Goal: Task Accomplishment & Management: Manage account settings

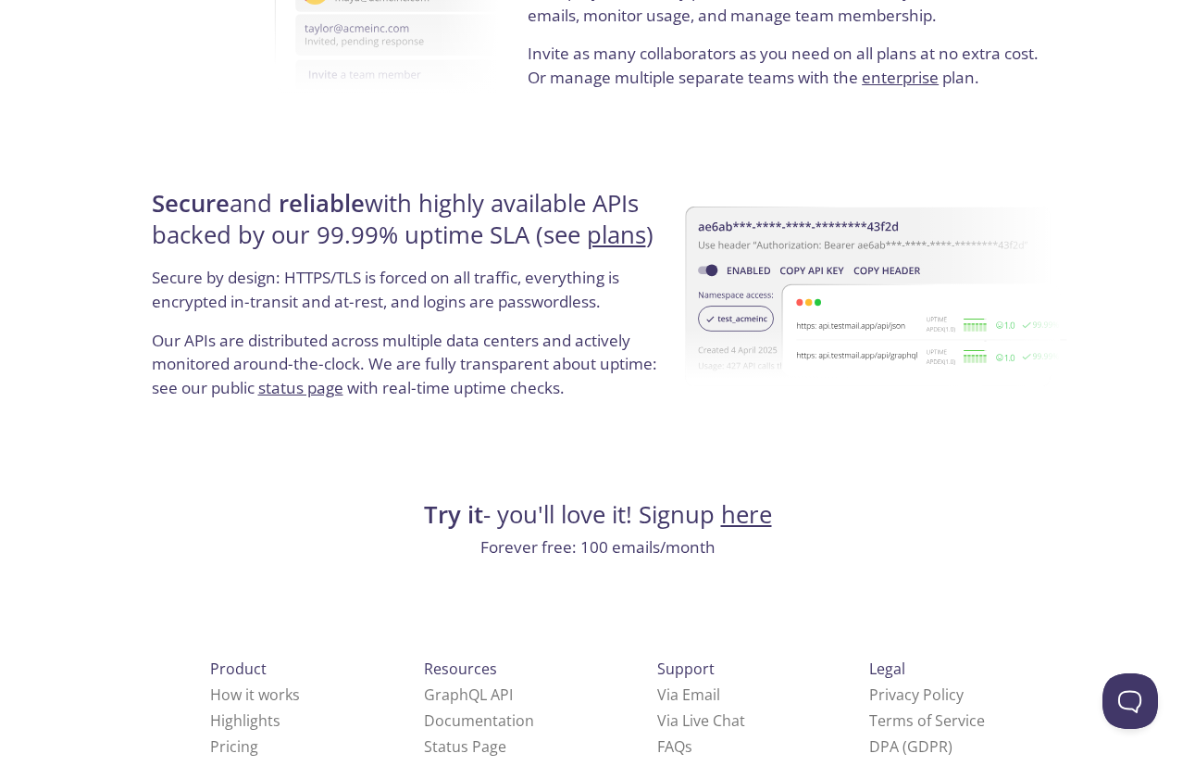
scroll to position [3468, 0]
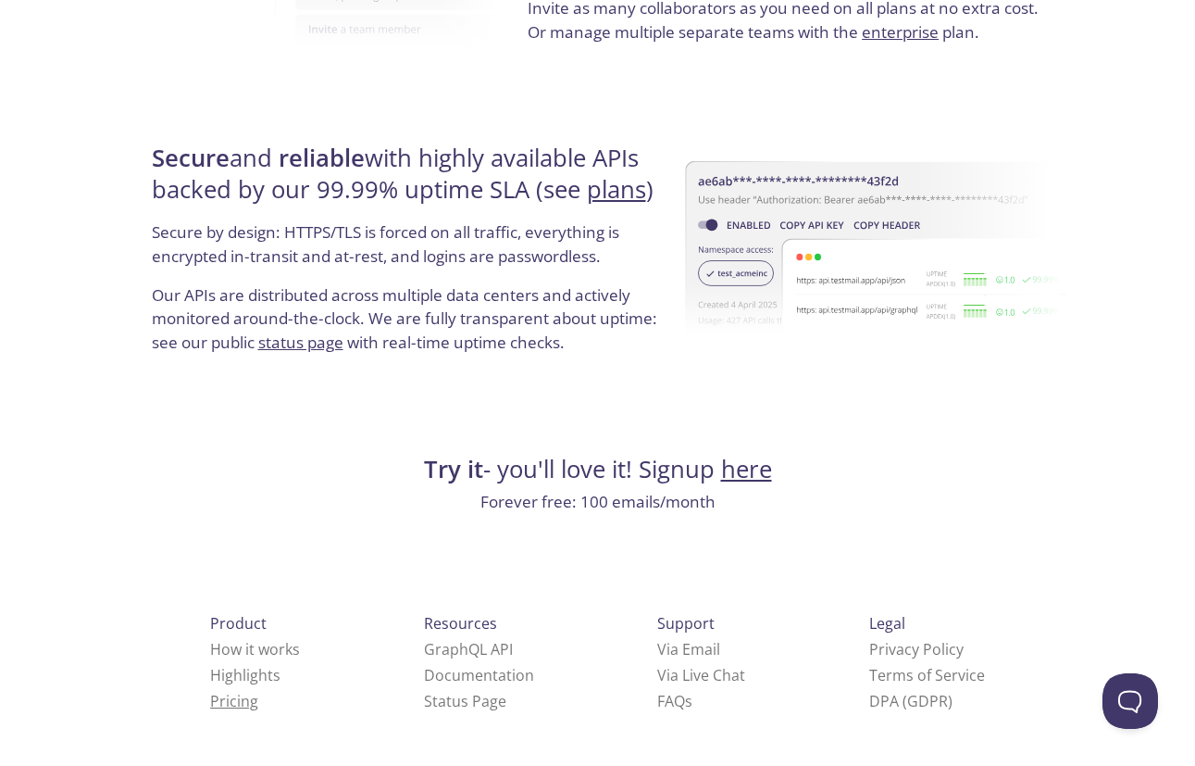
click at [210, 705] on link "Pricing" at bounding box center [234, 701] width 48 height 20
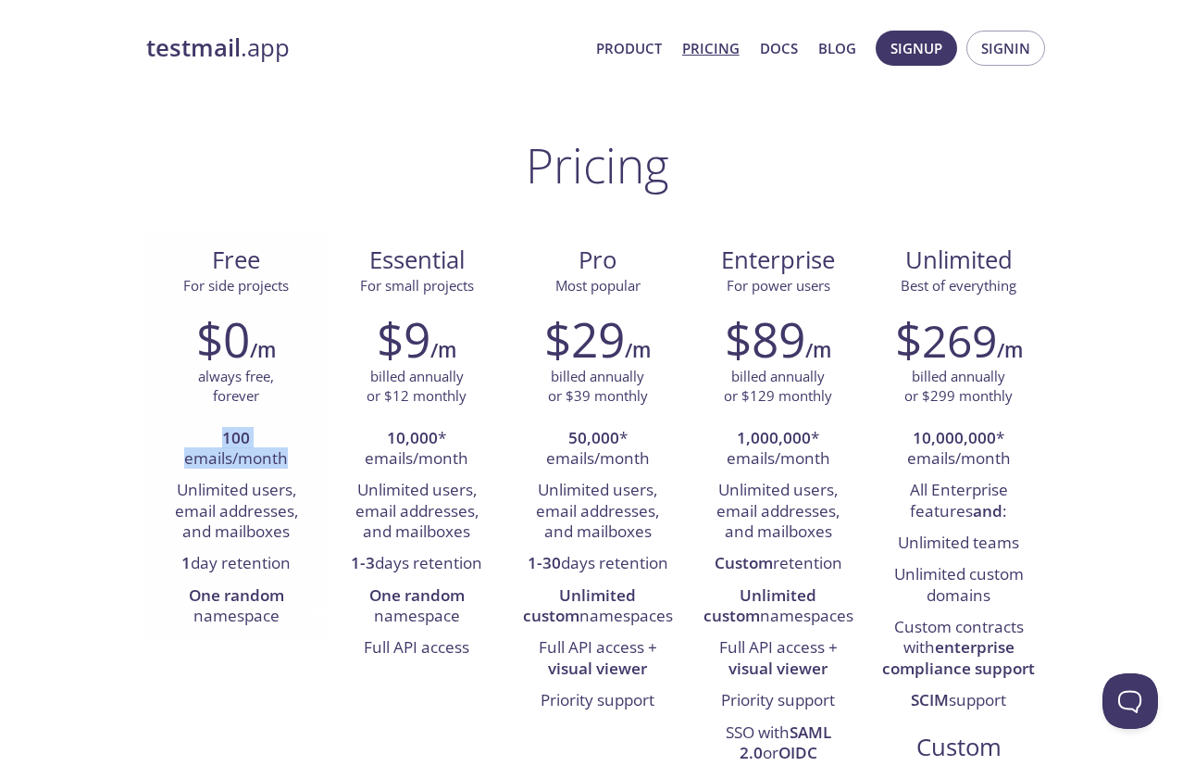
drag, startPoint x: 225, startPoint y: 438, endPoint x: 286, endPoint y: 454, distance: 63.1
click at [286, 454] on li "100 emails/month" at bounding box center [236, 449] width 153 height 53
drag, startPoint x: 200, startPoint y: 499, endPoint x: 290, endPoint y: 528, distance: 94.3
click at [290, 530] on li "Unlimited users, email addresses, and mailboxes" at bounding box center [236, 511] width 153 height 73
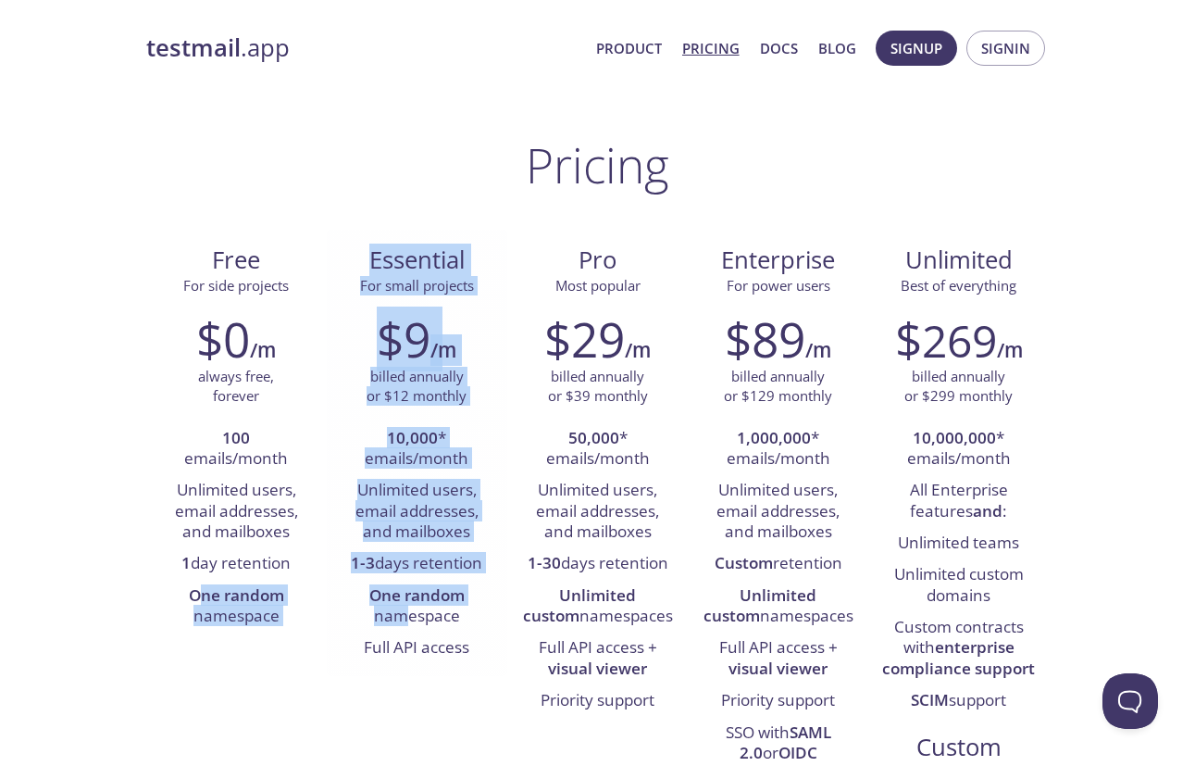
drag, startPoint x: 196, startPoint y: 602, endPoint x: 409, endPoint y: 609, distance: 213.1
click at [409, 609] on div "Free For side projects $0 /m always free, forever 100 emails/month Unlimited us…" at bounding box center [598, 553] width 904 height 647
click at [409, 609] on li "One random namespace" at bounding box center [417, 606] width 153 height 53
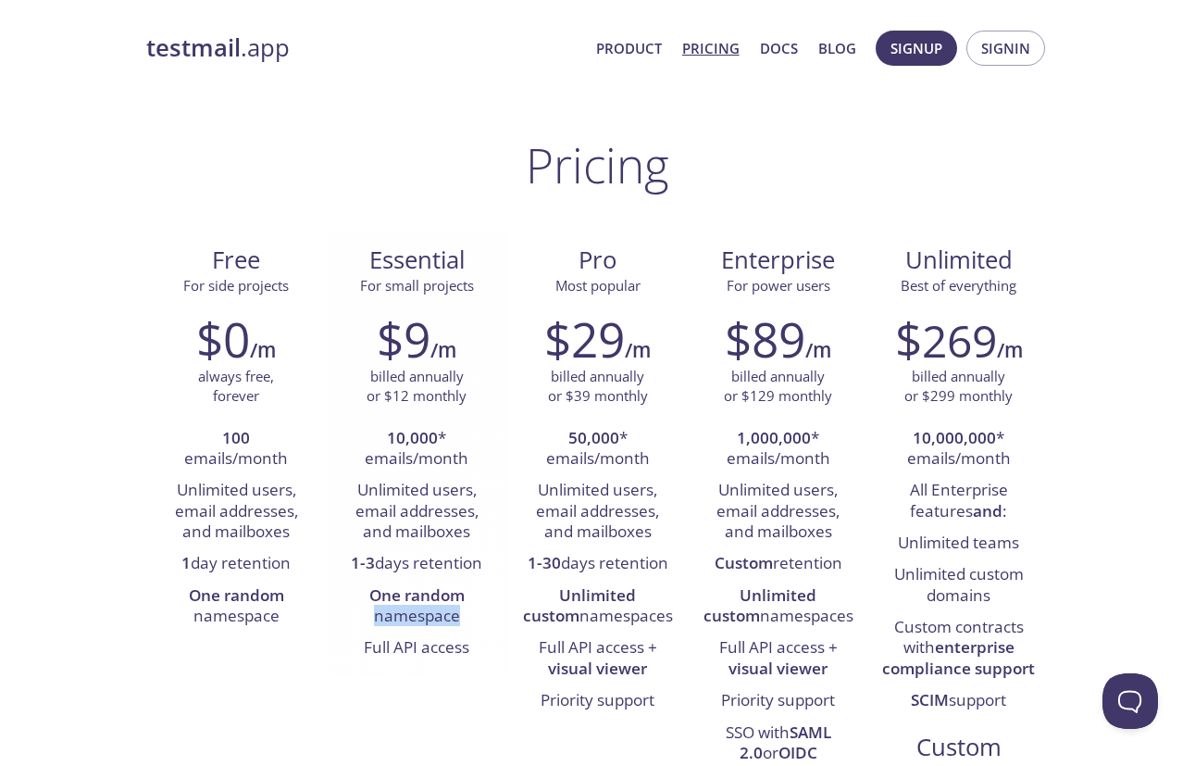
click at [409, 609] on li "One random namespace" at bounding box center [417, 606] width 153 height 53
drag, startPoint x: 371, startPoint y: 652, endPoint x: 466, endPoint y: 652, distance: 94.4
click at [466, 652] on li "Full API access" at bounding box center [417, 647] width 153 height 31
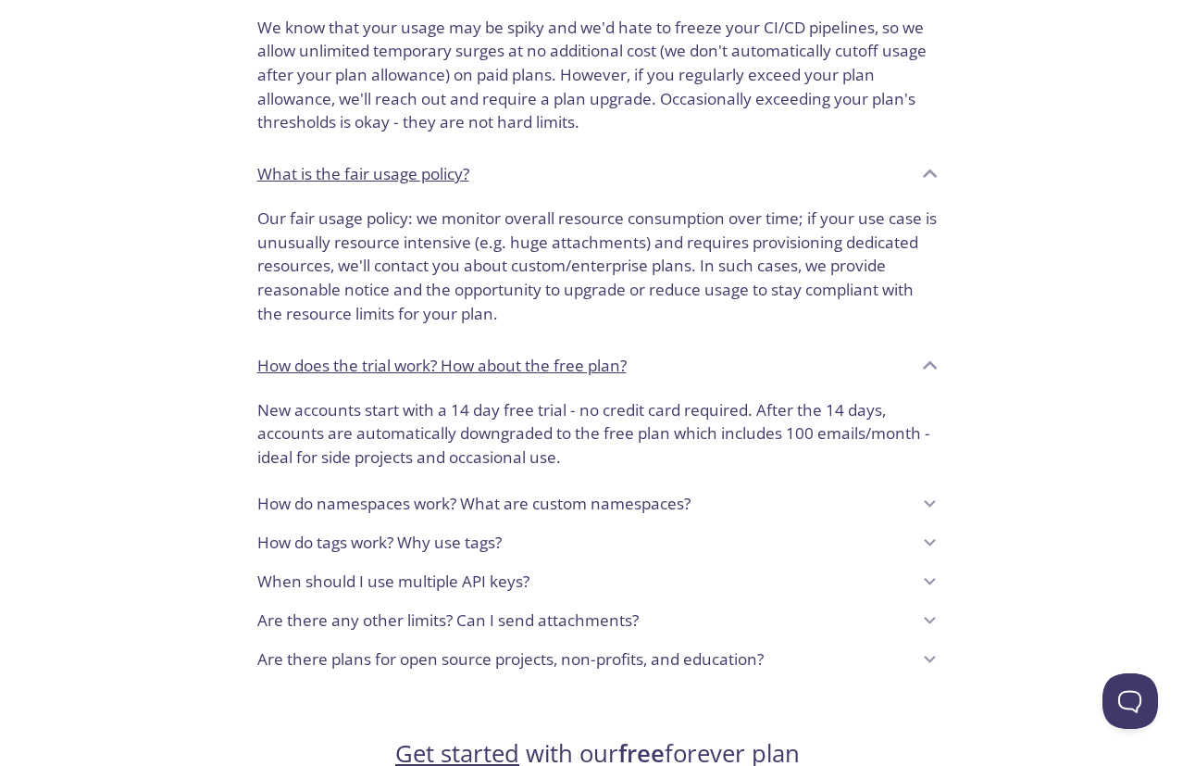
scroll to position [1231, 0]
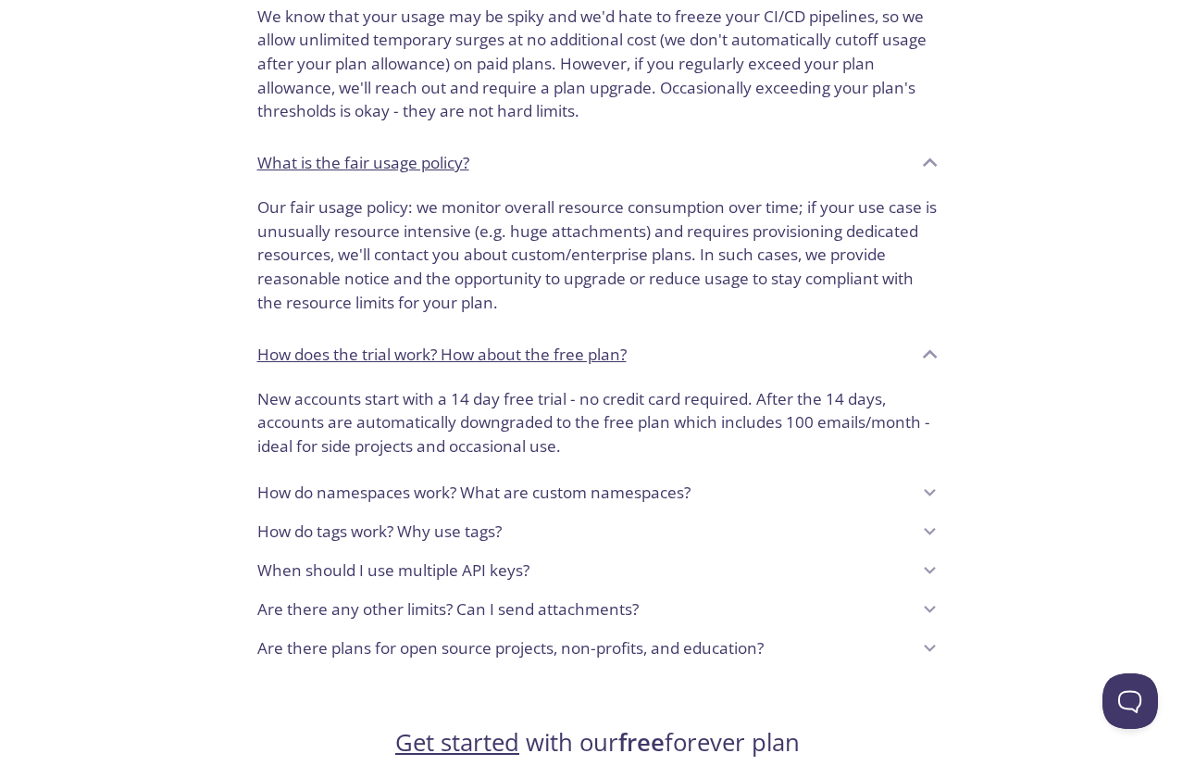
click at [284, 499] on p "How do namespaces work? What are custom namespaces?" at bounding box center [473, 492] width 433 height 24
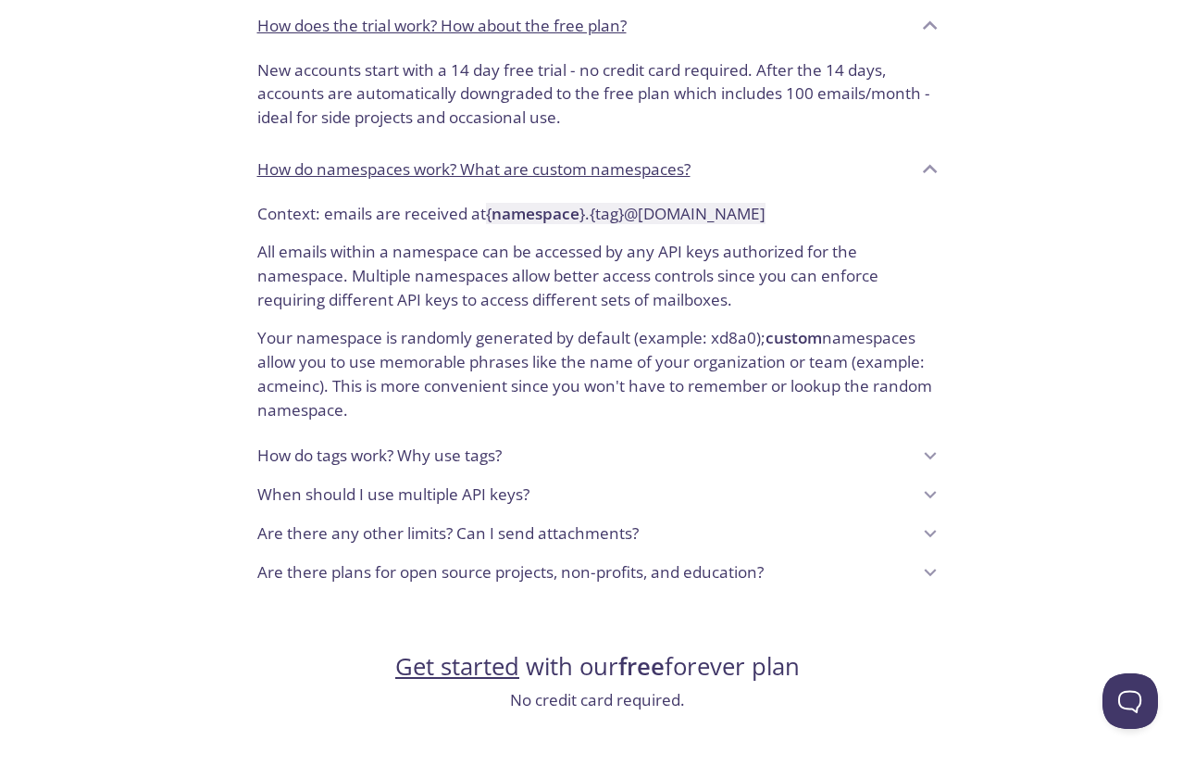
scroll to position [1569, 0]
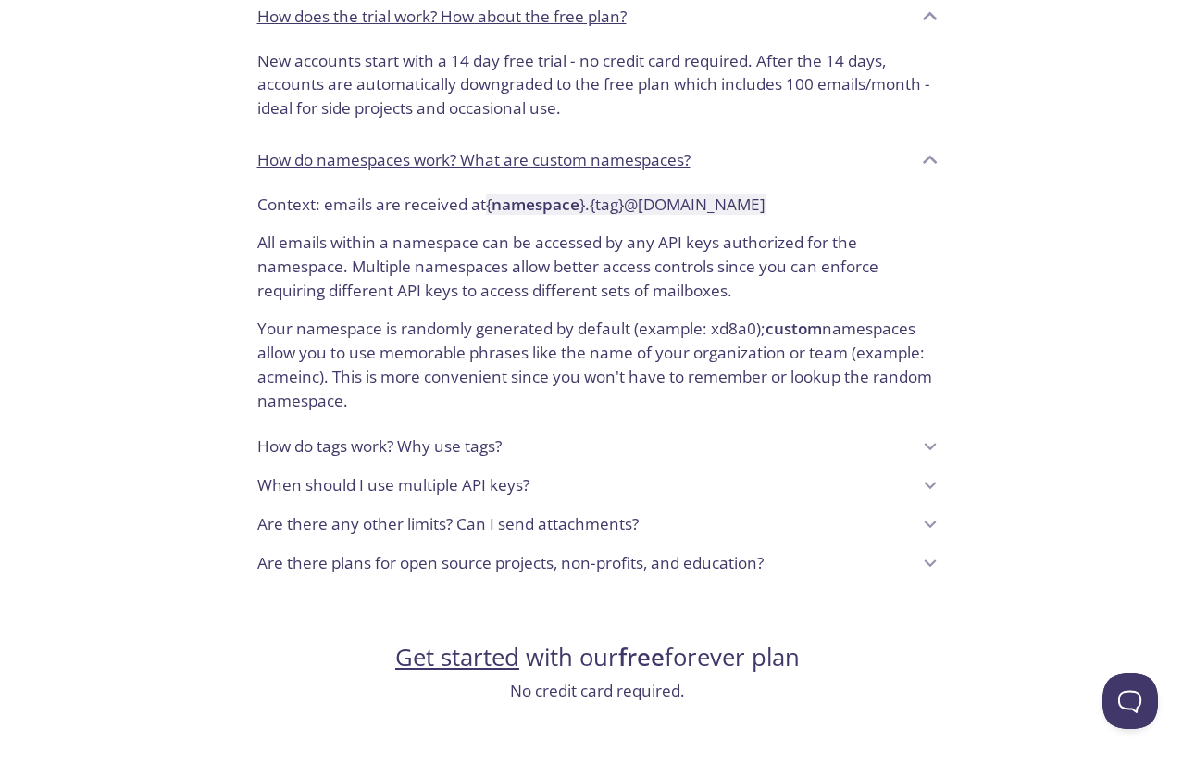
click at [312, 458] on div "How do tags work? Why use tags?" at bounding box center [584, 446] width 654 height 31
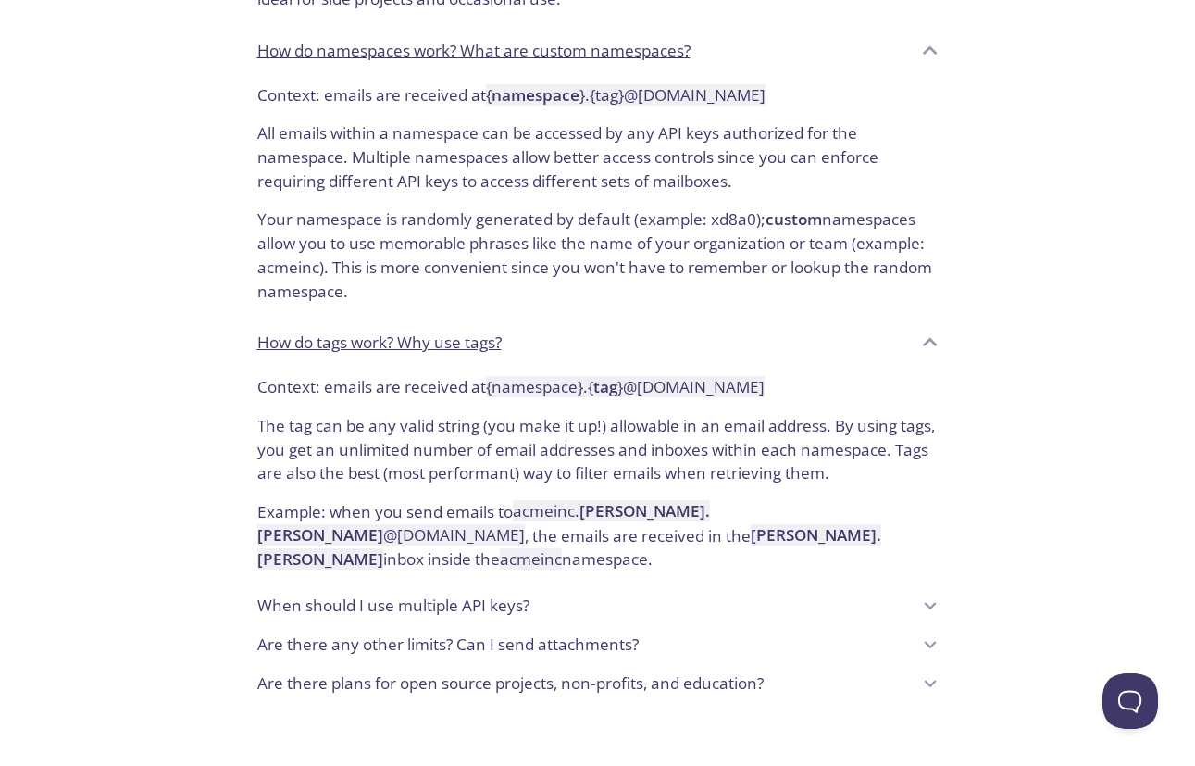
scroll to position [1703, 0]
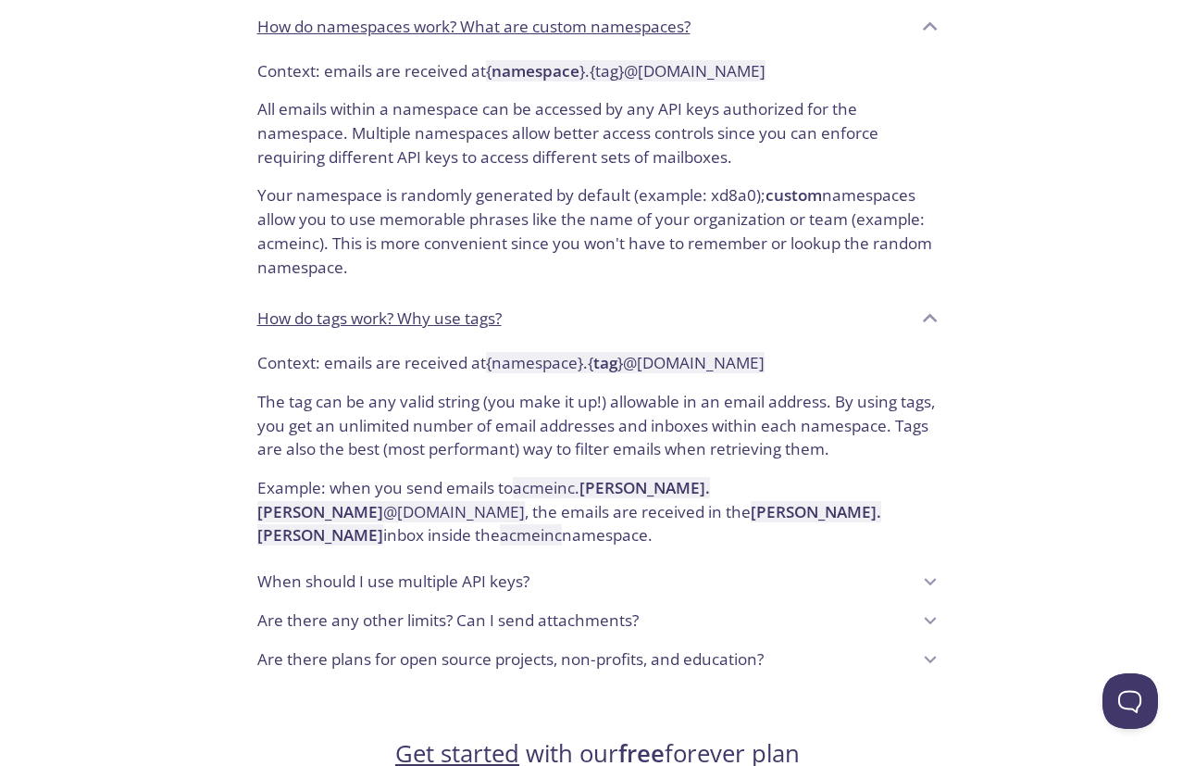
click at [297, 569] on p "When should I use multiple API keys?" at bounding box center [393, 581] width 272 height 24
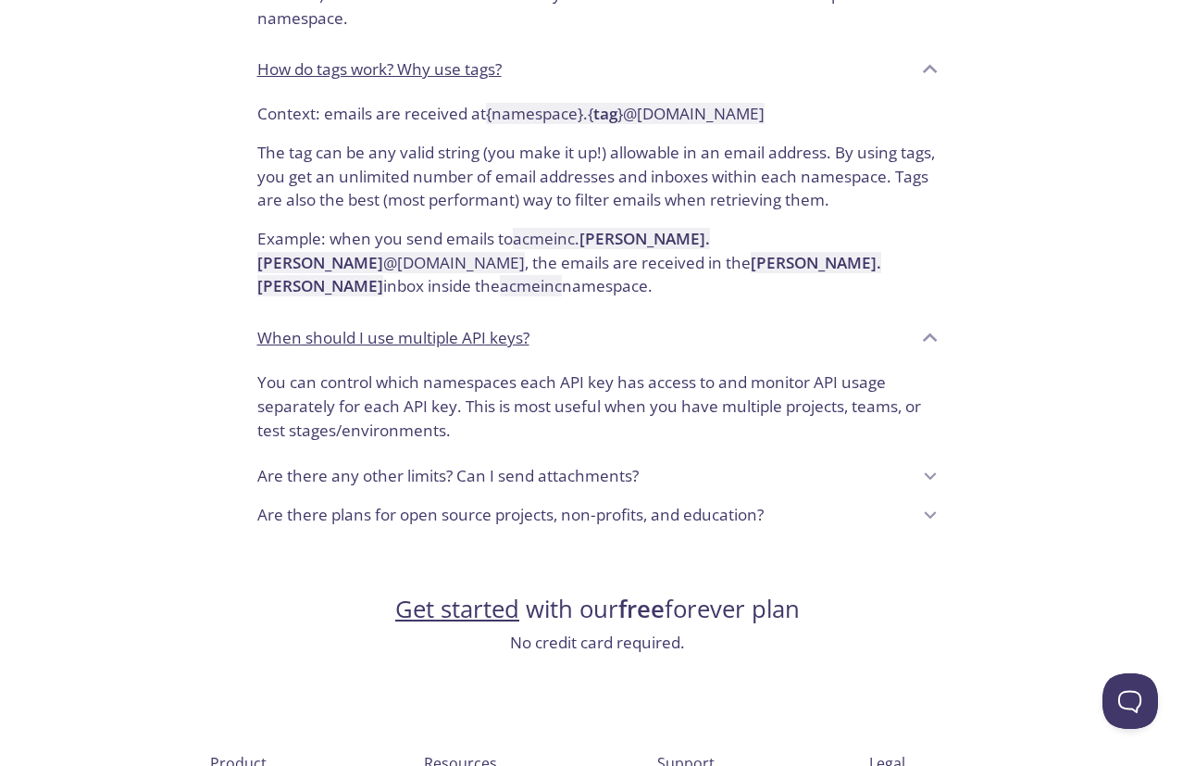
scroll to position [1977, 0]
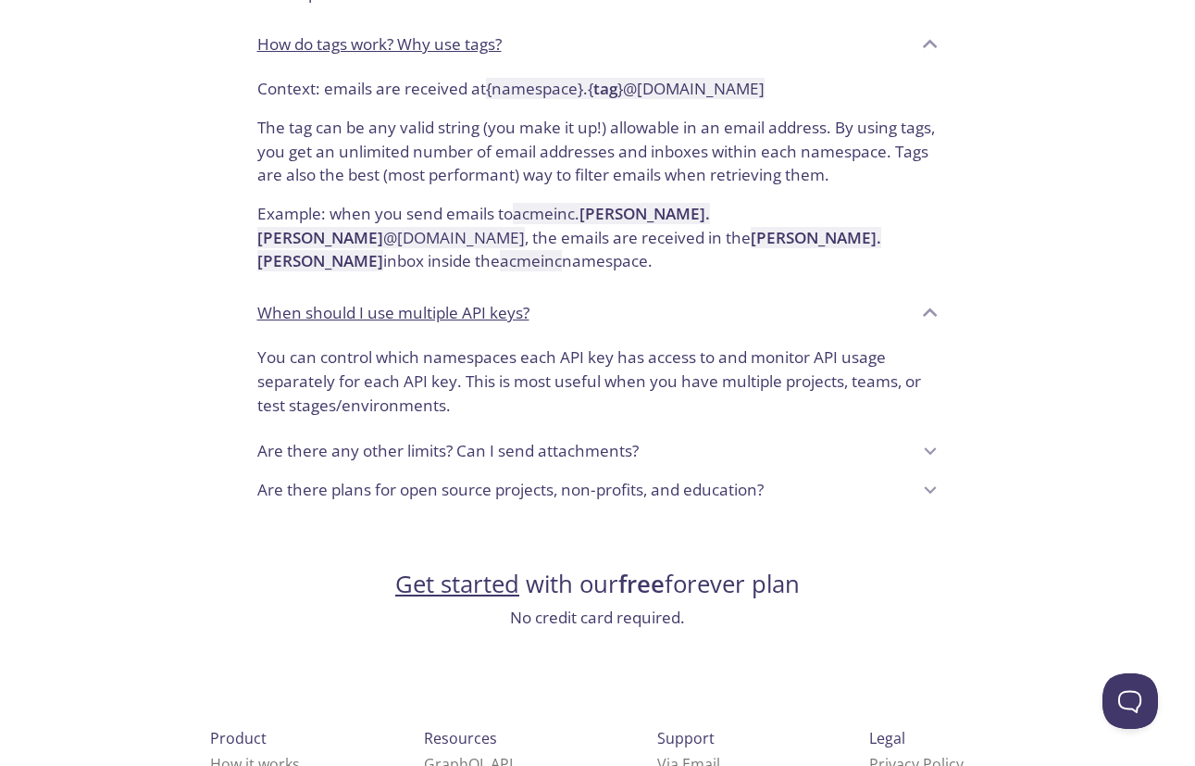
click at [308, 439] on p "Are there any other limits? Can I send attachments?" at bounding box center [447, 451] width 381 height 24
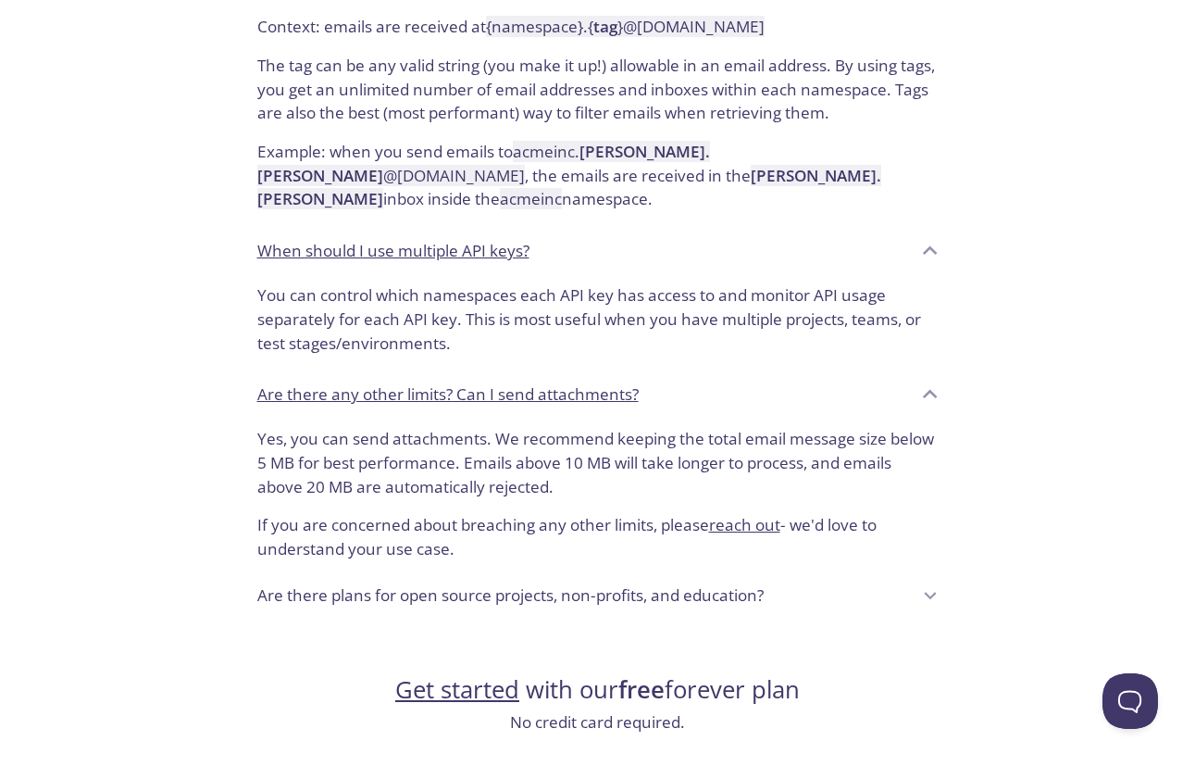
scroll to position [2043, 0]
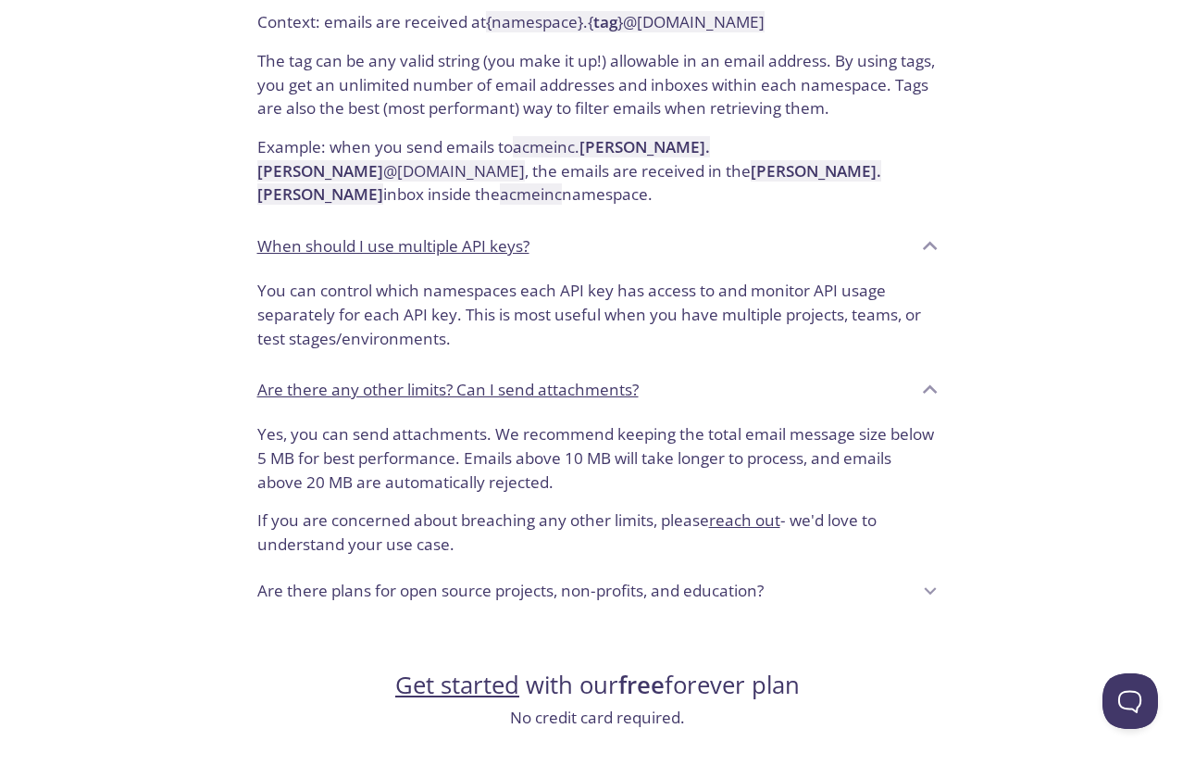
click at [310, 579] on p "Are there plans for open source projects, non-profits, and education?" at bounding box center [510, 591] width 506 height 24
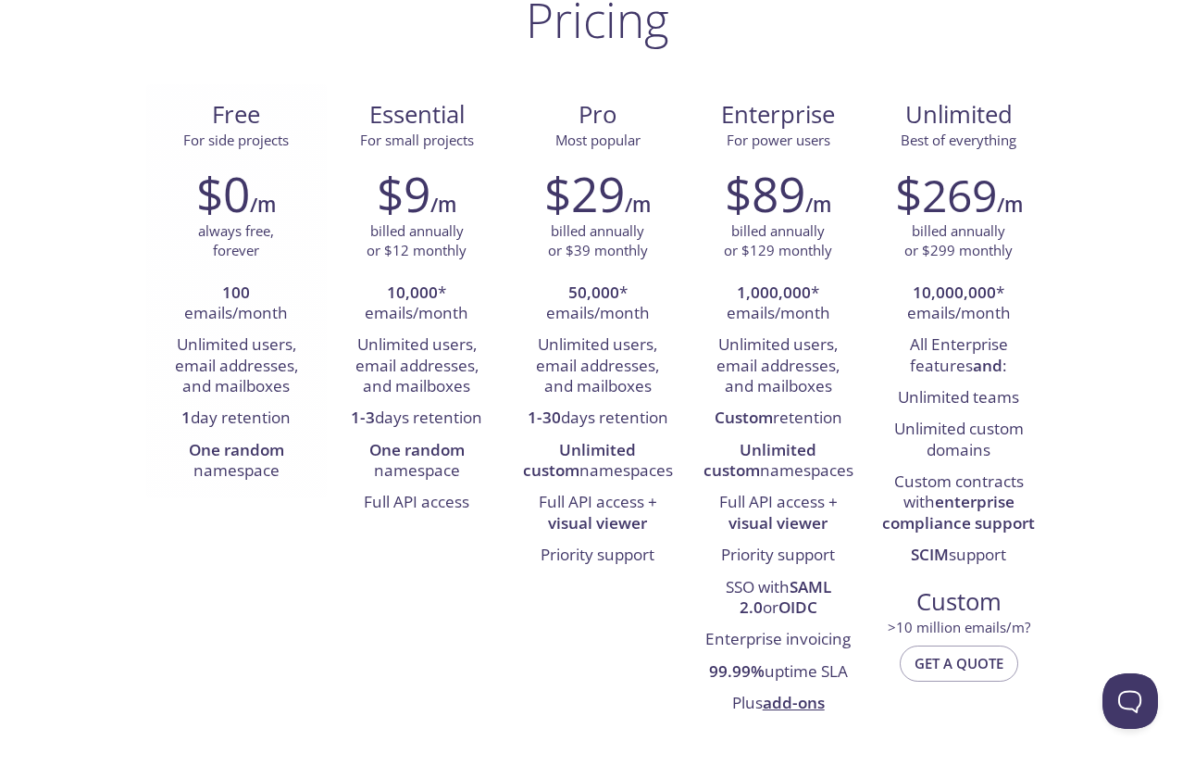
scroll to position [0, 0]
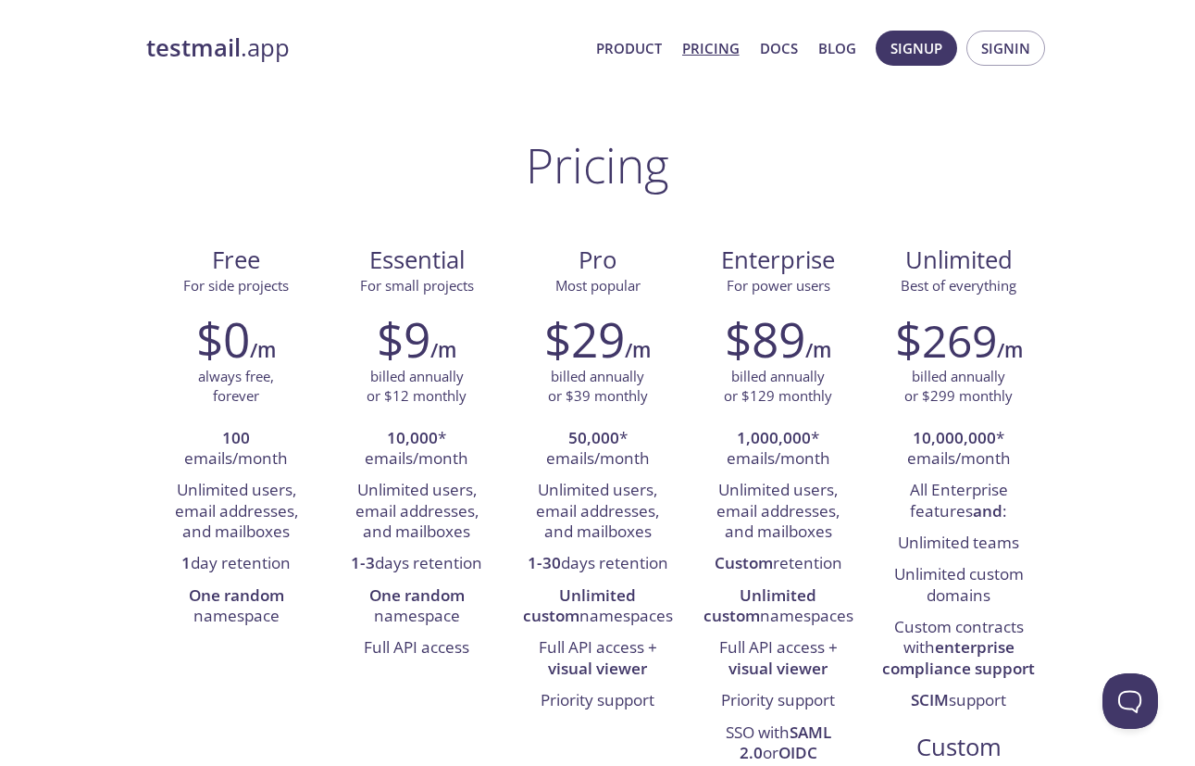
click at [249, 59] on link "testmail .app" at bounding box center [363, 47] width 435 height 31
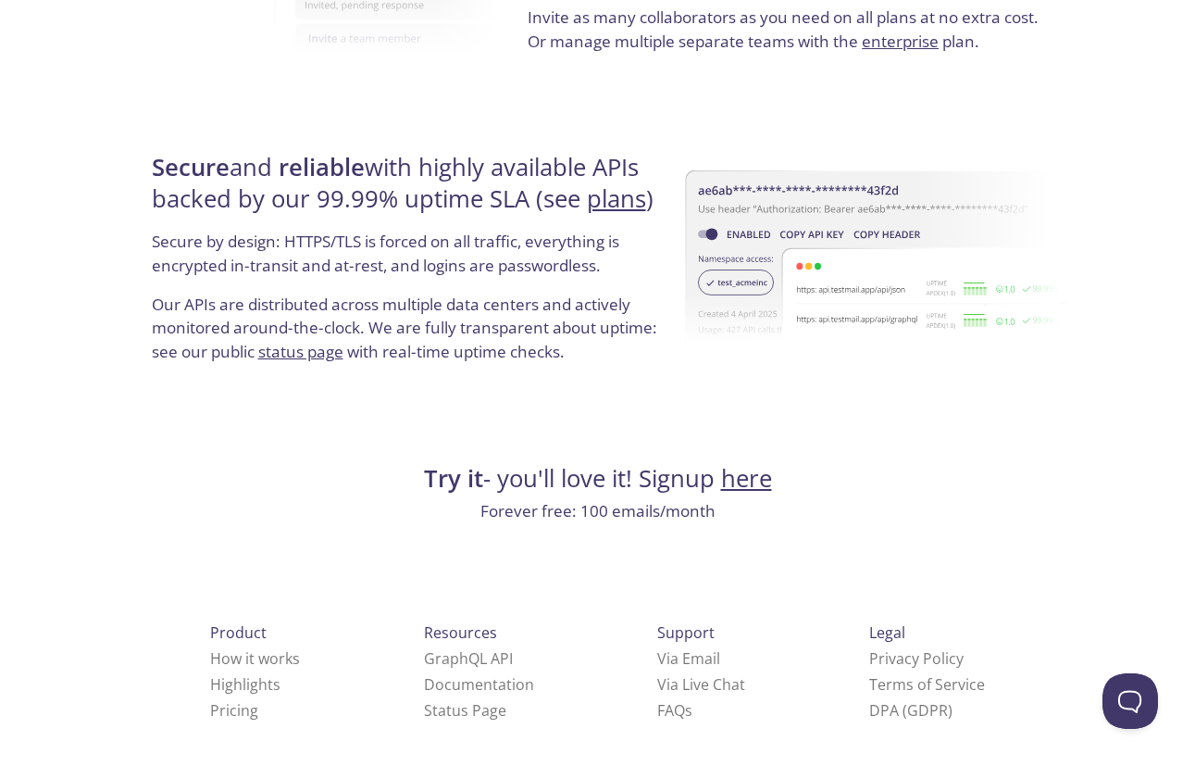
scroll to position [3468, 0]
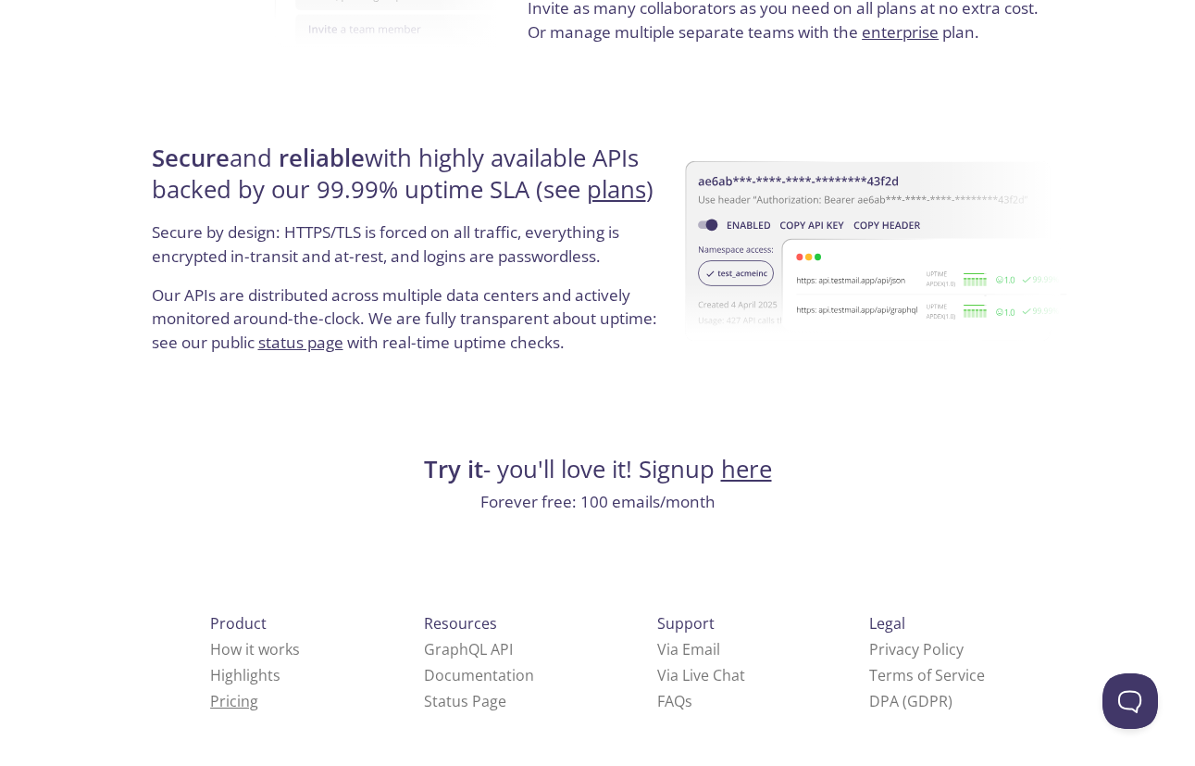
click at [210, 707] on link "Pricing" at bounding box center [234, 701] width 48 height 20
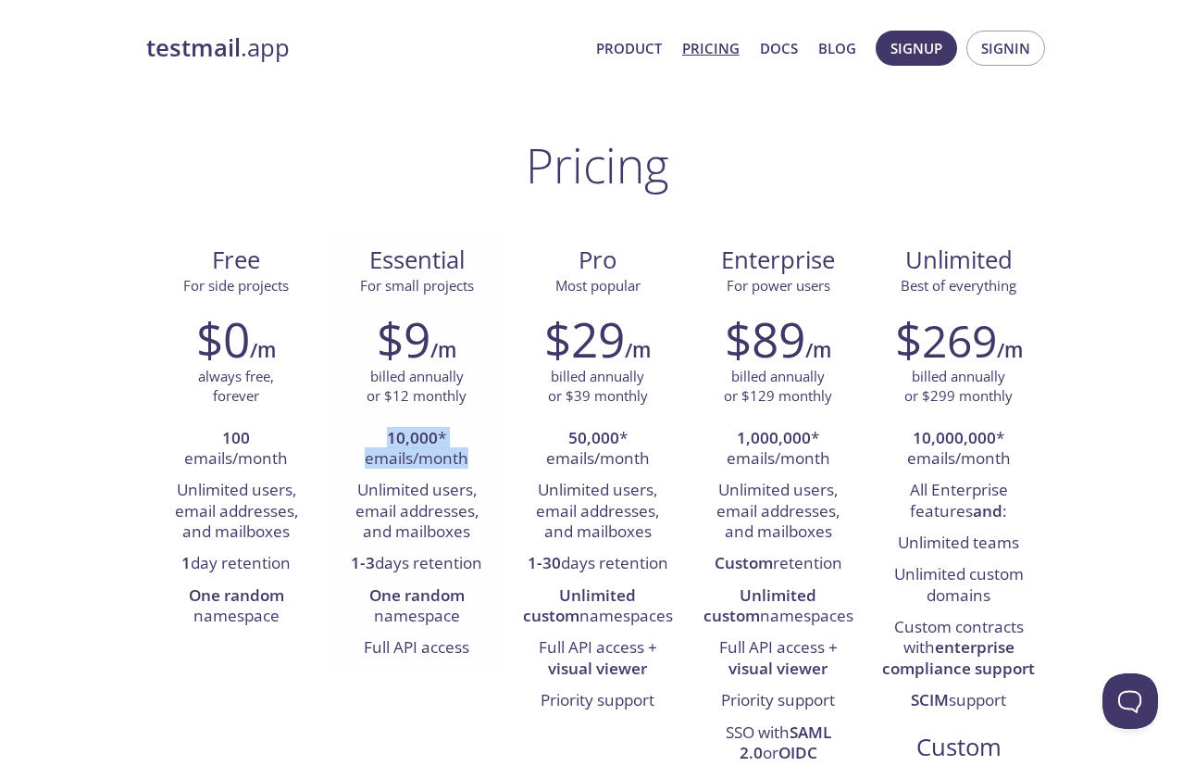
drag, startPoint x: 392, startPoint y: 437, endPoint x: 480, endPoint y: 454, distance: 90.4
click at [480, 455] on li "10,000 * emails/month" at bounding box center [417, 449] width 153 height 53
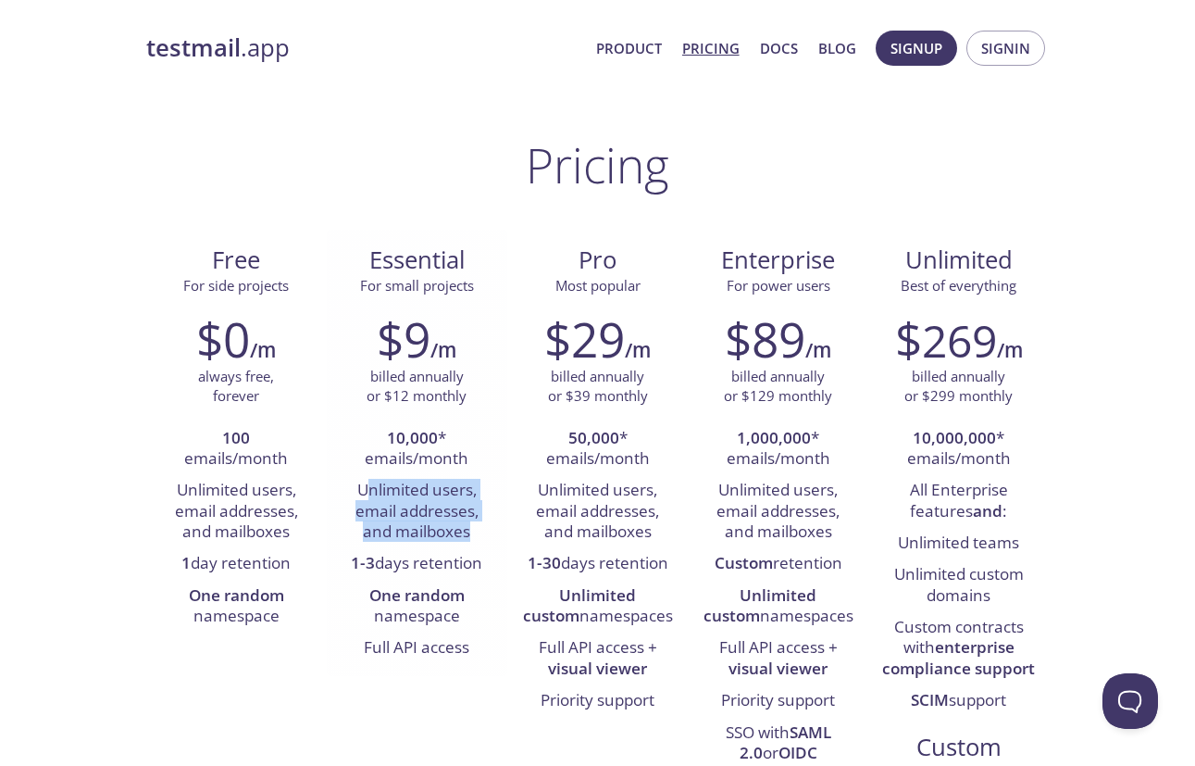
drag, startPoint x: 365, startPoint y: 496, endPoint x: 472, endPoint y: 547, distance: 118.9
click at [474, 549] on ul "10,000 * emails/month Unlimited users, email addresses, and mailboxes 1-3 days …" at bounding box center [417, 544] width 153 height 242
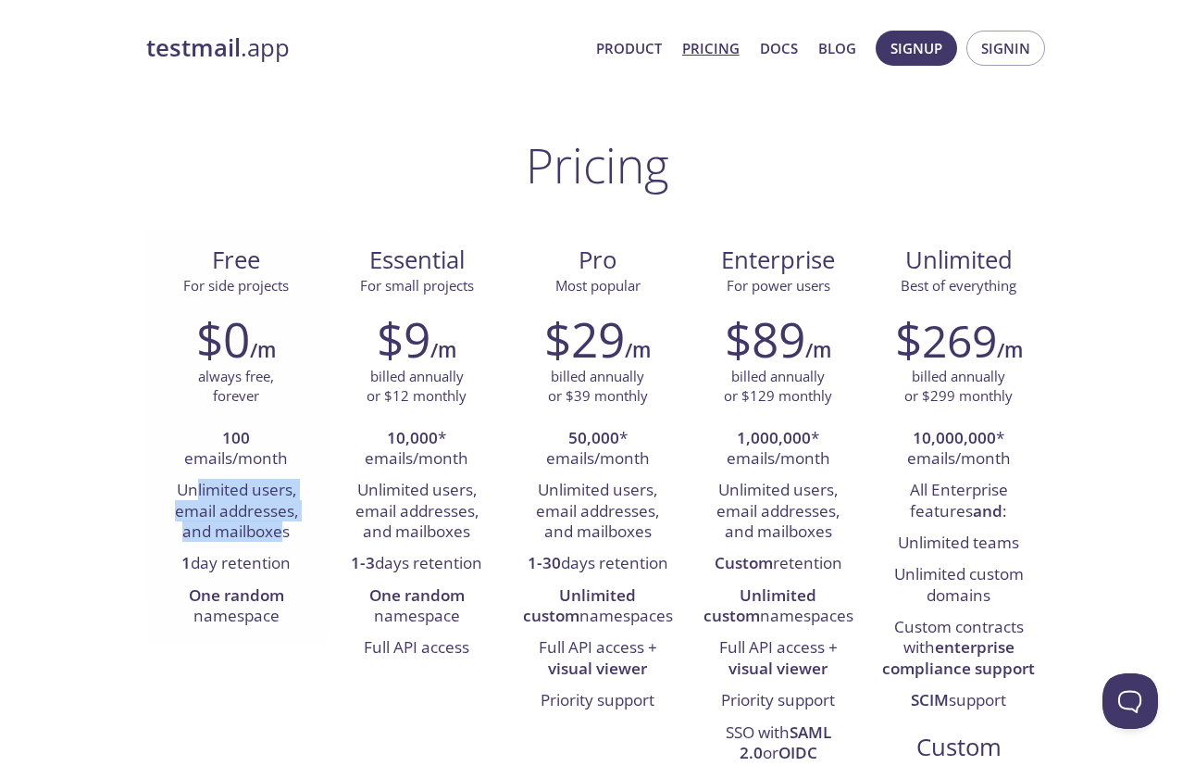
drag, startPoint x: 193, startPoint y: 496, endPoint x: 283, endPoint y: 526, distance: 95.4
click at [283, 527] on li "Unlimited users, email addresses, and mailboxes" at bounding box center [236, 511] width 153 height 73
click at [339, 543] on div "$9 /m billed annually or $12 monthly 10,000 * emails/month Unlimited users, ema…" at bounding box center [417, 487] width 181 height 377
click at [927, 56] on span "Signup" at bounding box center [917, 48] width 52 height 24
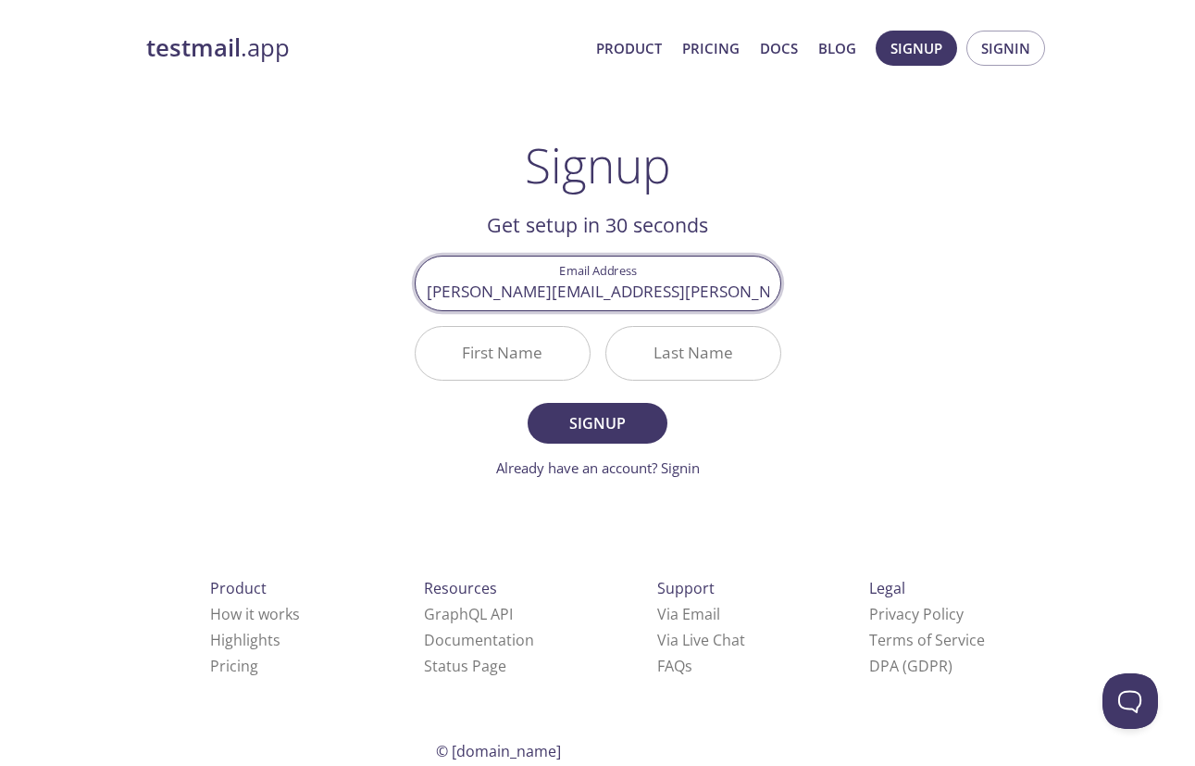
type input "juliana.macedo@weezo.com.br"
click at [500, 495] on div "testmail .app Product Pricing Docs Blog Signup Signin Signup Get setup in 30 se…" at bounding box center [598, 444] width 948 height 850
click at [549, 349] on body "testmail .app Product Pricing Docs Blog Signup Signin Signup Get setup in 30 se…" at bounding box center [597, 444] width 1195 height 850
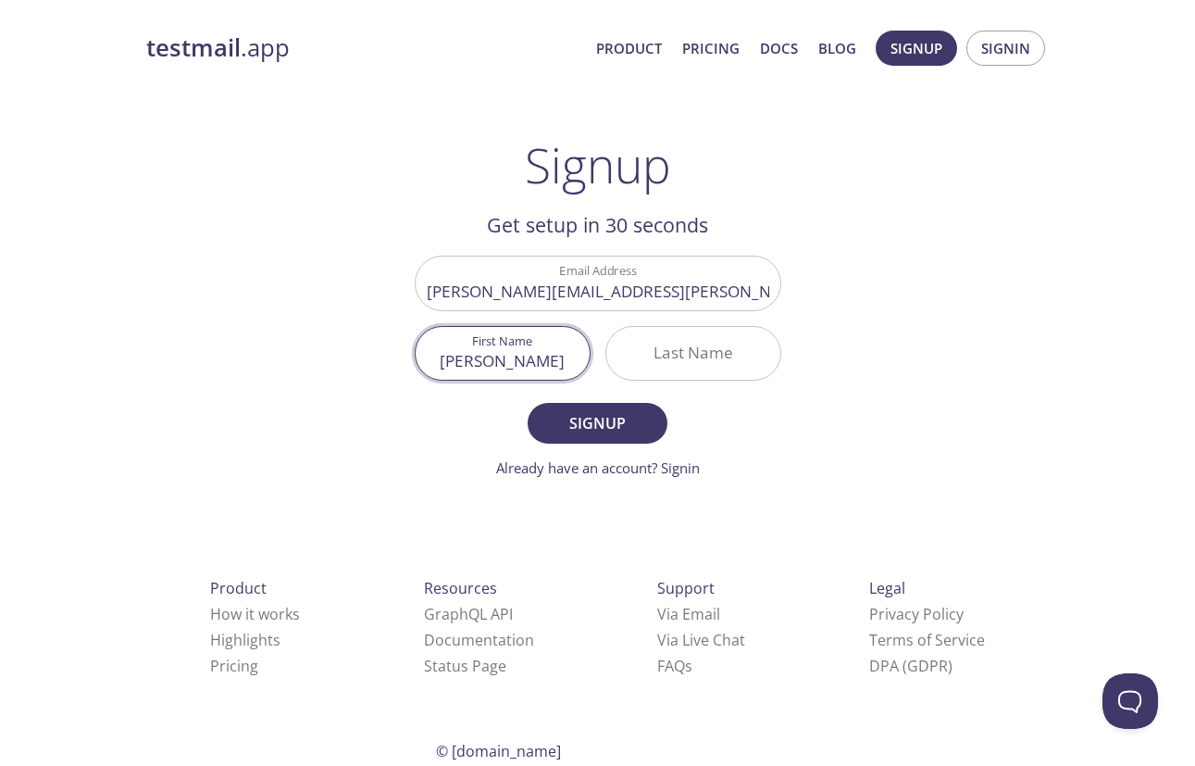
type input "Juliana"
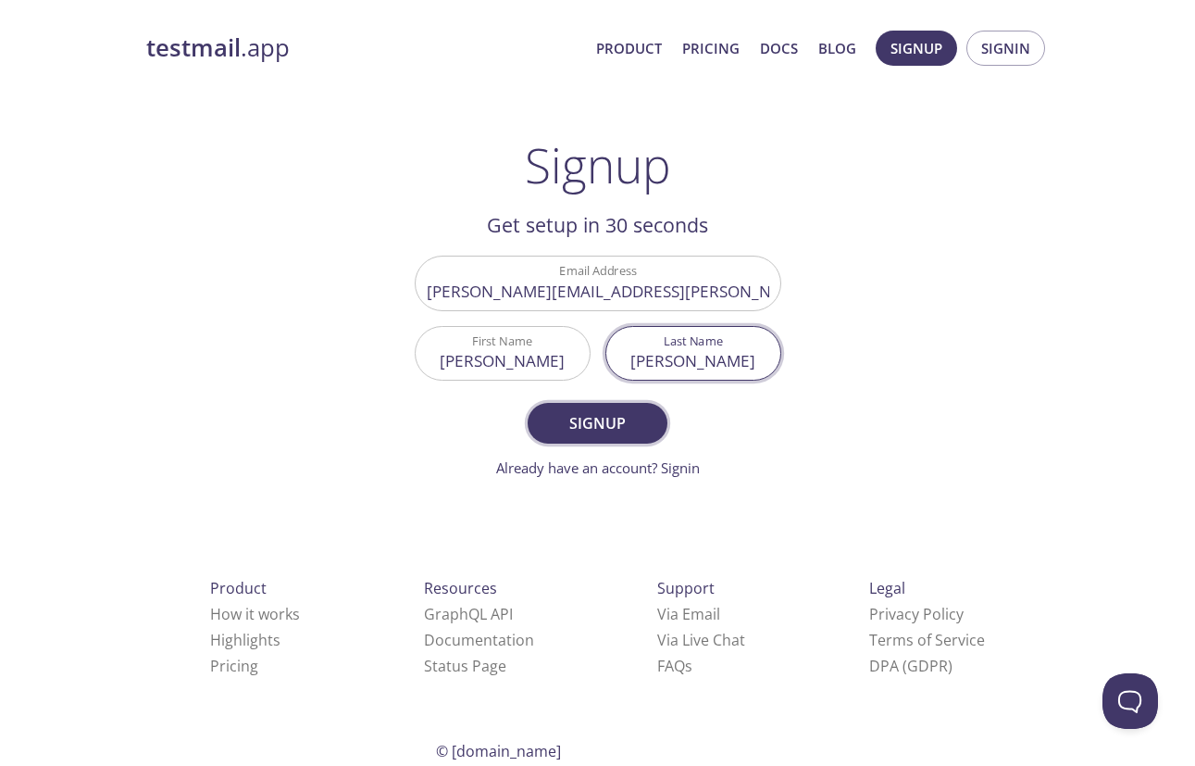
type input "Macedo"
click at [576, 420] on span "Signup" at bounding box center [597, 423] width 98 height 26
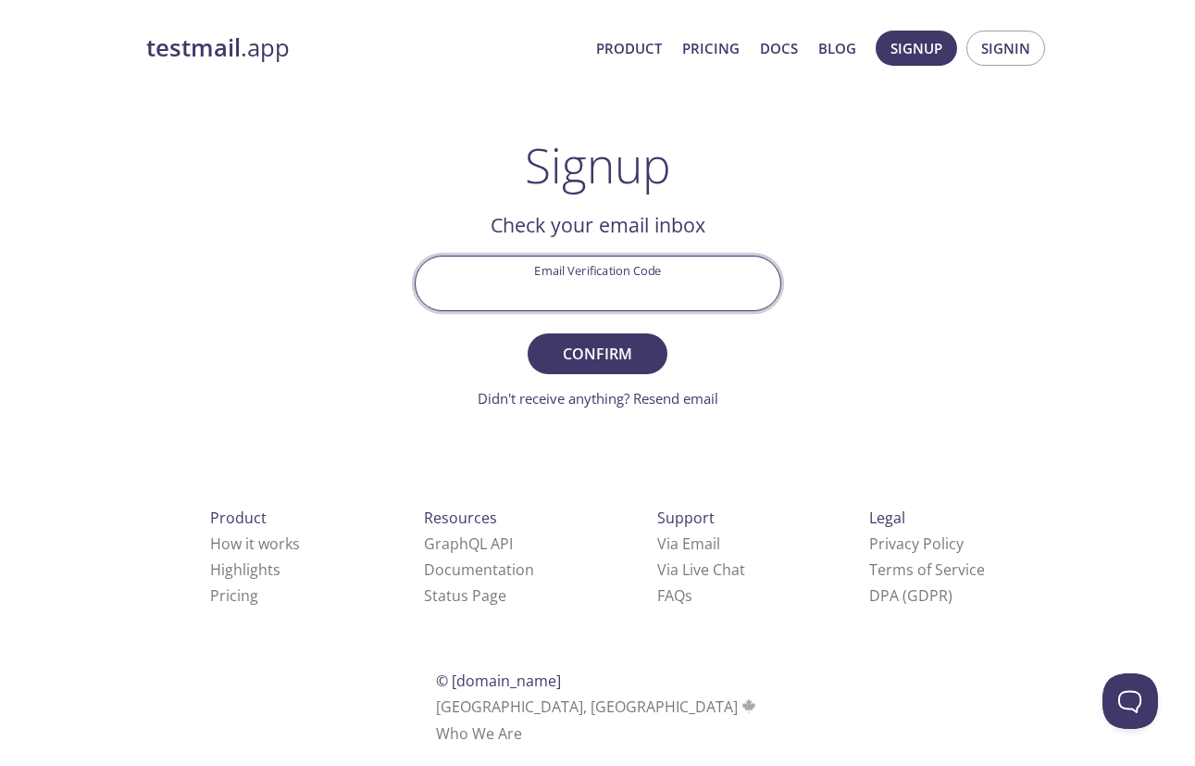
click at [506, 281] on input "Email Verification Code" at bounding box center [598, 282] width 365 height 53
paste input "6UZ3BWR"
type input "6UZ3BWR"
click at [598, 359] on span "Confirm" at bounding box center [597, 354] width 98 height 26
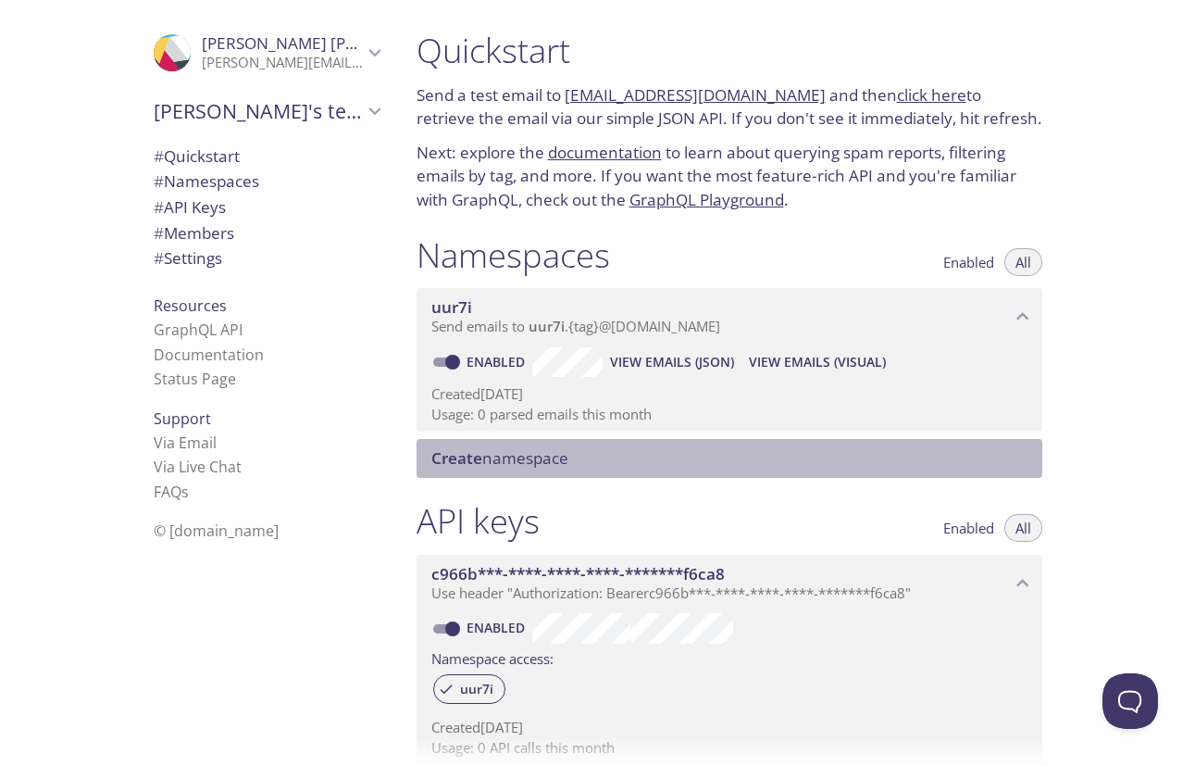
click at [457, 456] on span "Create" at bounding box center [456, 457] width 51 height 21
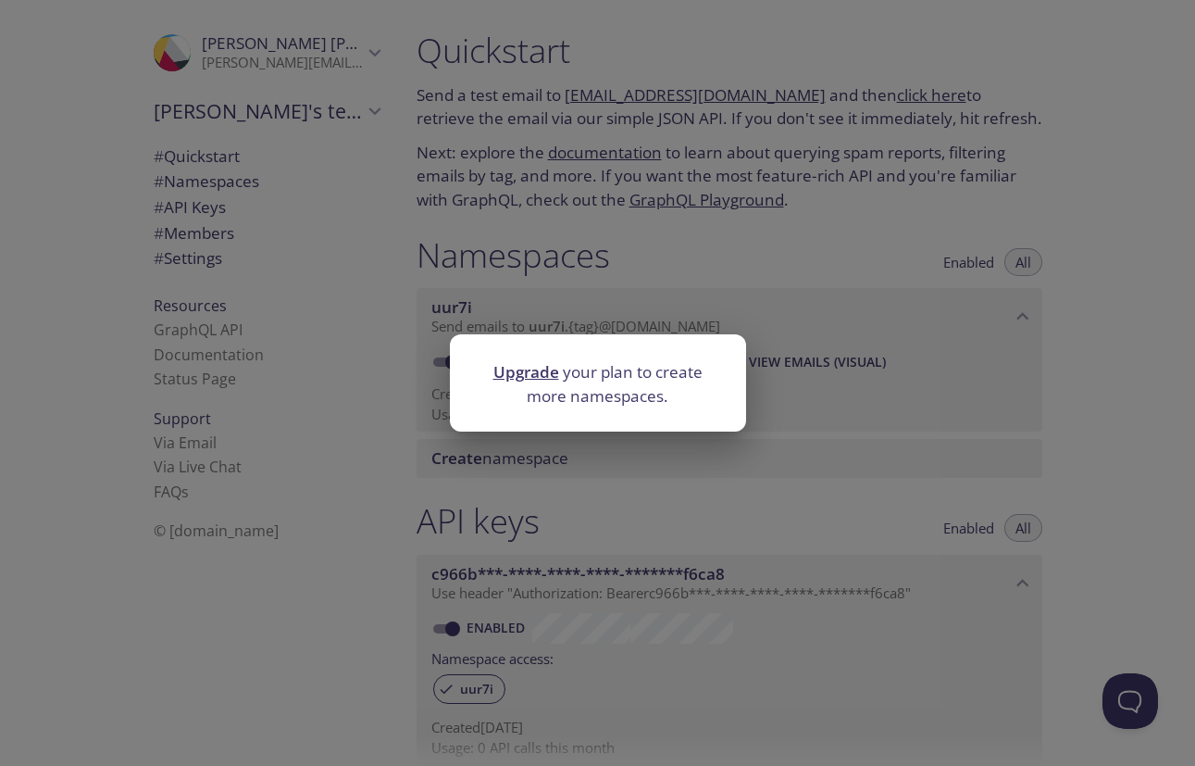
click at [352, 587] on div "Upgrade your plan to create more namespaces." at bounding box center [597, 383] width 1195 height 766
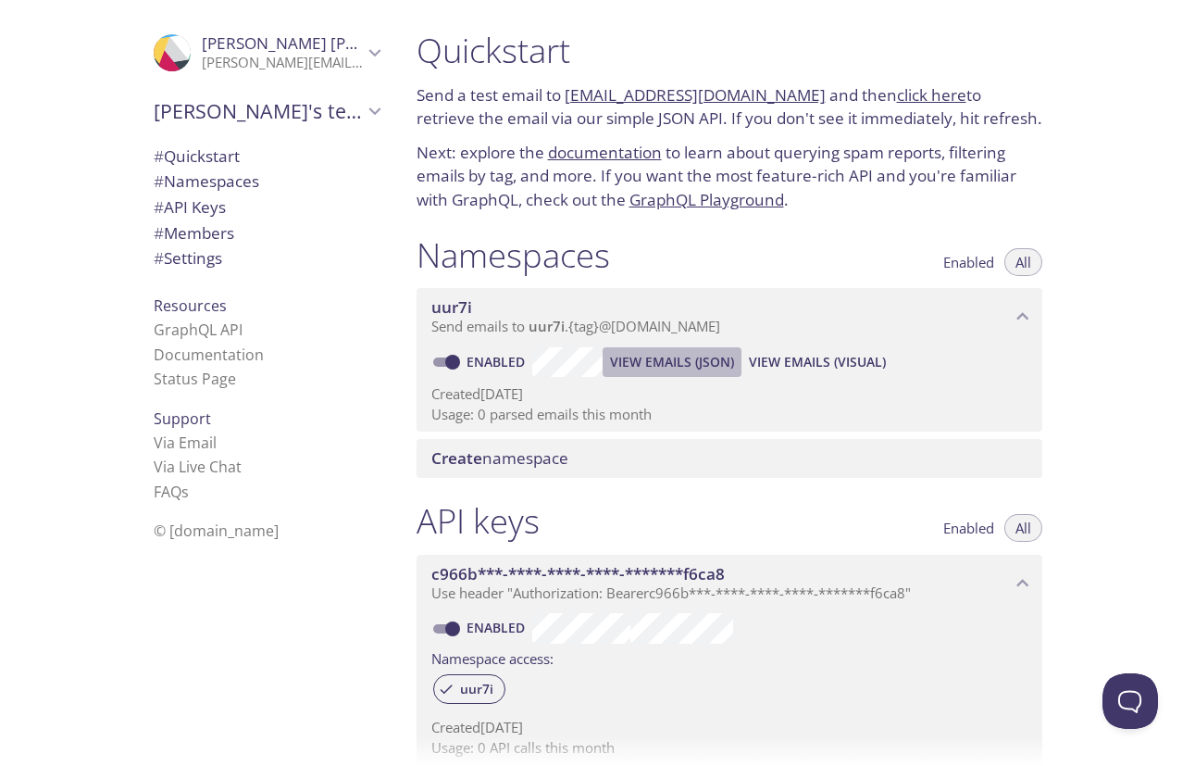
click at [652, 368] on span "View Emails (JSON)" at bounding box center [672, 362] width 124 height 22
click at [834, 362] on span "View Emails (Visual)" at bounding box center [817, 362] width 137 height 22
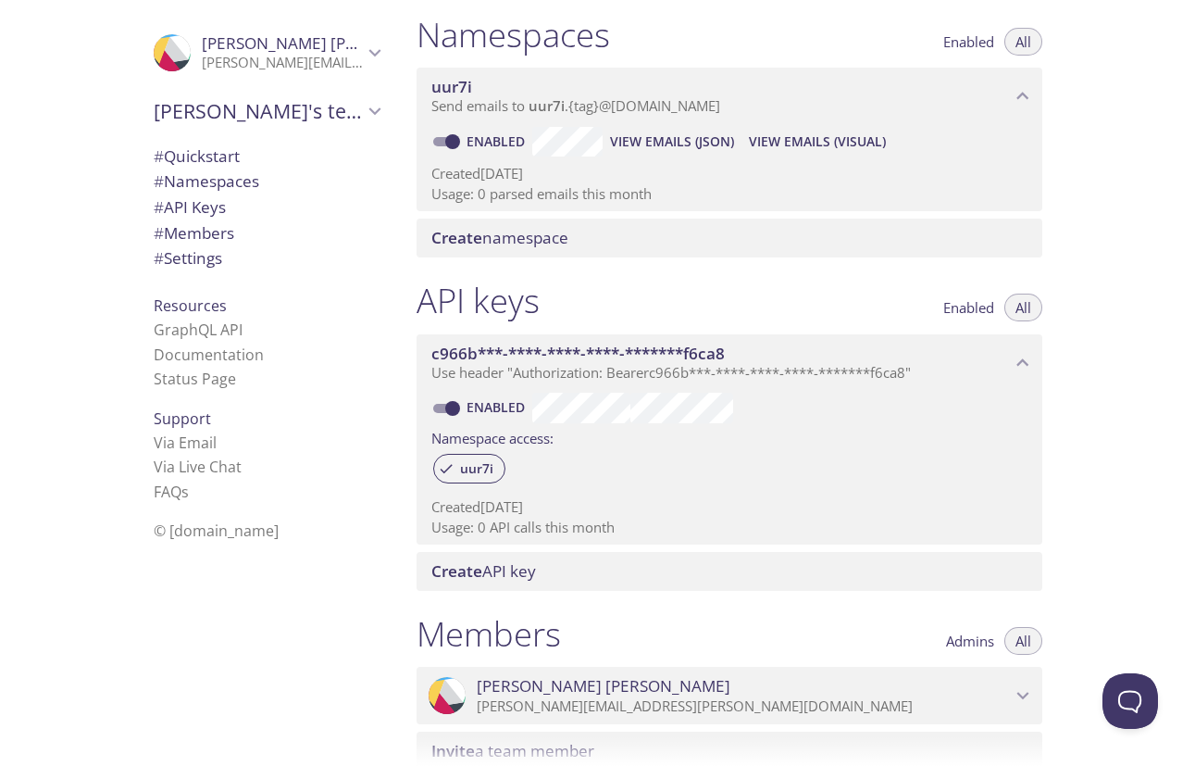
scroll to position [317, 0]
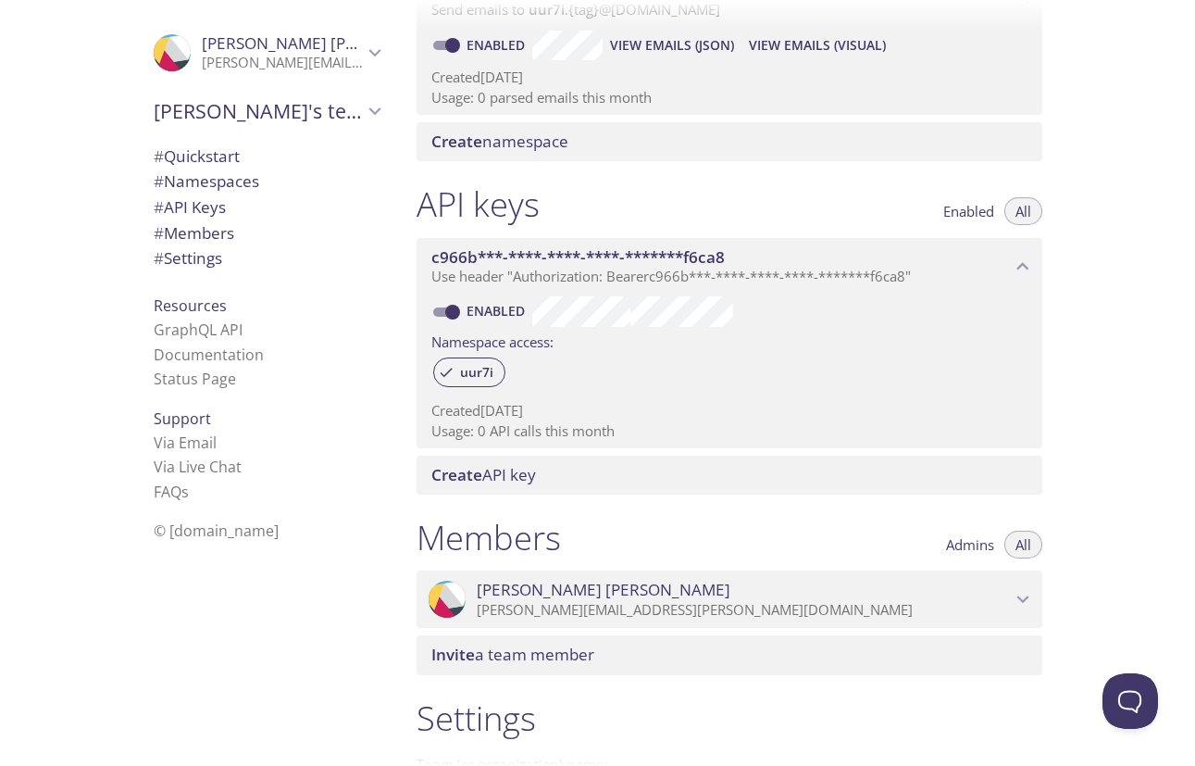
click at [445, 307] on input "Enabled" at bounding box center [452, 312] width 67 height 22
checkbox input "false"
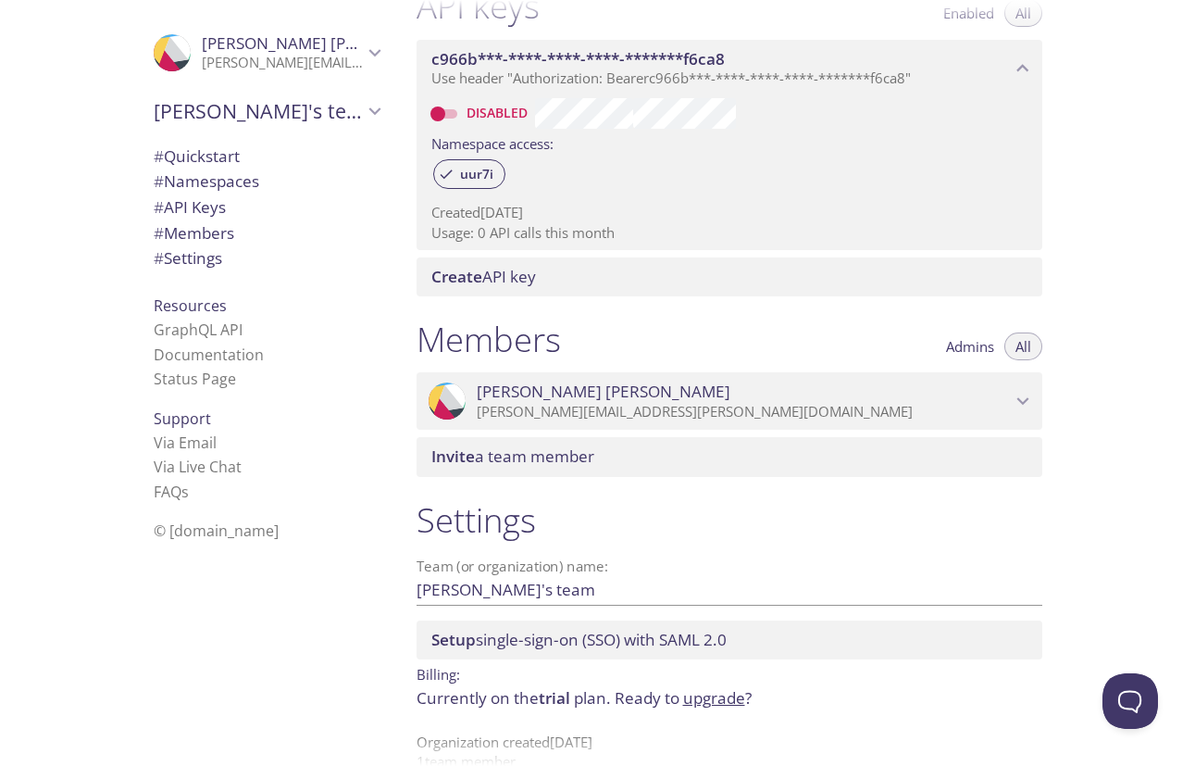
scroll to position [551, 0]
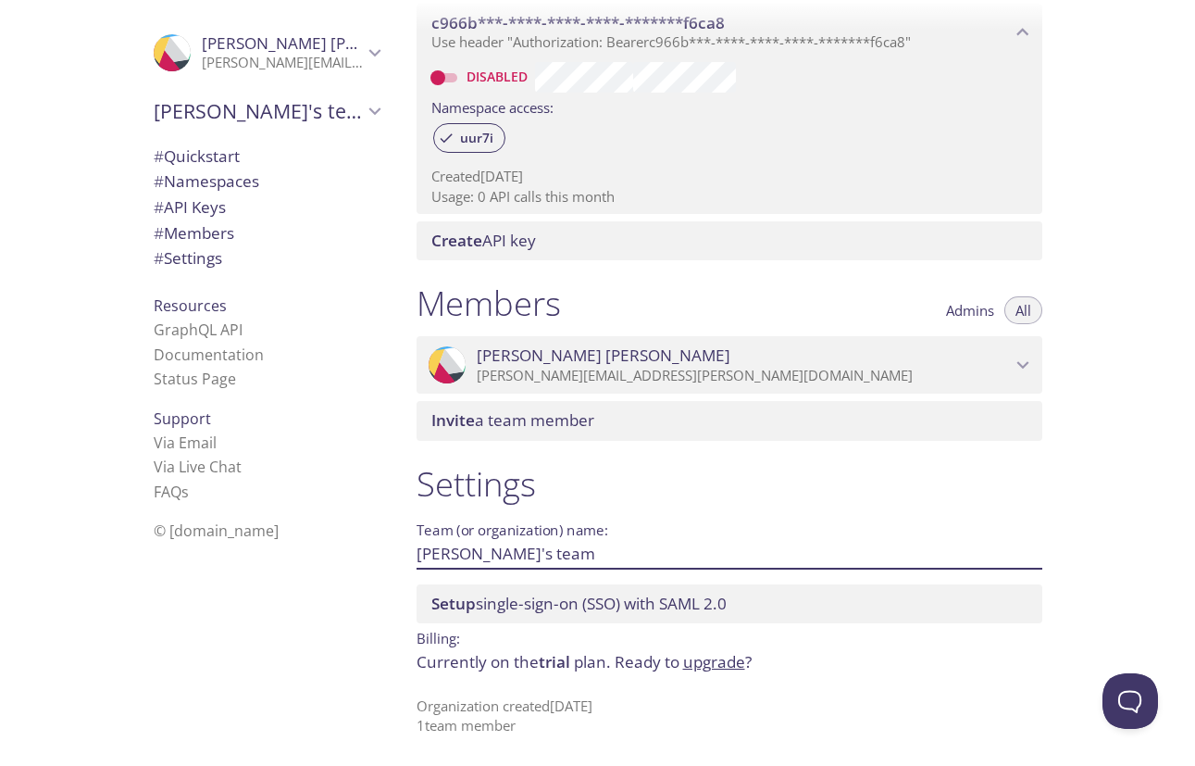
click at [445, 553] on input "Juliana's team" at bounding box center [700, 553] width 567 height 31
type input "Weezo Team"
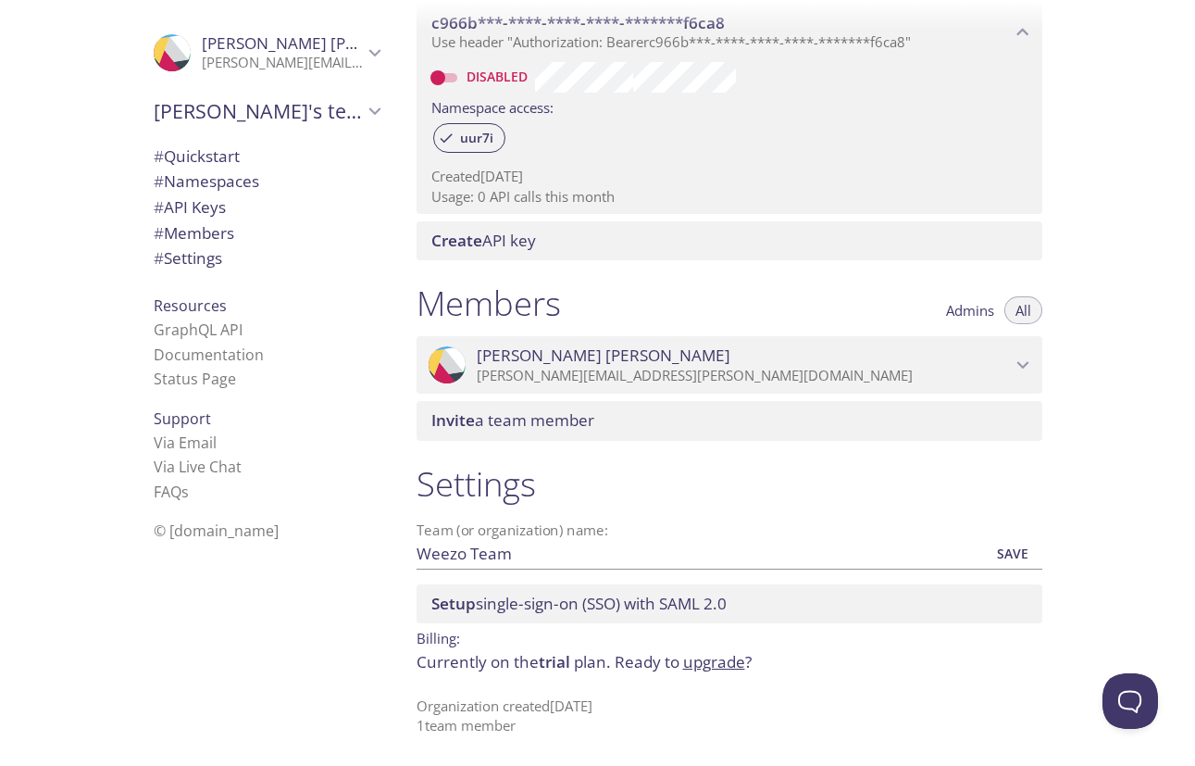
click at [359, 651] on div ".cls-1 { fill: #6d5ca8; } .cls-2 { fill: #3fc191; } .cls-3 { fill: #3b4752; } .…" at bounding box center [263, 383] width 278 height 766
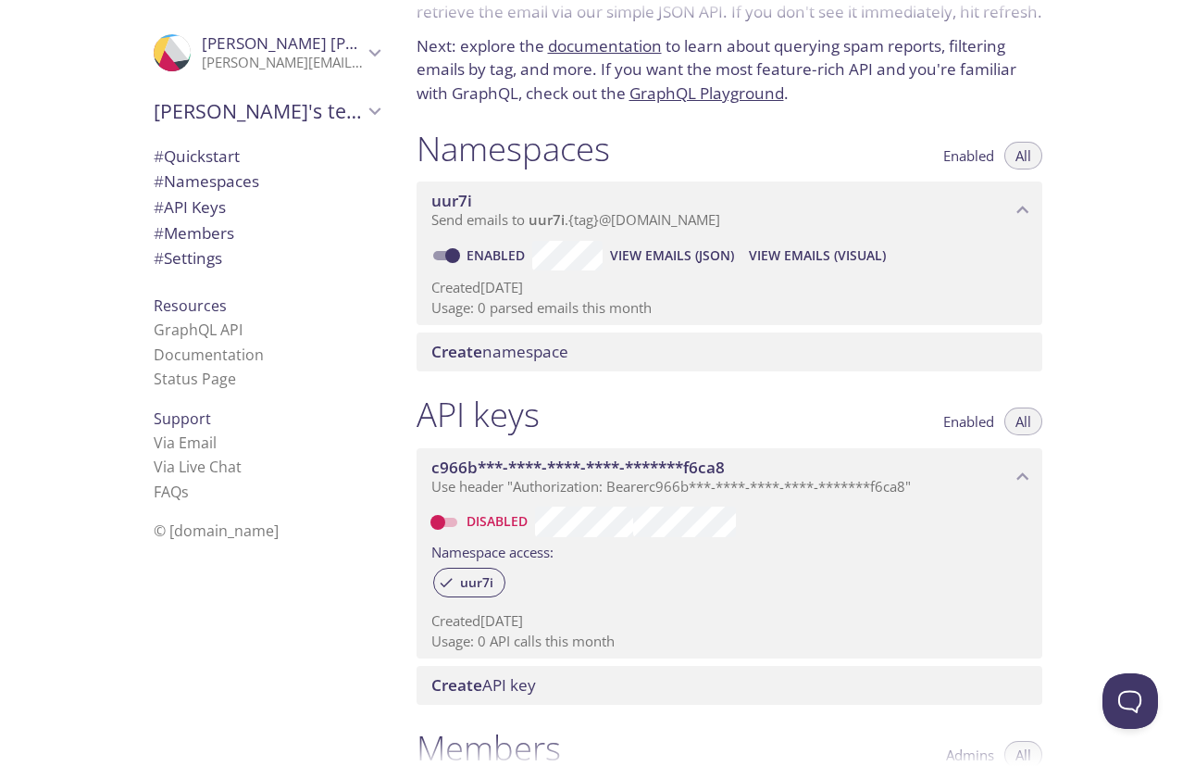
scroll to position [0, 0]
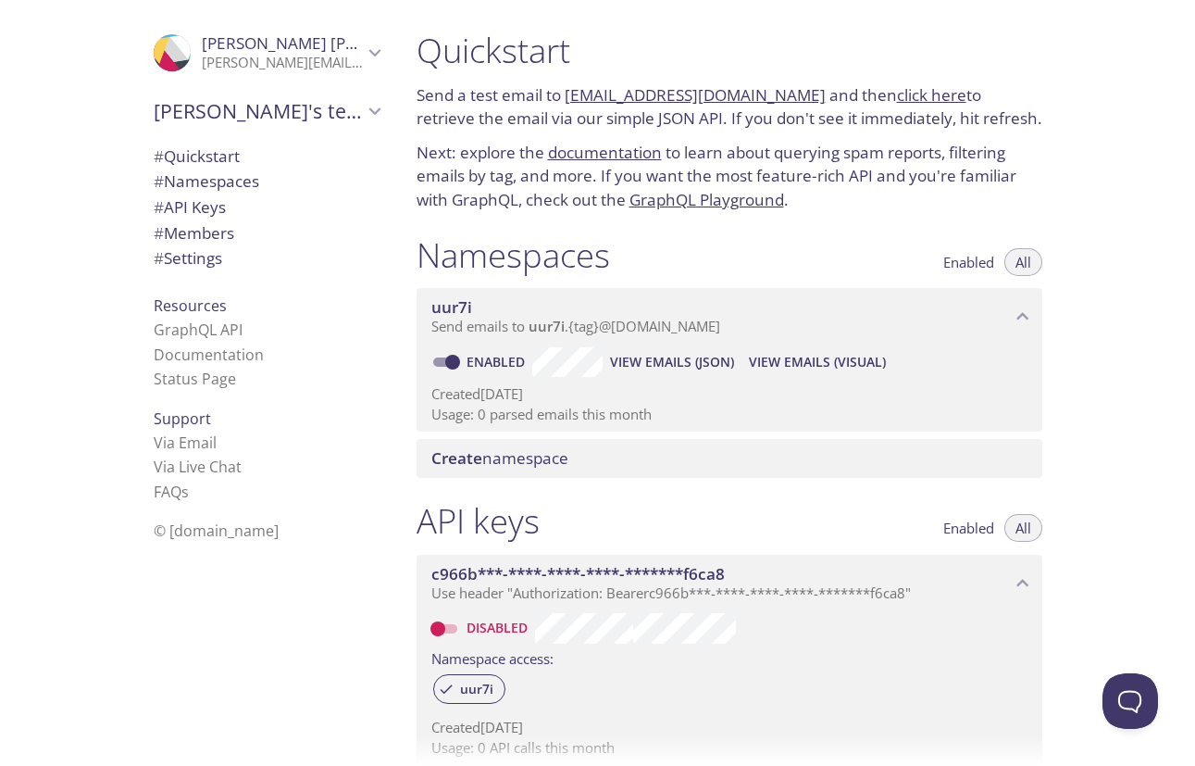
click at [374, 52] on icon "Juliana Macedo" at bounding box center [375, 53] width 24 height 24
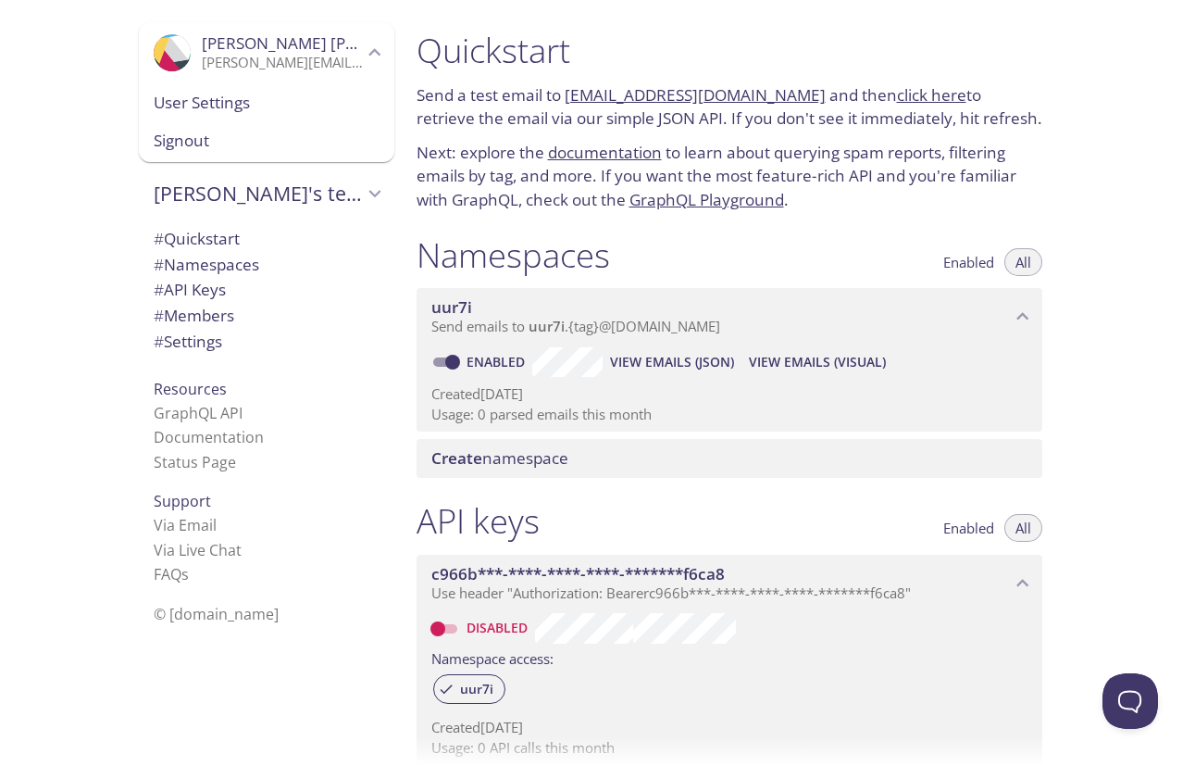
click at [330, 95] on span "User Settings" at bounding box center [267, 103] width 226 height 24
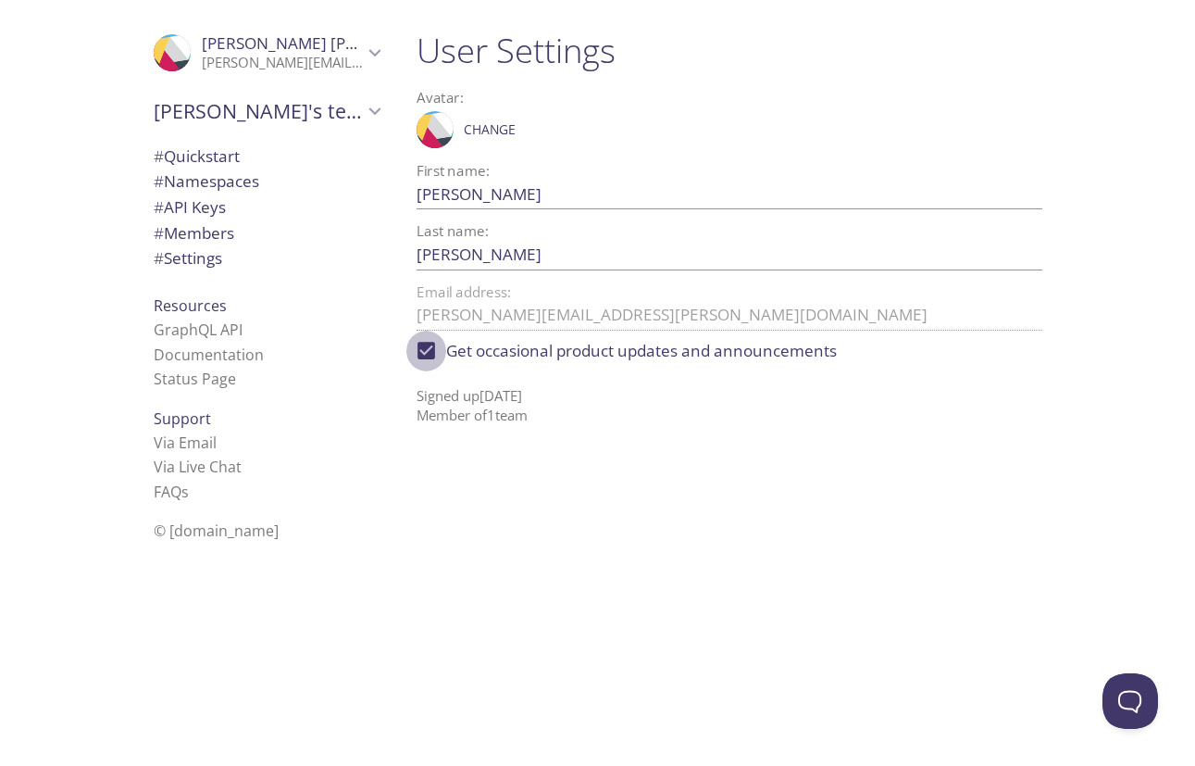
click at [426, 355] on input "Get occasional product updates and announcements" at bounding box center [426, 351] width 41 height 41
checkbox input "false"
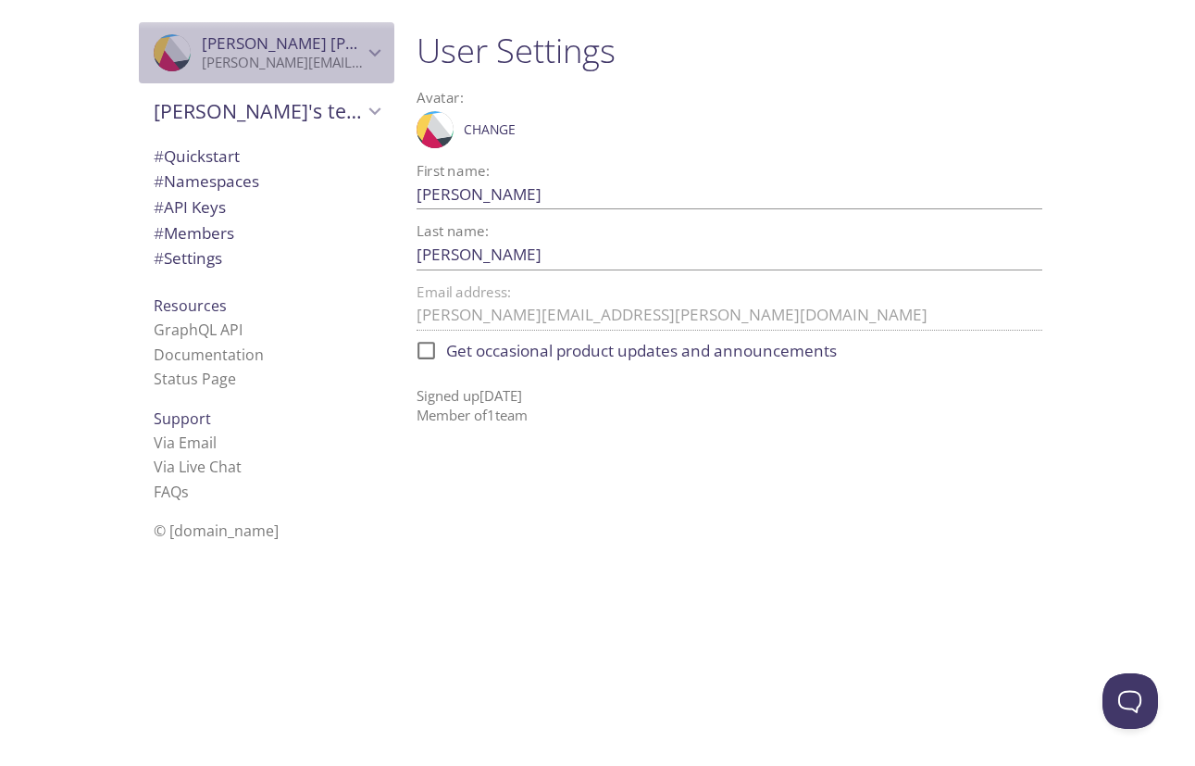
click at [307, 54] on p "juliana.macedo@weezo.com.br" at bounding box center [282, 63] width 161 height 19
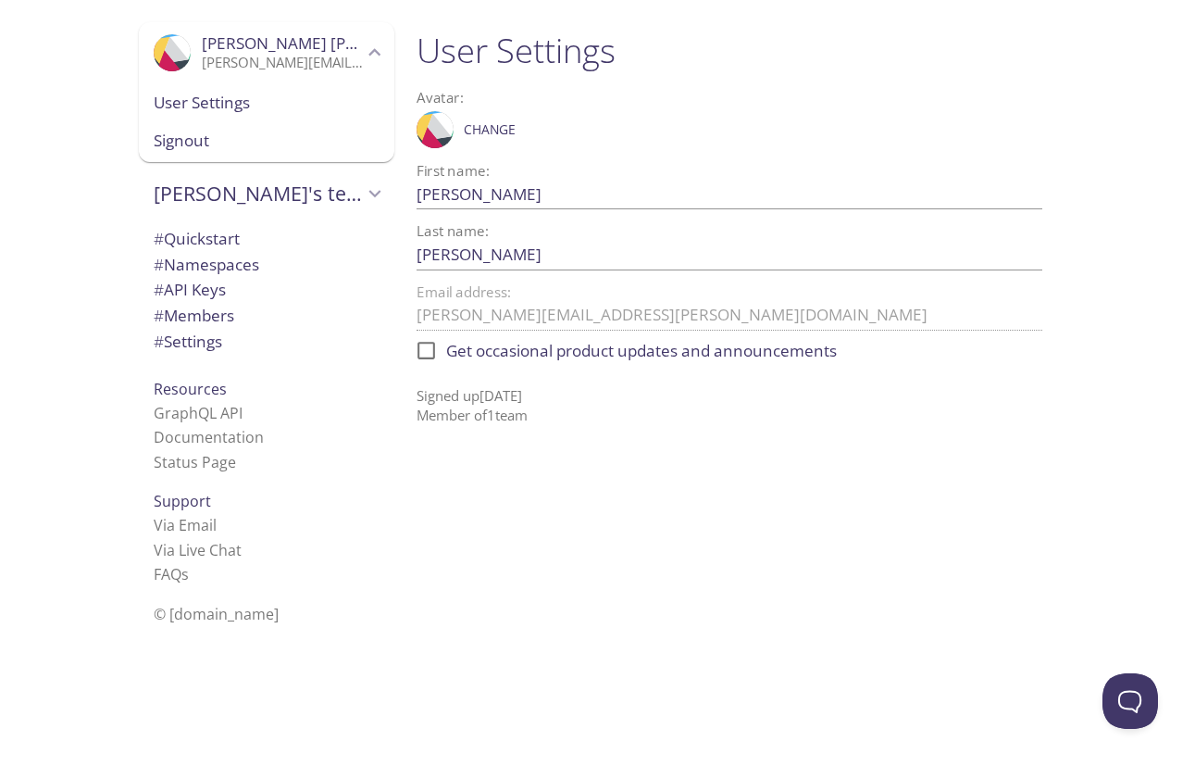
click at [268, 235] on span "# Quickstart" at bounding box center [267, 239] width 226 height 24
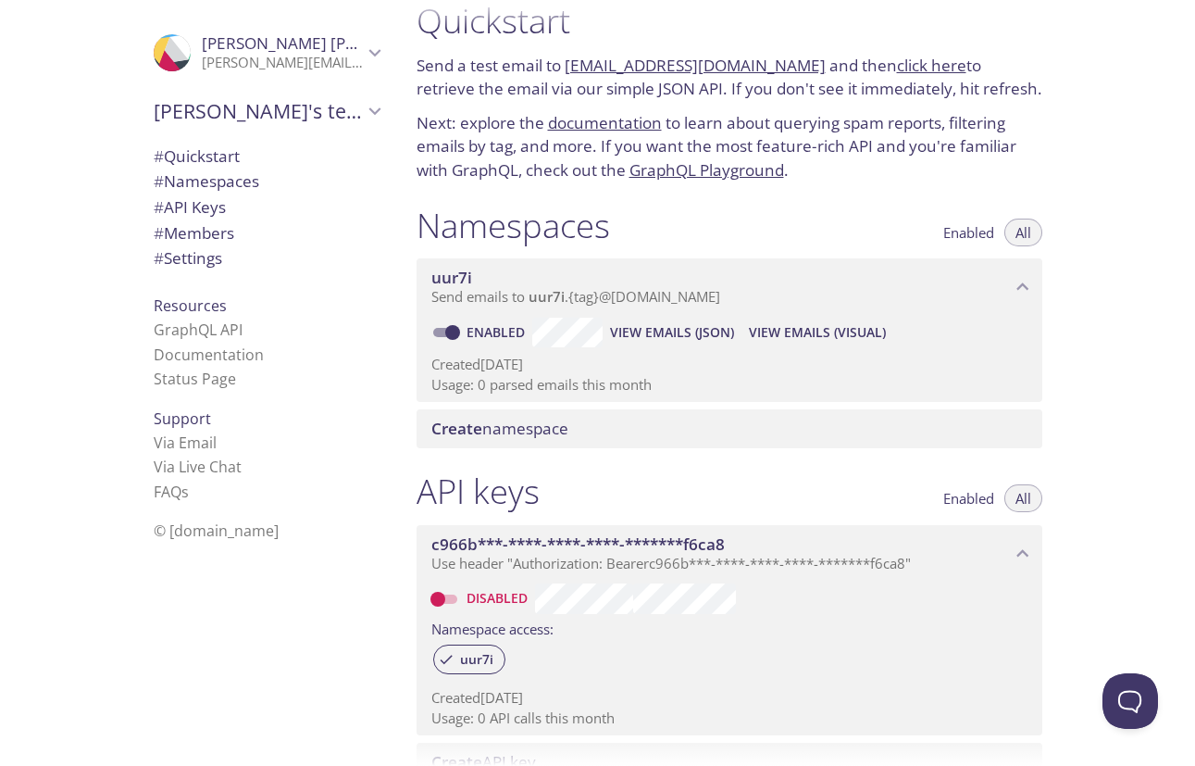
scroll to position [551, 0]
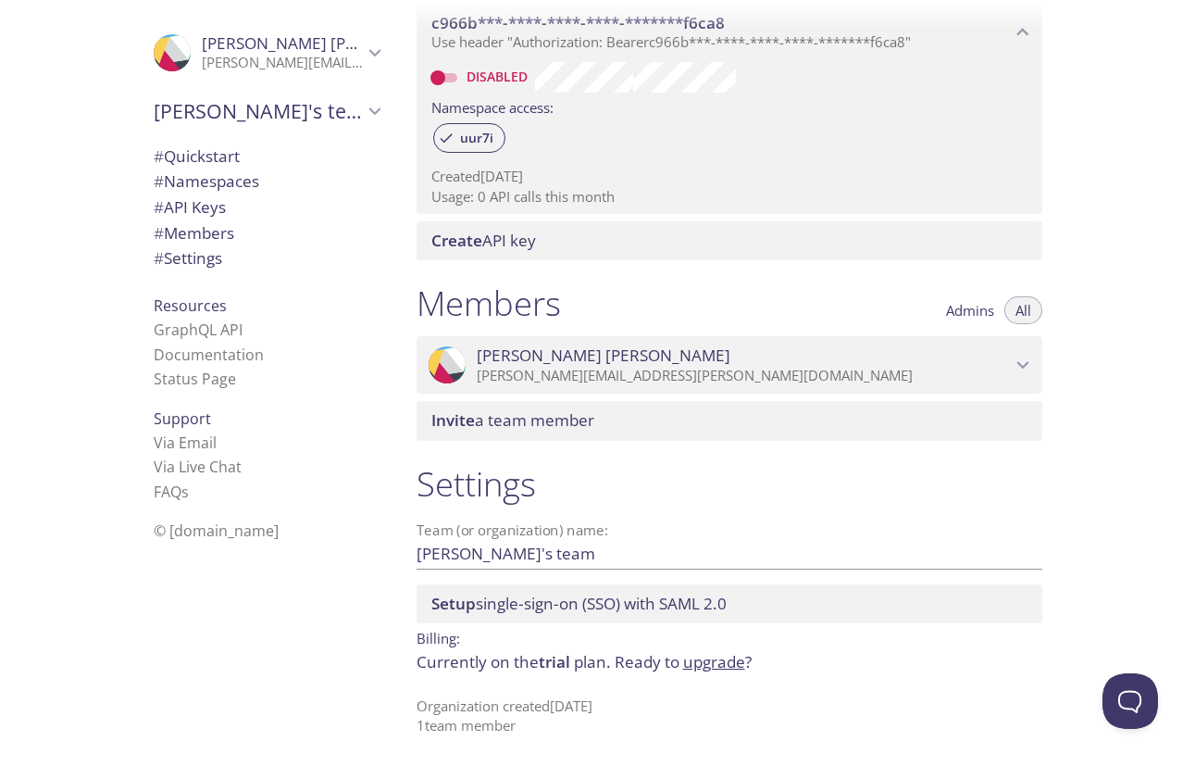
click at [551, 546] on input "Juliana's team" at bounding box center [700, 553] width 567 height 31
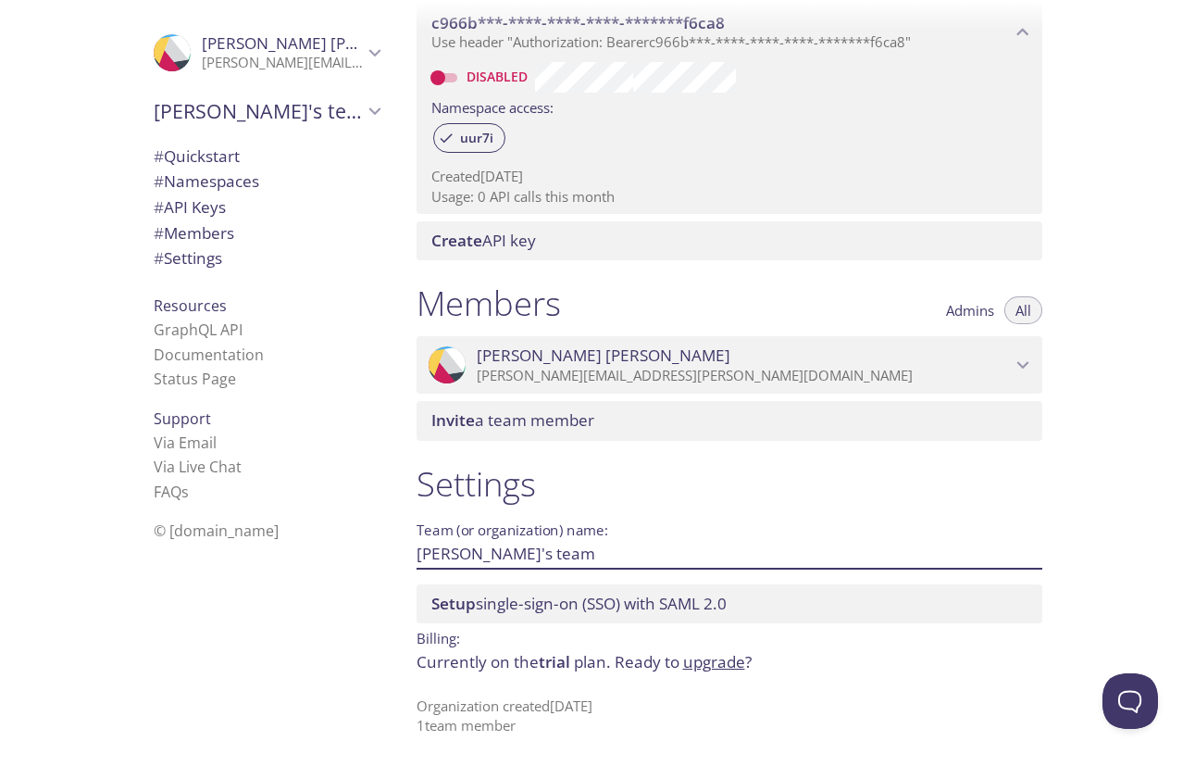
click at [551, 546] on input "Juliana's team" at bounding box center [700, 553] width 567 height 31
type input "Weezo"
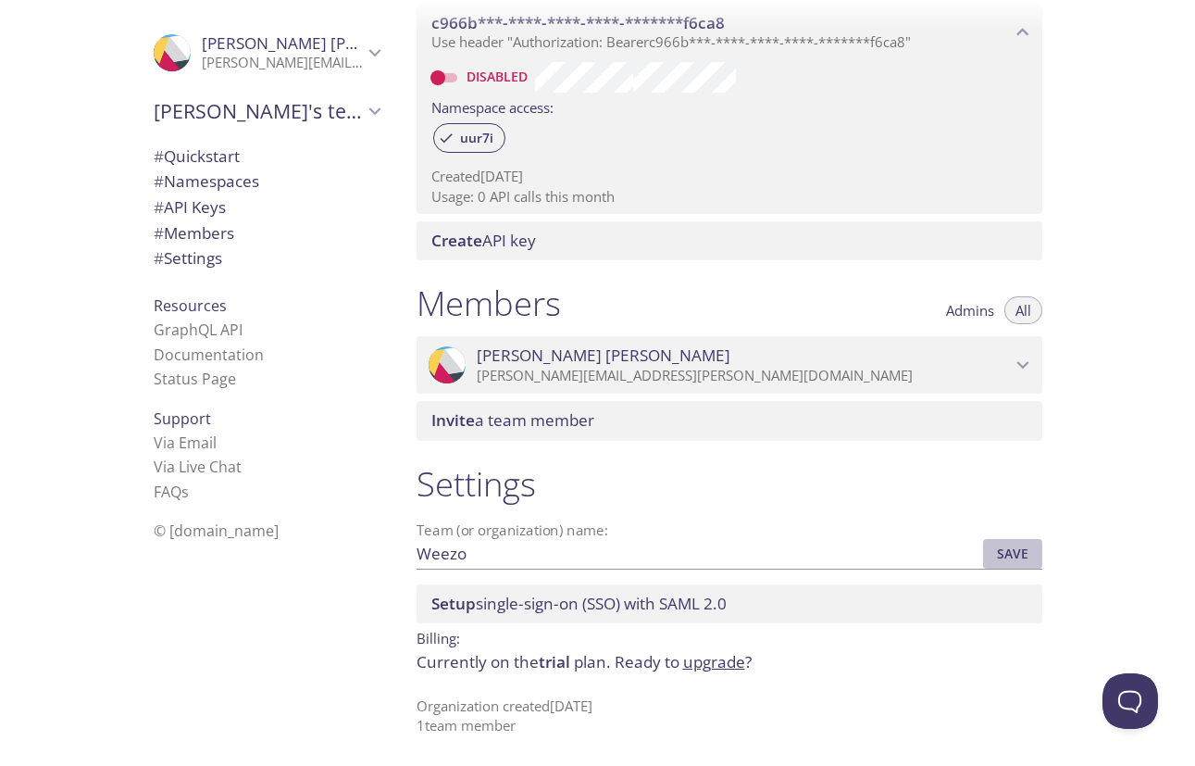
click at [999, 548] on span "Save" at bounding box center [1013, 554] width 50 height 22
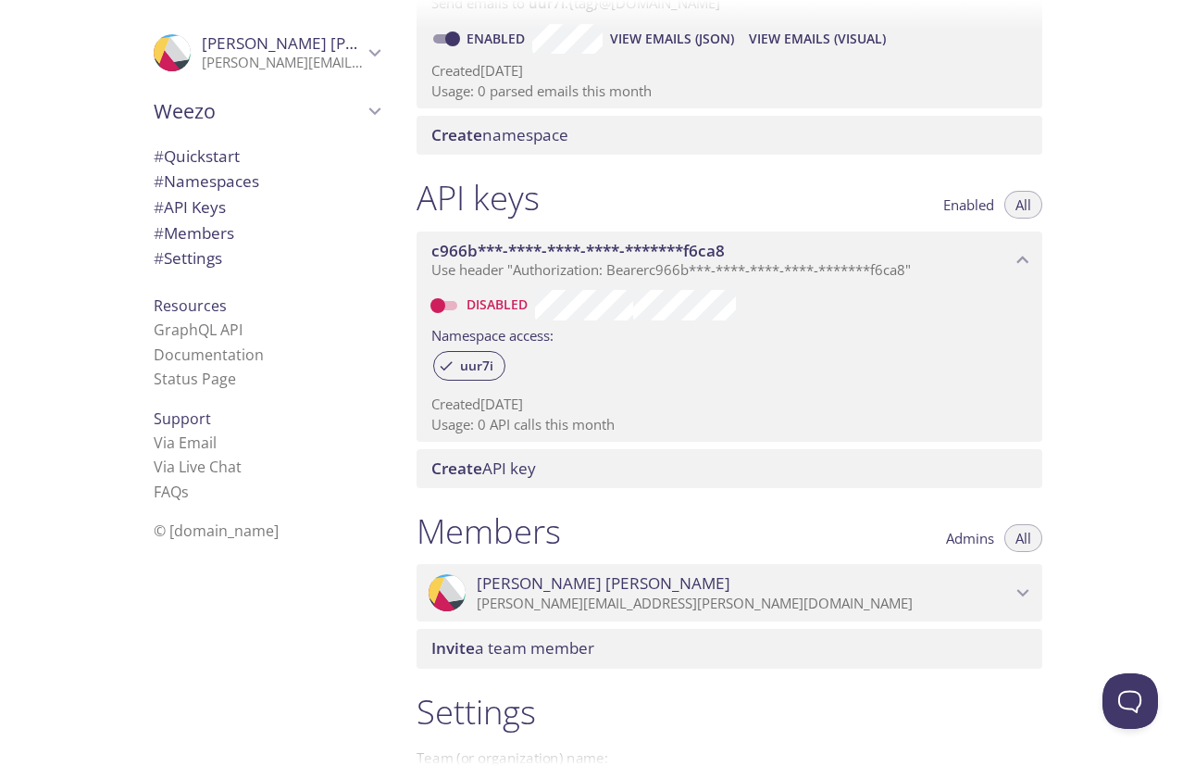
scroll to position [324, 0]
click at [888, 606] on p "juliana.macedo@weezo.com.br" at bounding box center [744, 602] width 534 height 19
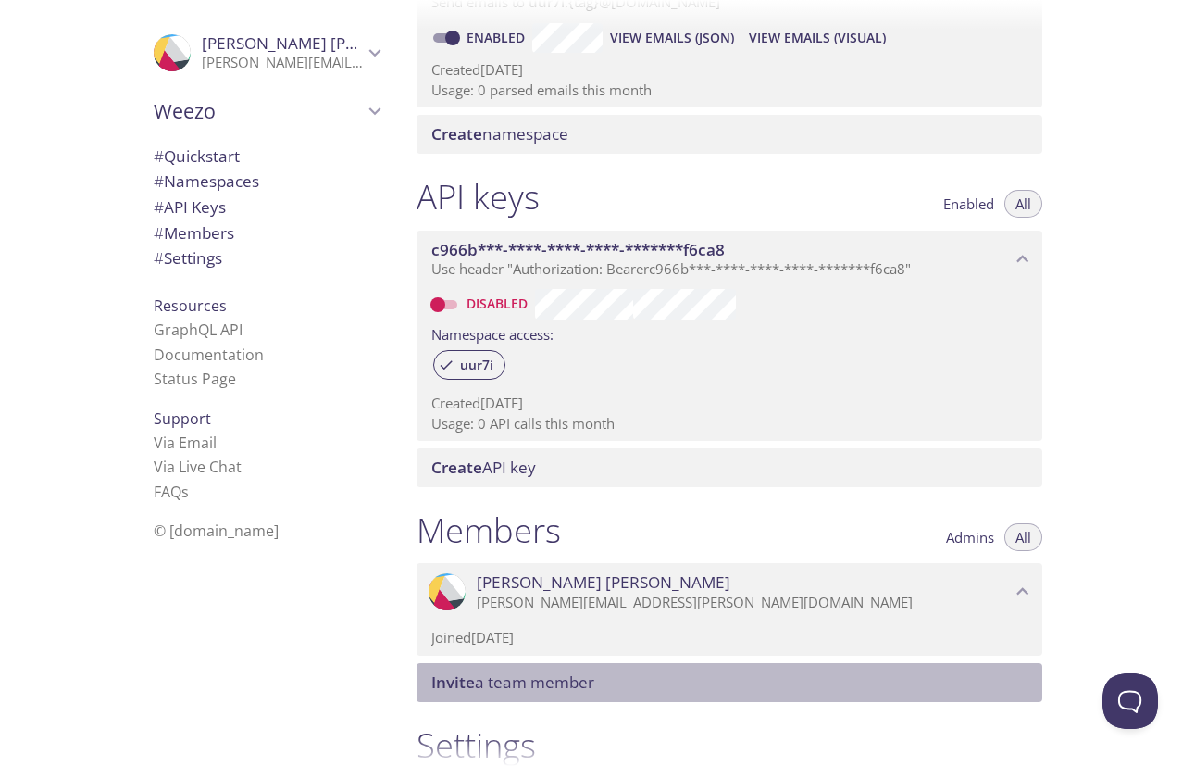
click at [872, 666] on div "Invite a team member" at bounding box center [730, 682] width 626 height 39
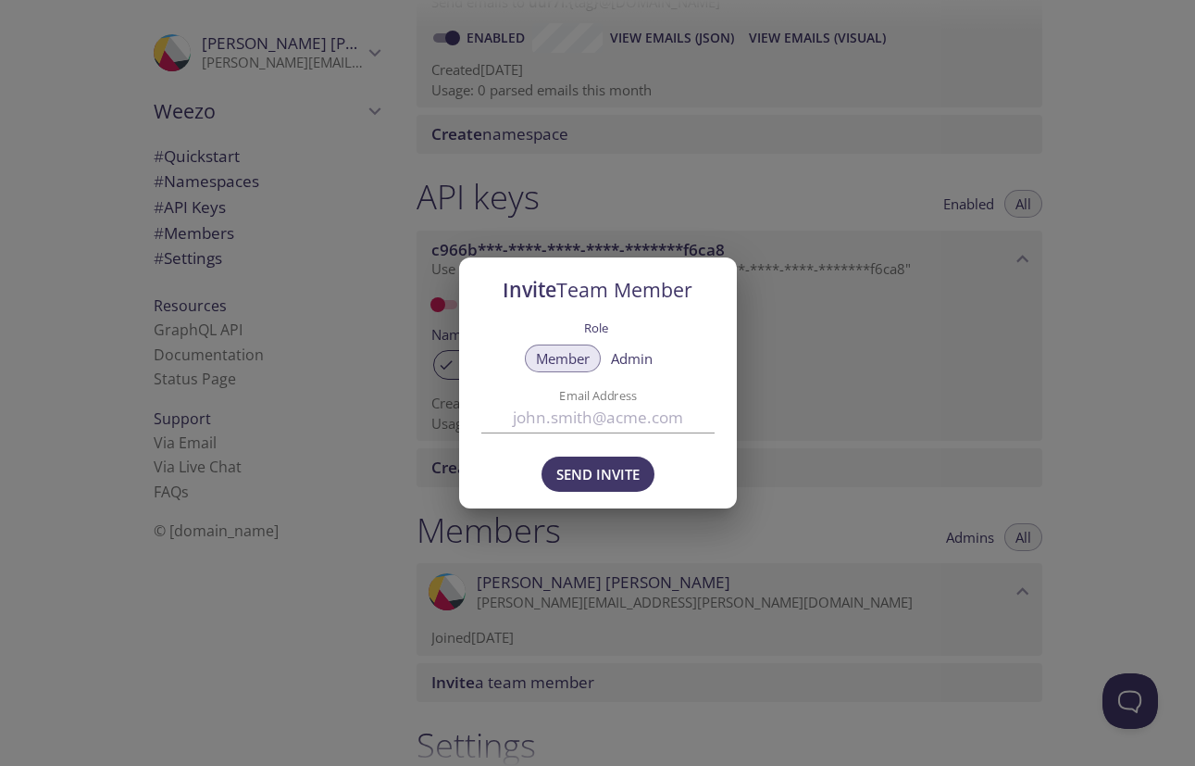
click at [761, 550] on div "Invite Team Member Role Member Admin Email Address Send Invite" at bounding box center [597, 383] width 1195 height 766
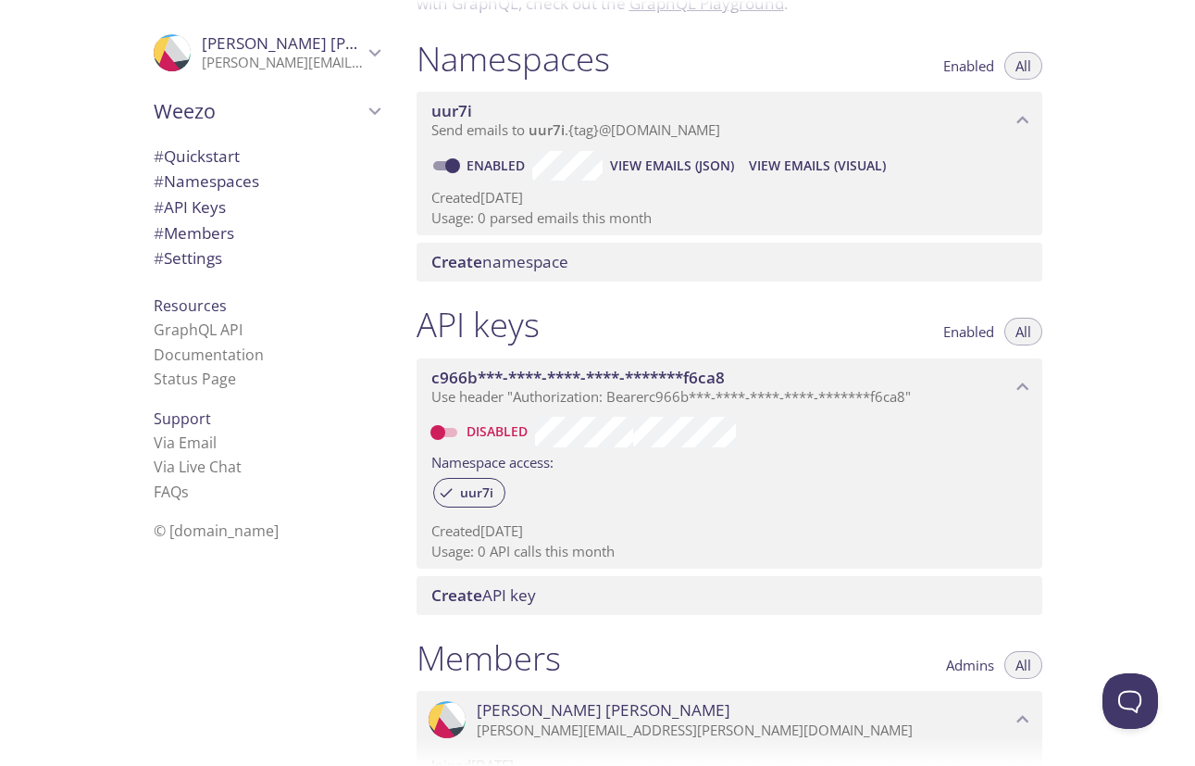
scroll to position [0, 0]
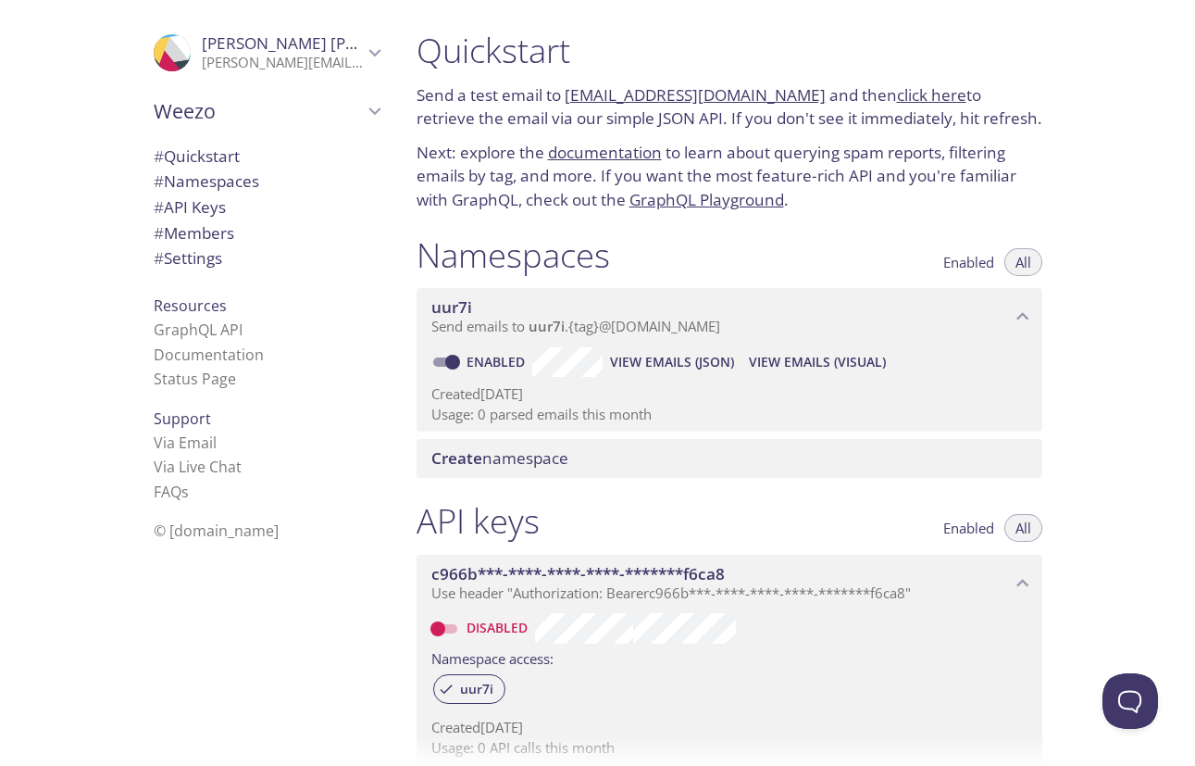
drag, startPoint x: 789, startPoint y: 91, endPoint x: 568, endPoint y: 88, distance: 220.4
click at [568, 88] on p "Send a test email to uur7i.test@inbox.testmail.app and then click here to retri…" at bounding box center [730, 106] width 626 height 47
copy link "uur7i.test@inbox.testmail.app"
click at [337, 428] on div "Support Via Email Via Live Chat FAQ s" at bounding box center [267, 455] width 256 height 113
click at [906, 91] on link "click here" at bounding box center [931, 94] width 69 height 21
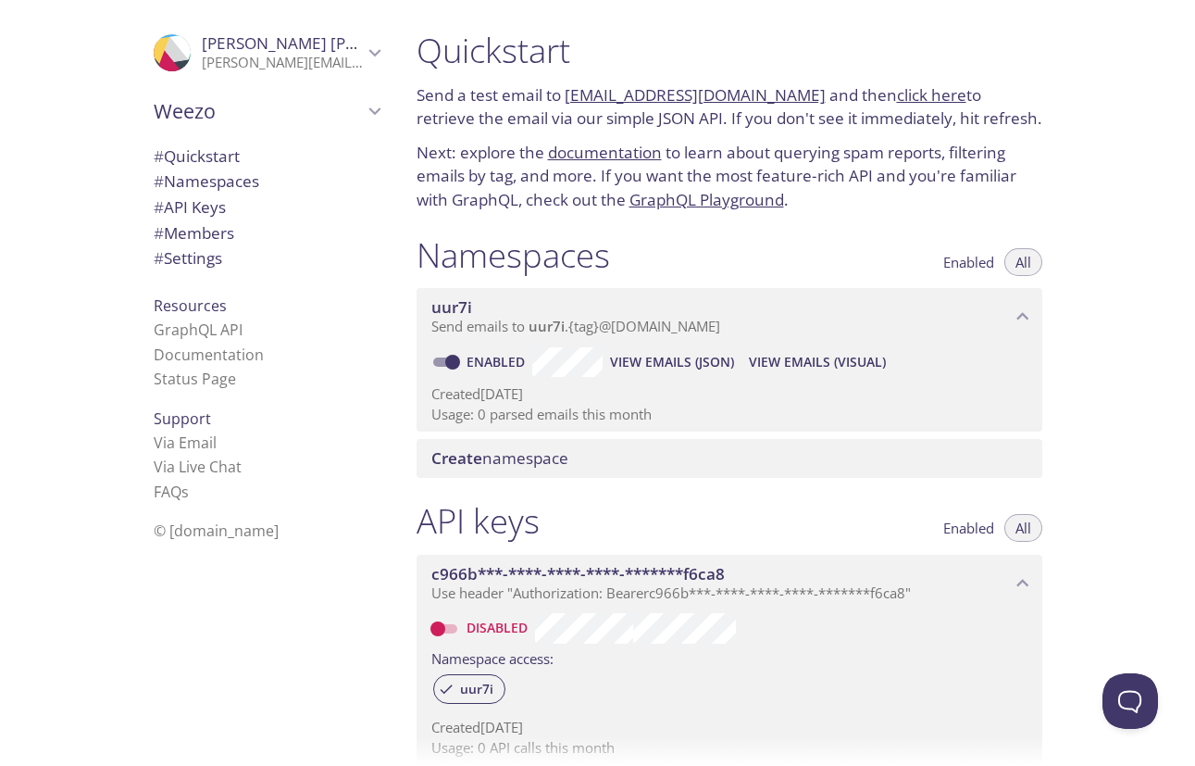
click at [641, 364] on span "View Emails (JSON)" at bounding box center [672, 362] width 124 height 22
click at [807, 353] on span "View Emails (Visual)" at bounding box center [817, 362] width 137 height 22
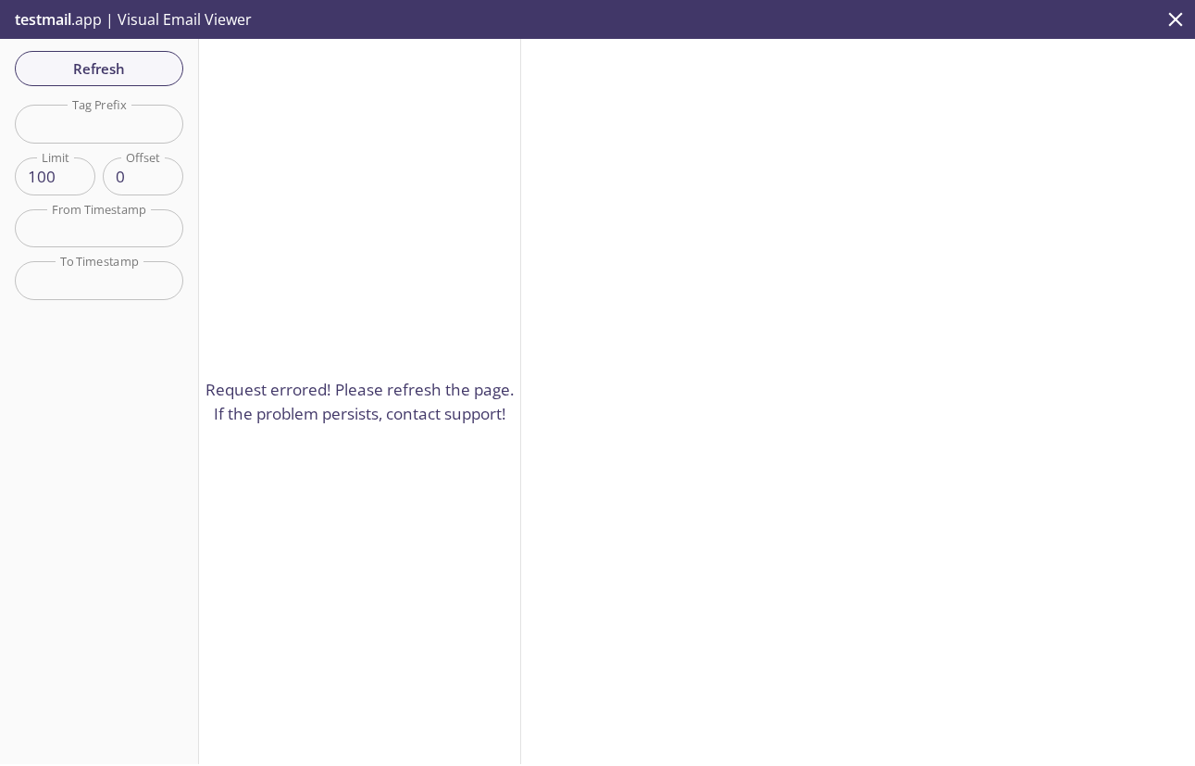
click at [48, 24] on span "testmail" at bounding box center [43, 19] width 56 height 20
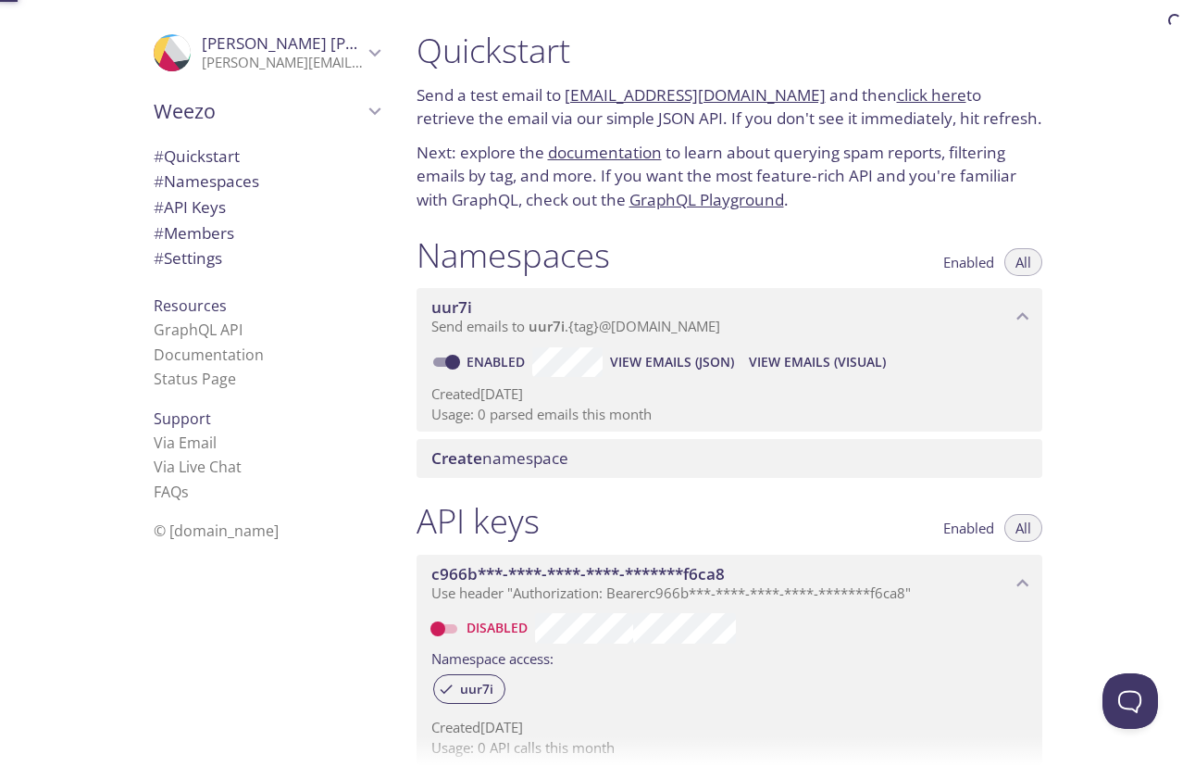
scroll to position [30, 0]
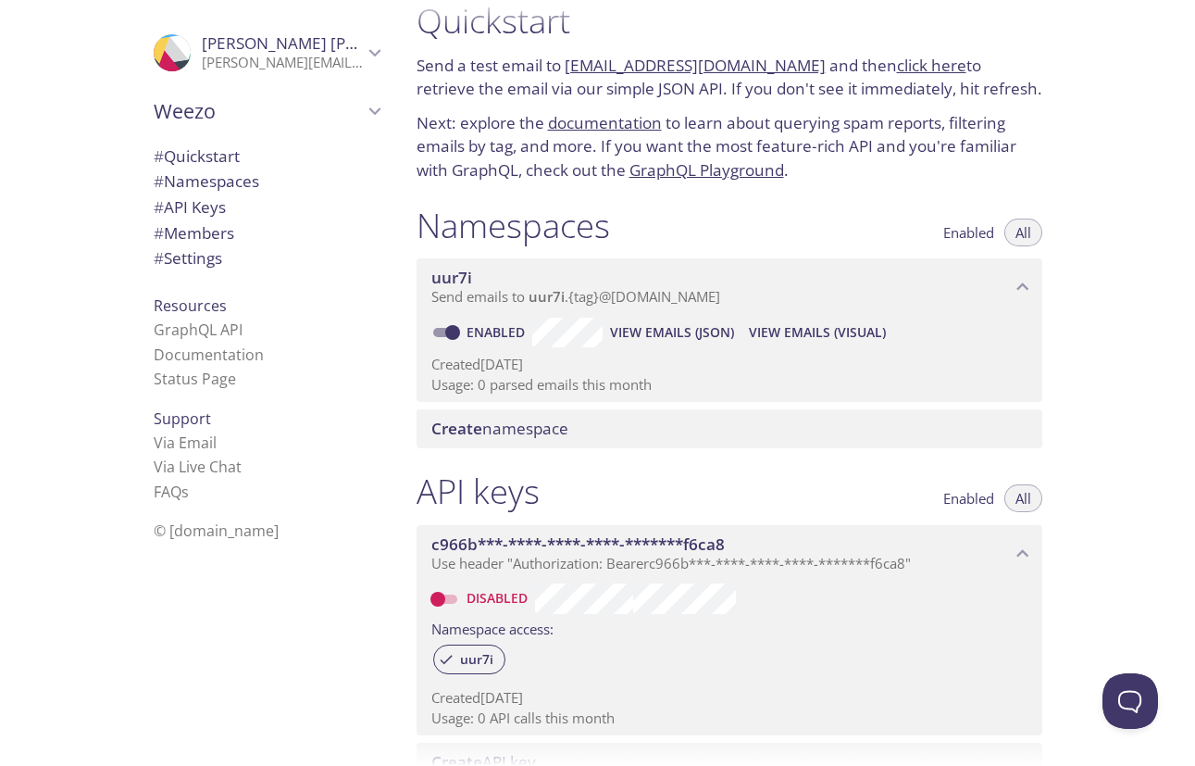
click at [447, 605] on input "Disabled" at bounding box center [438, 599] width 67 height 22
checkbox input "true"
click at [656, 333] on span "View Emails (JSON)" at bounding box center [672, 332] width 124 height 22
click at [791, 312] on div "uur7i Send emails to uur7i . {tag} @inbox.testmail.app" at bounding box center [730, 286] width 626 height 57
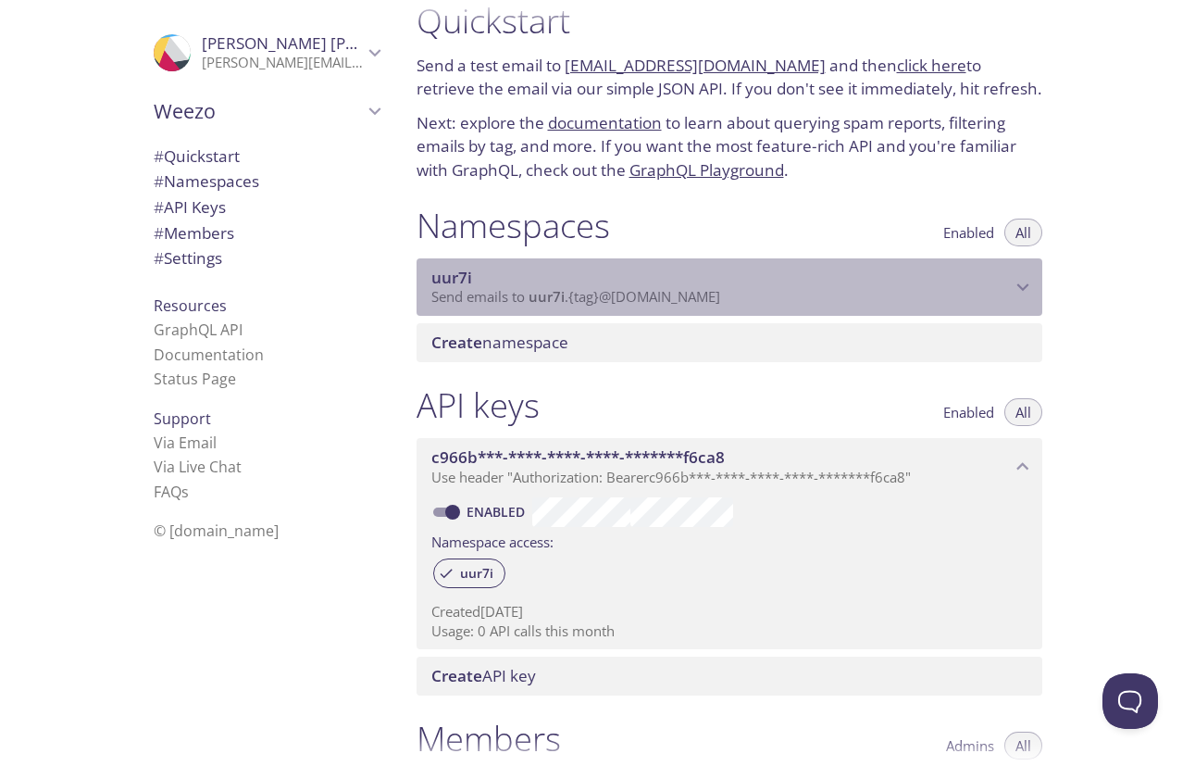
click at [791, 312] on div "uur7i Send emails to uur7i . {tag} @inbox.testmail.app" at bounding box center [730, 286] width 626 height 57
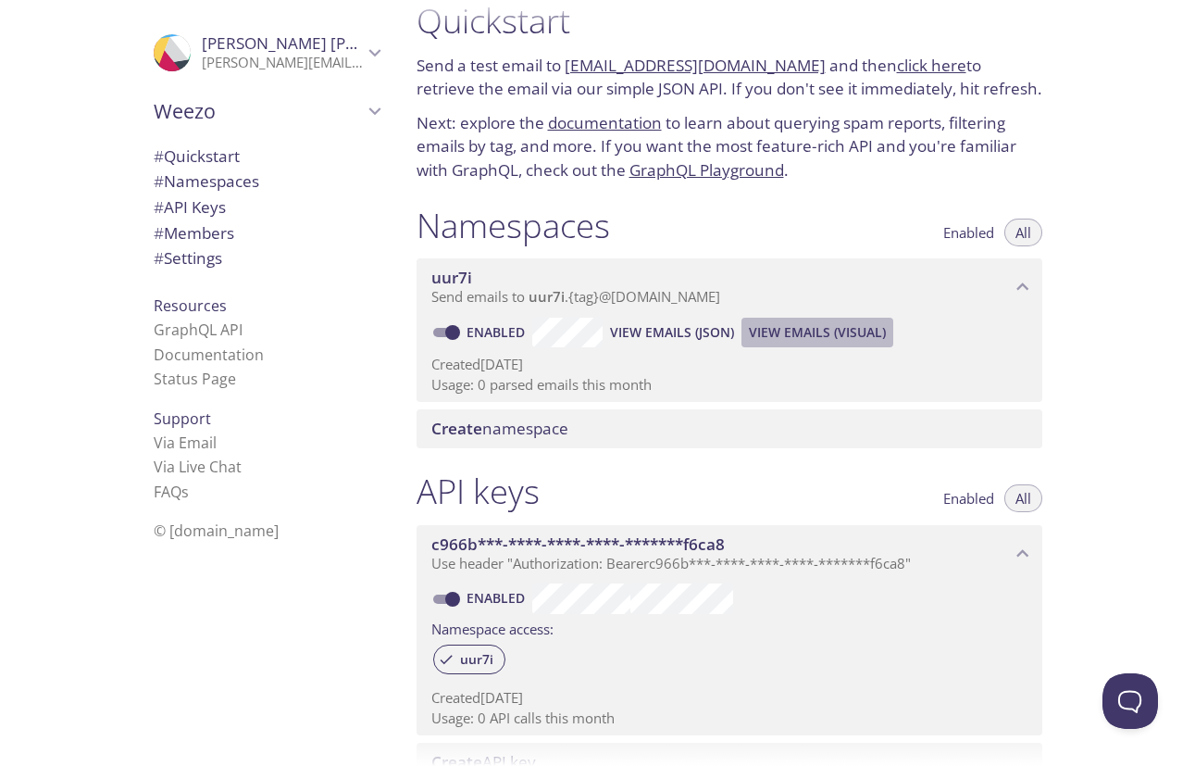
click at [805, 336] on span "View Emails (Visual)" at bounding box center [817, 332] width 137 height 22
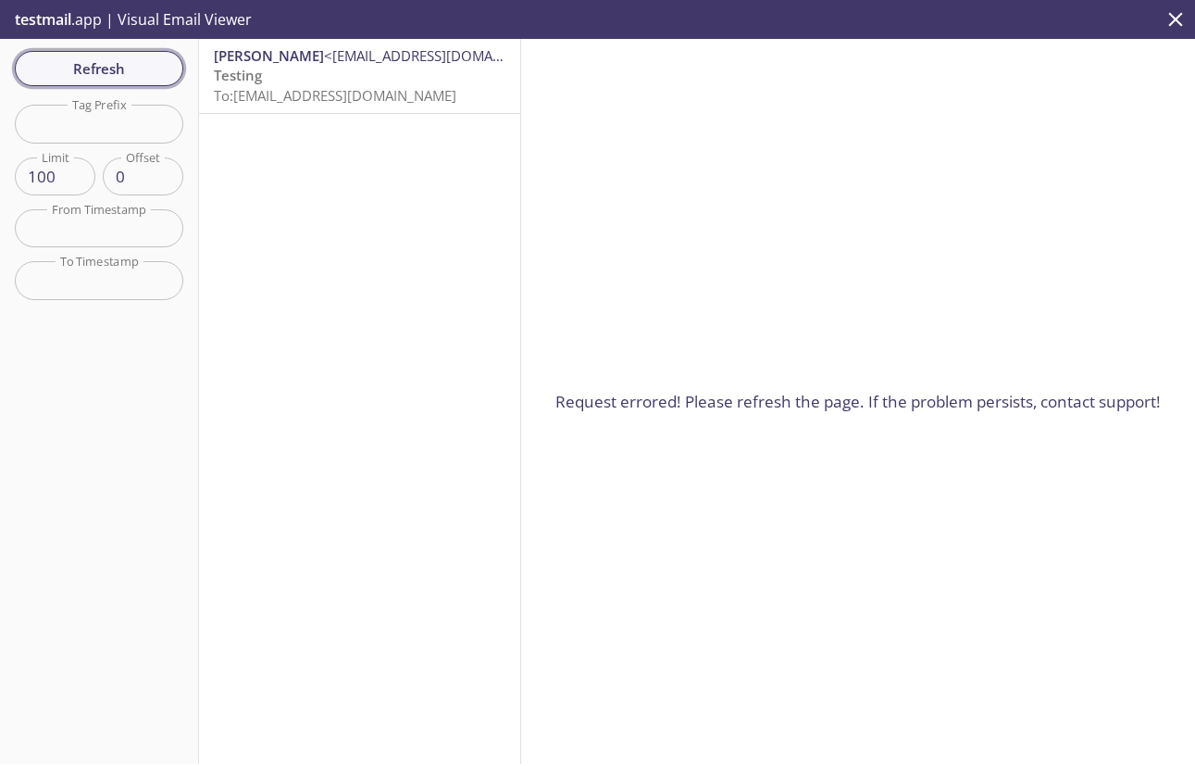
click at [130, 72] on span "Refresh" at bounding box center [99, 68] width 139 height 24
click at [301, 87] on span "To: uur7i.test@inbox.testmail.app" at bounding box center [335, 95] width 243 height 19
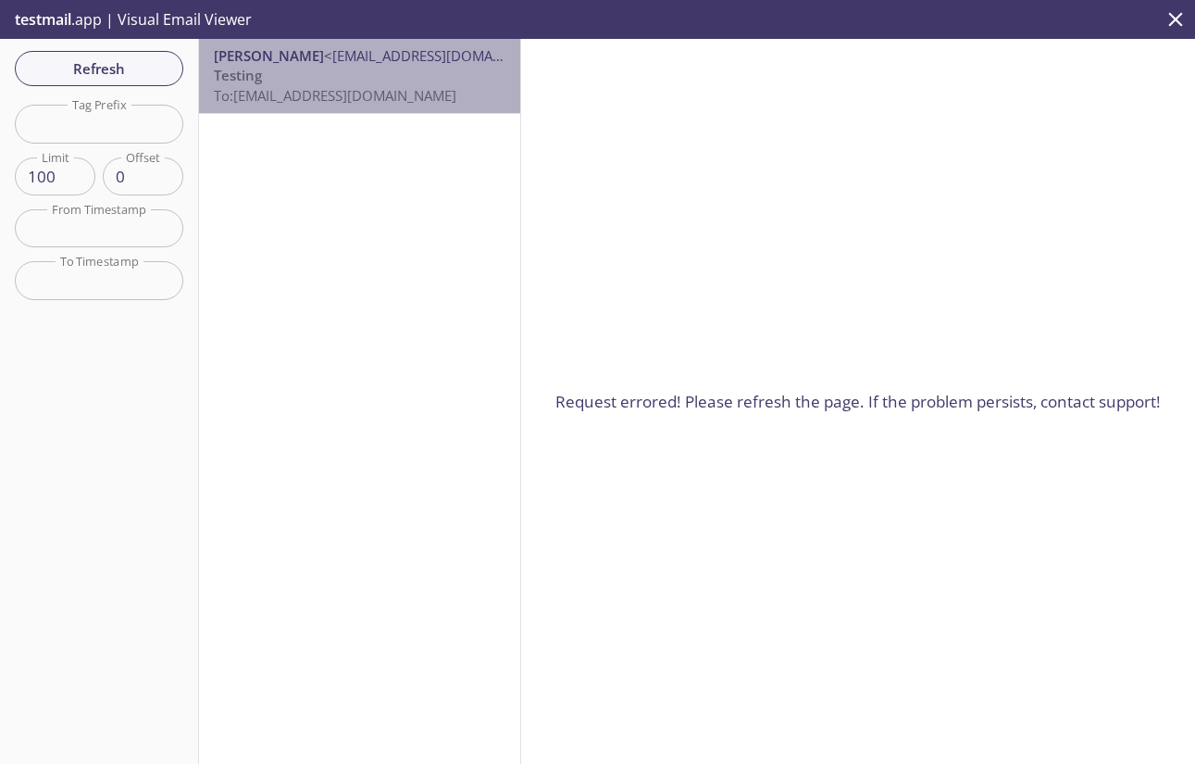
click at [365, 78] on p "Testing To: uur7i.test@inbox.testmail.app" at bounding box center [360, 86] width 292 height 40
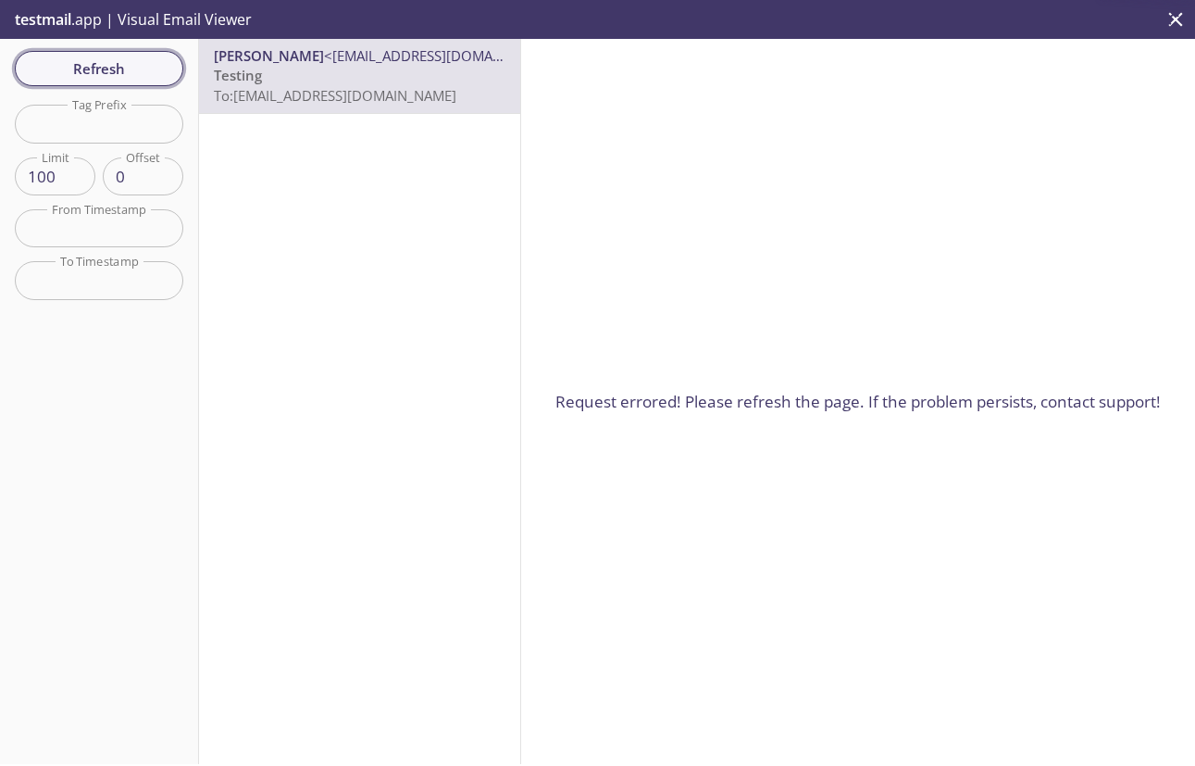
click at [114, 75] on span "Refresh" at bounding box center [99, 68] width 139 height 24
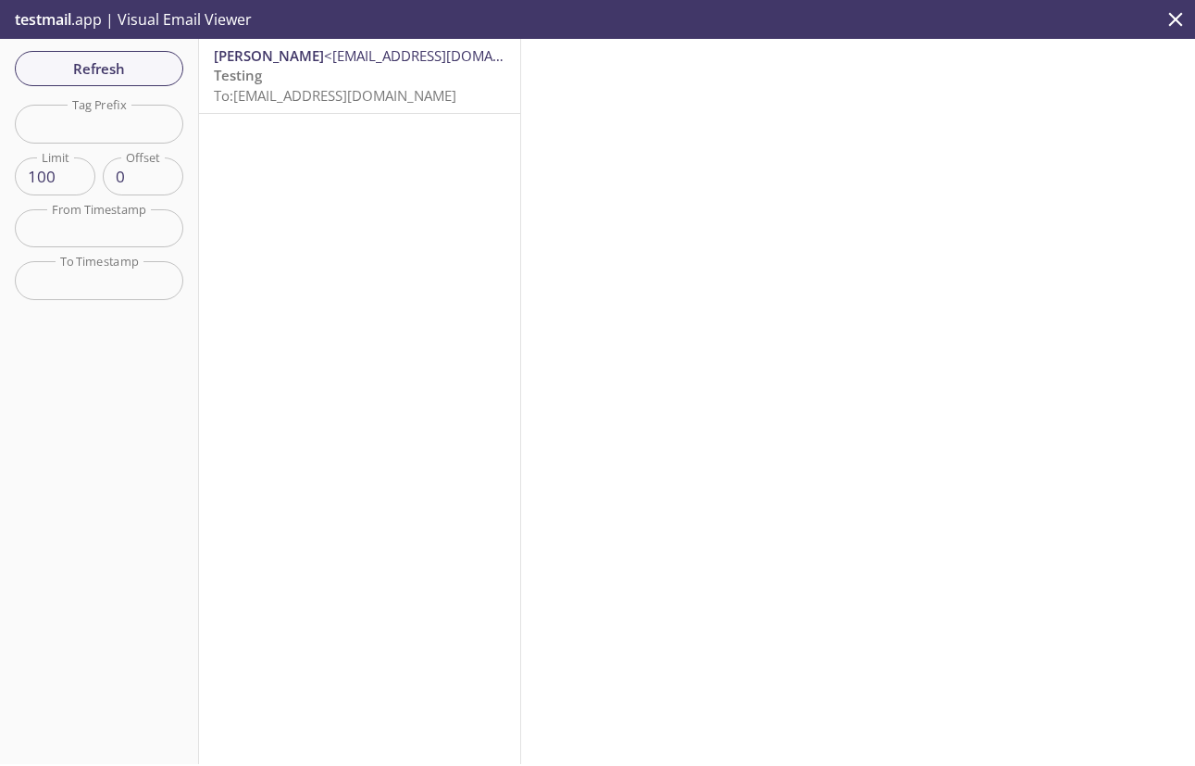
click at [169, 20] on p "testmail .app | Visual Email Viewer" at bounding box center [131, 19] width 263 height 39
click at [74, 25] on p "testmail .app | Visual Email Viewer" at bounding box center [131, 19] width 263 height 39
click at [1170, 13] on icon "close" at bounding box center [1176, 19] width 14 height 14
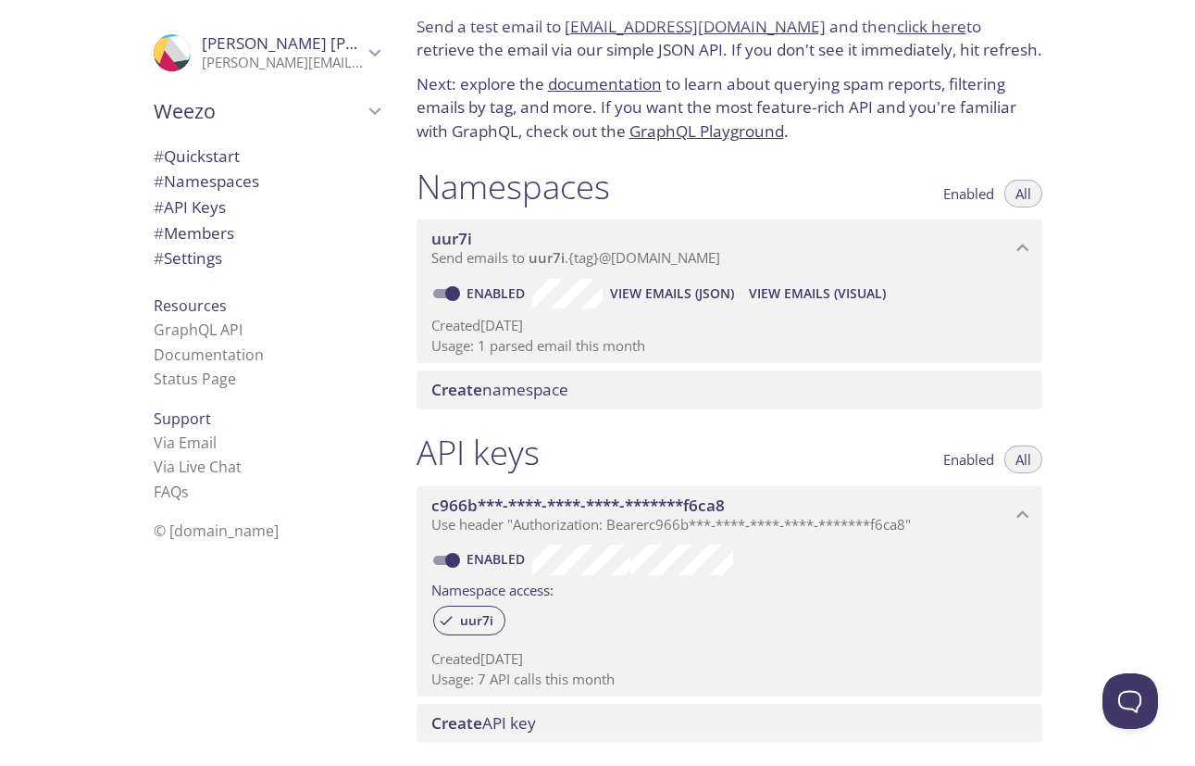
scroll to position [75, 0]
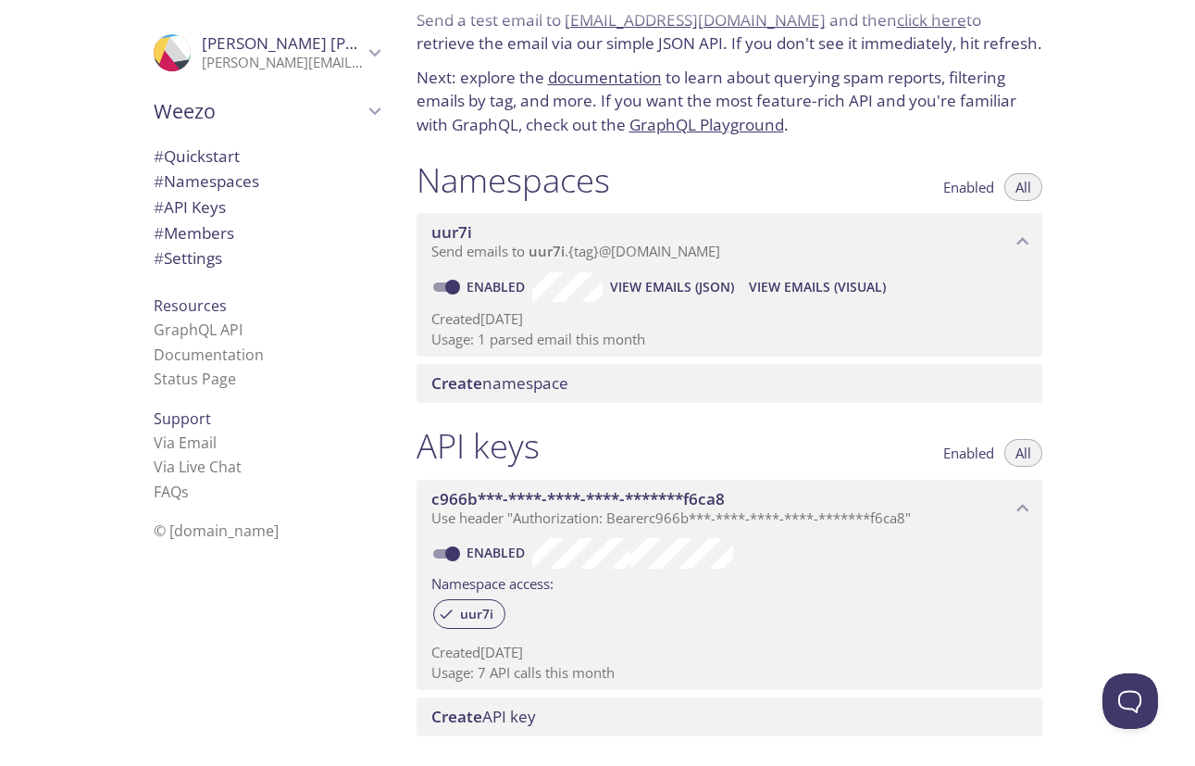
click at [641, 75] on link "documentation" at bounding box center [605, 77] width 114 height 21
click at [703, 127] on link "GraphQL Playground" at bounding box center [707, 124] width 155 height 21
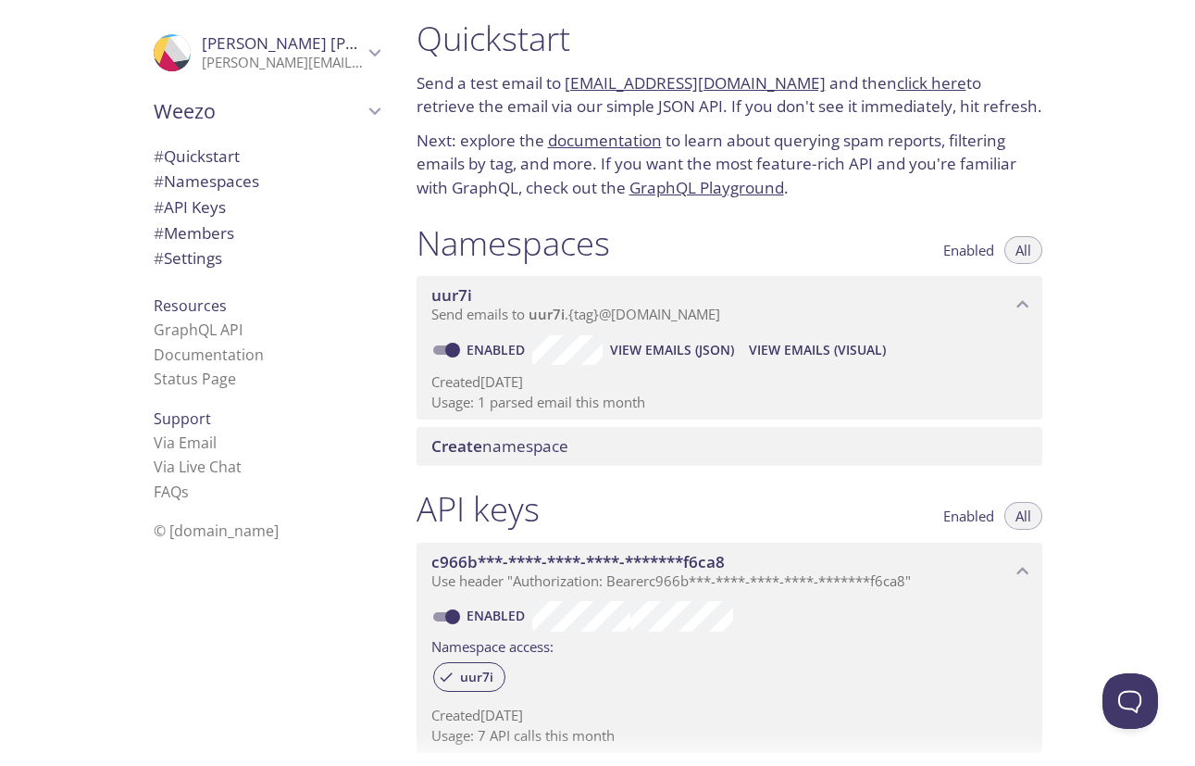
scroll to position [0, 0]
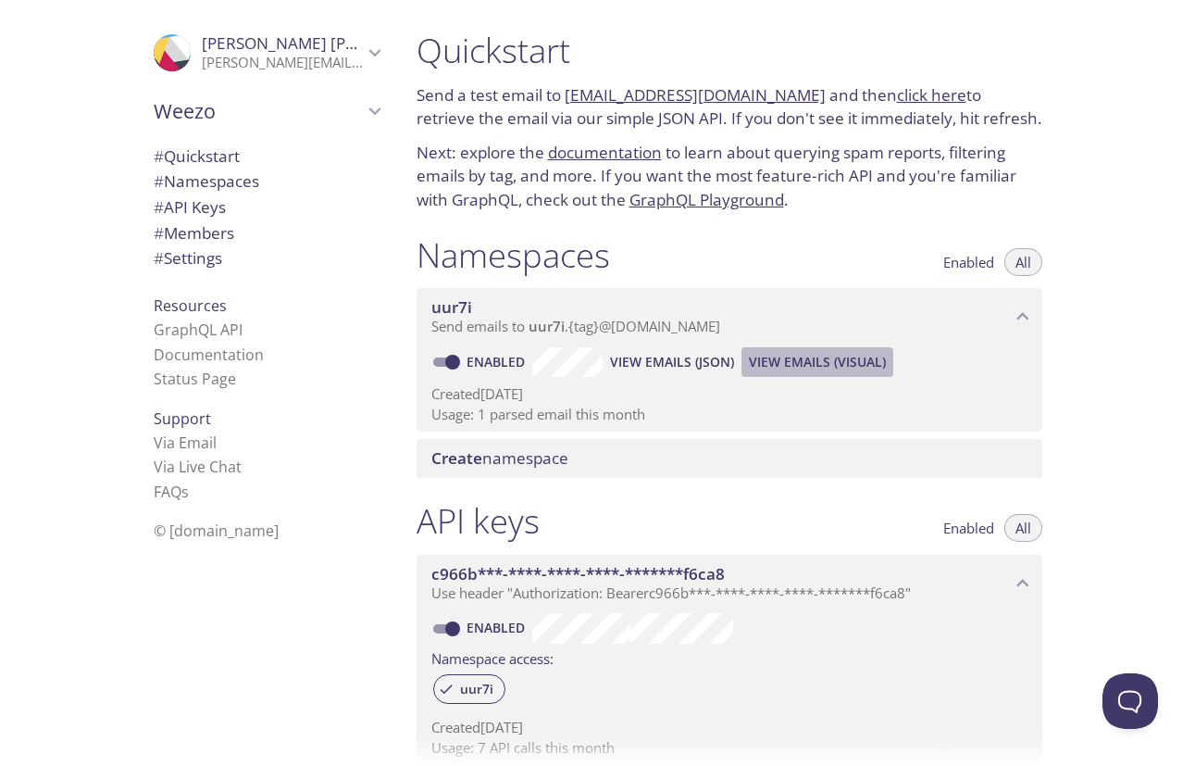
click at [832, 354] on span "View Emails (Visual)" at bounding box center [817, 362] width 137 height 22
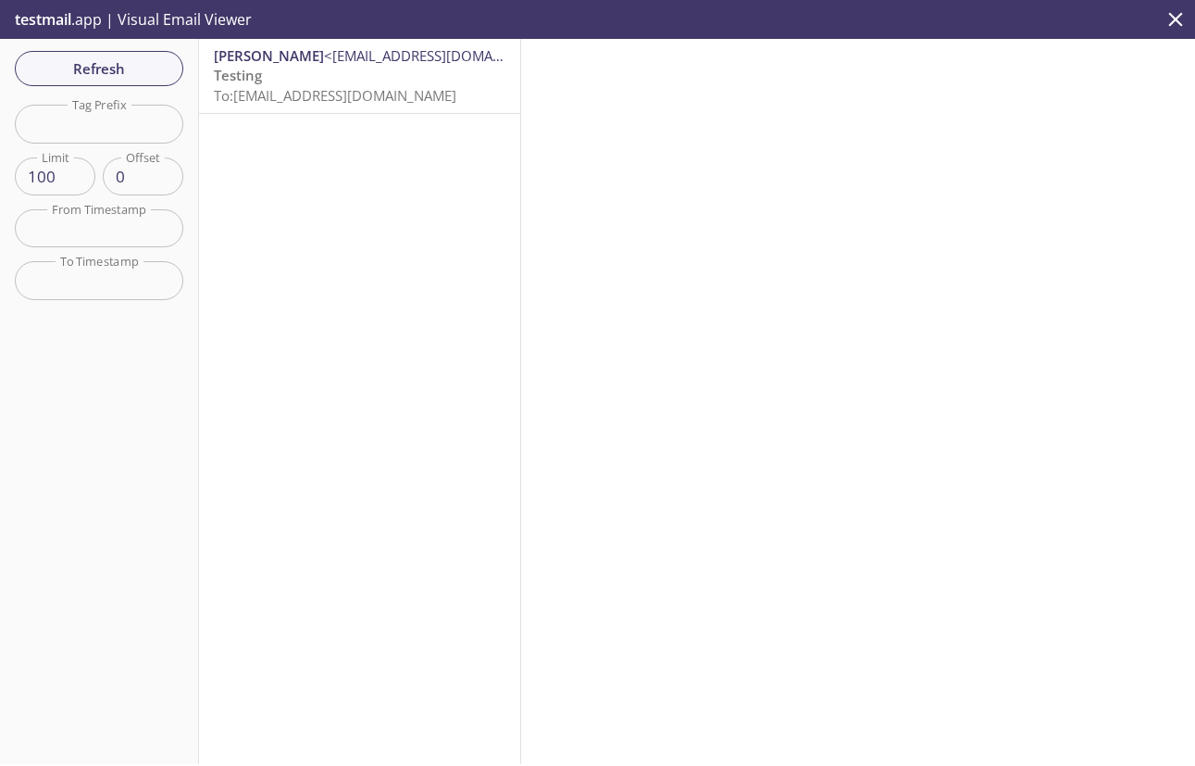
click at [425, 106] on div "Juliana Macêdo <jamacedo@hotmail.com> Testing To: uur7i.test@inbox.testmail.app" at bounding box center [359, 76] width 321 height 74
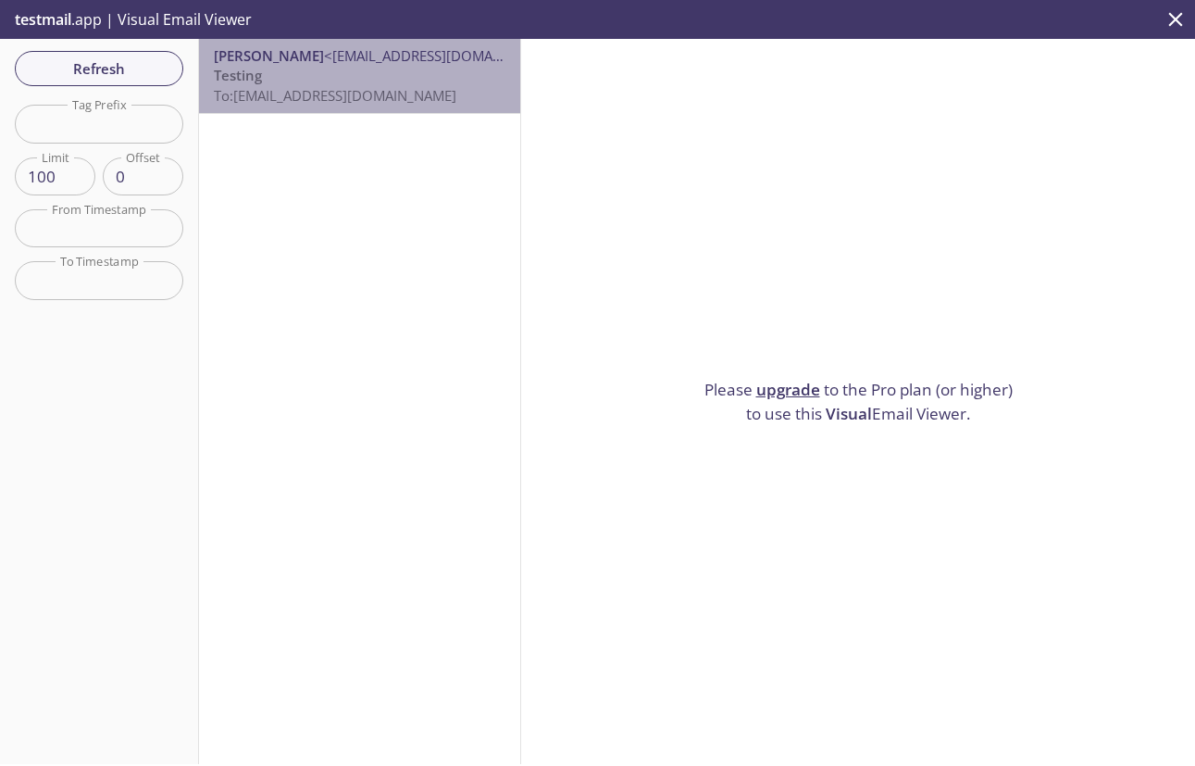
click at [425, 106] on div "Juliana Macêdo <jamacedo@hotmail.com> Testing To: uur7i.test@inbox.testmail.app" at bounding box center [359, 76] width 321 height 74
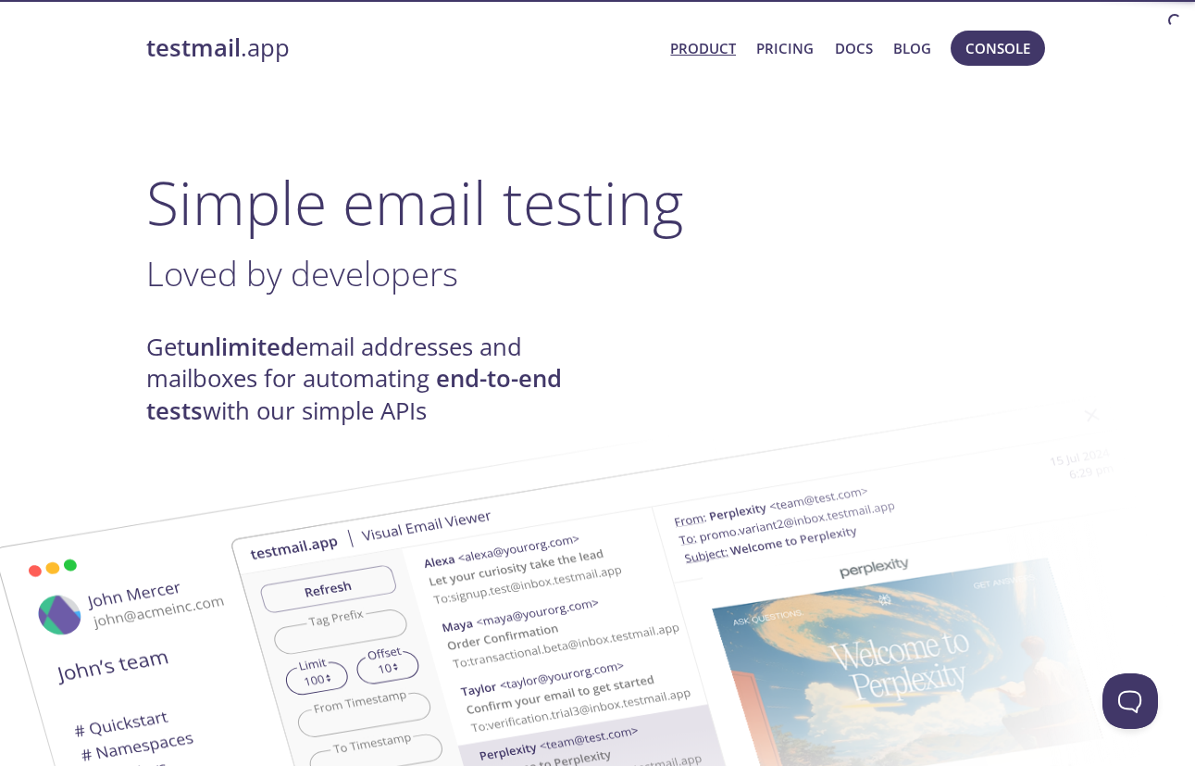
click at [778, 61] on span "Product Pricing Docs Blog" at bounding box center [800, 48] width 281 height 44
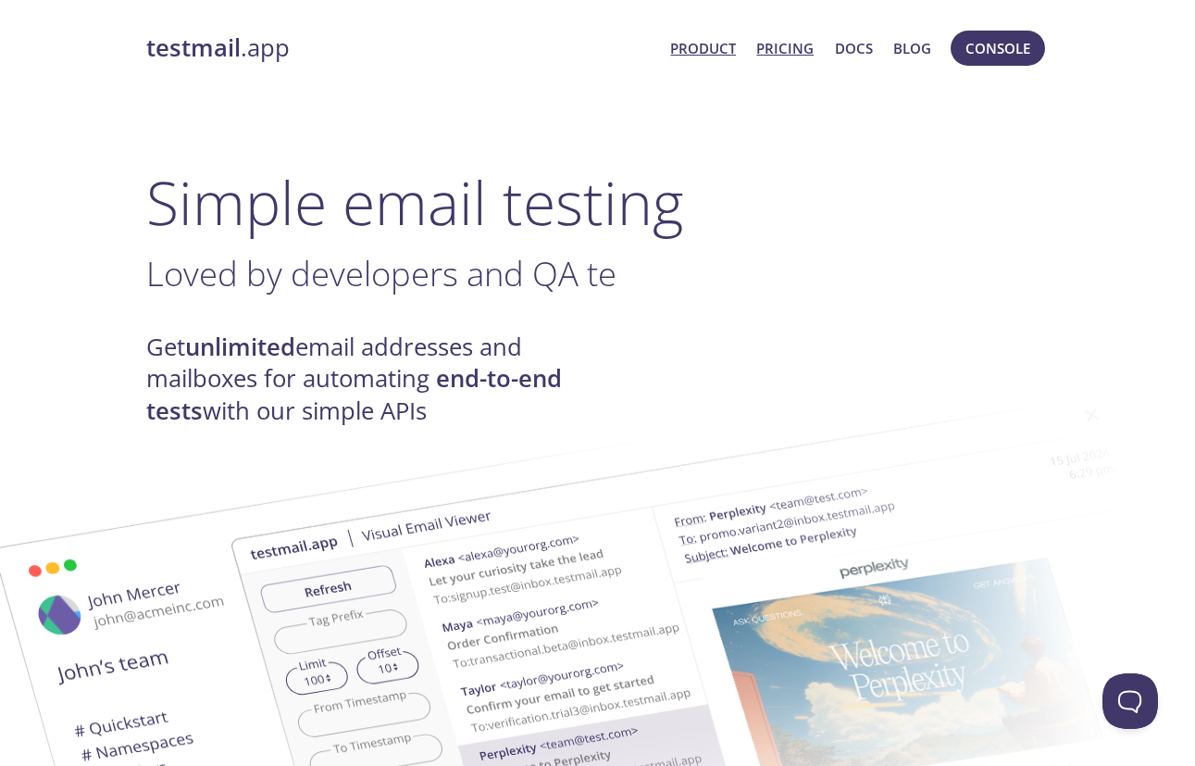
click at [779, 38] on link "Pricing" at bounding box center [784, 48] width 57 height 24
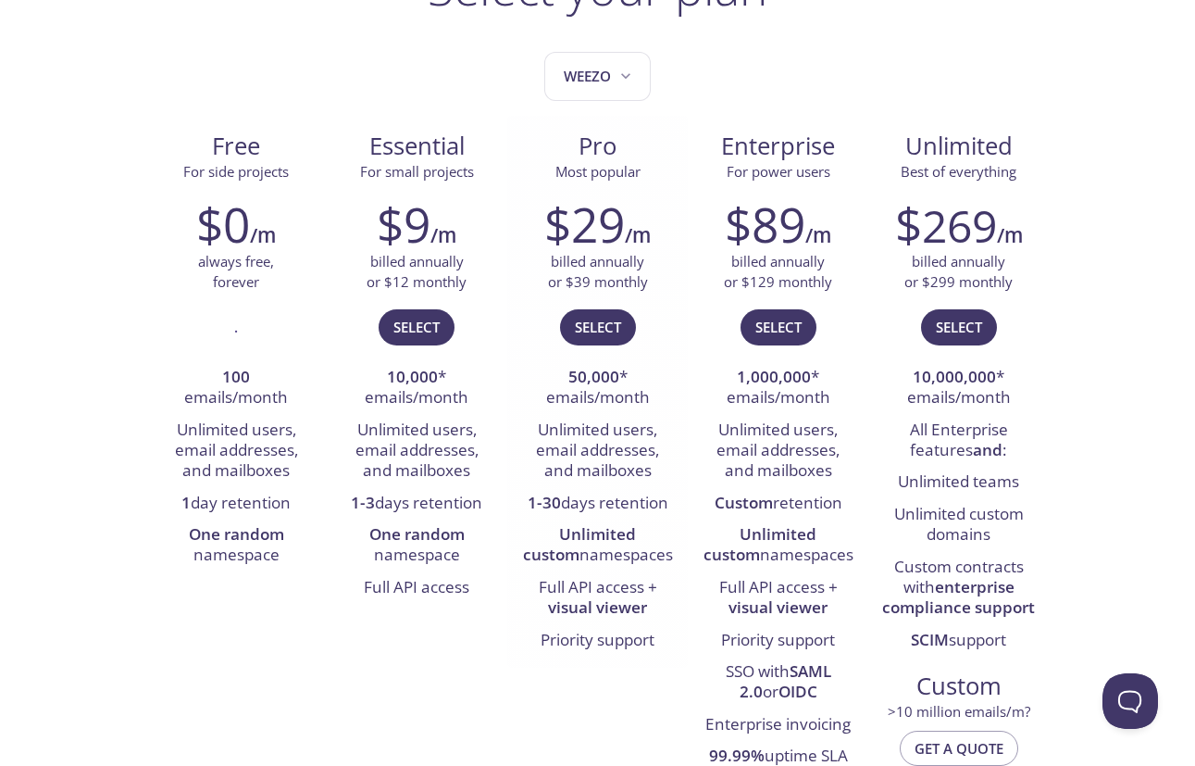
scroll to position [201, 0]
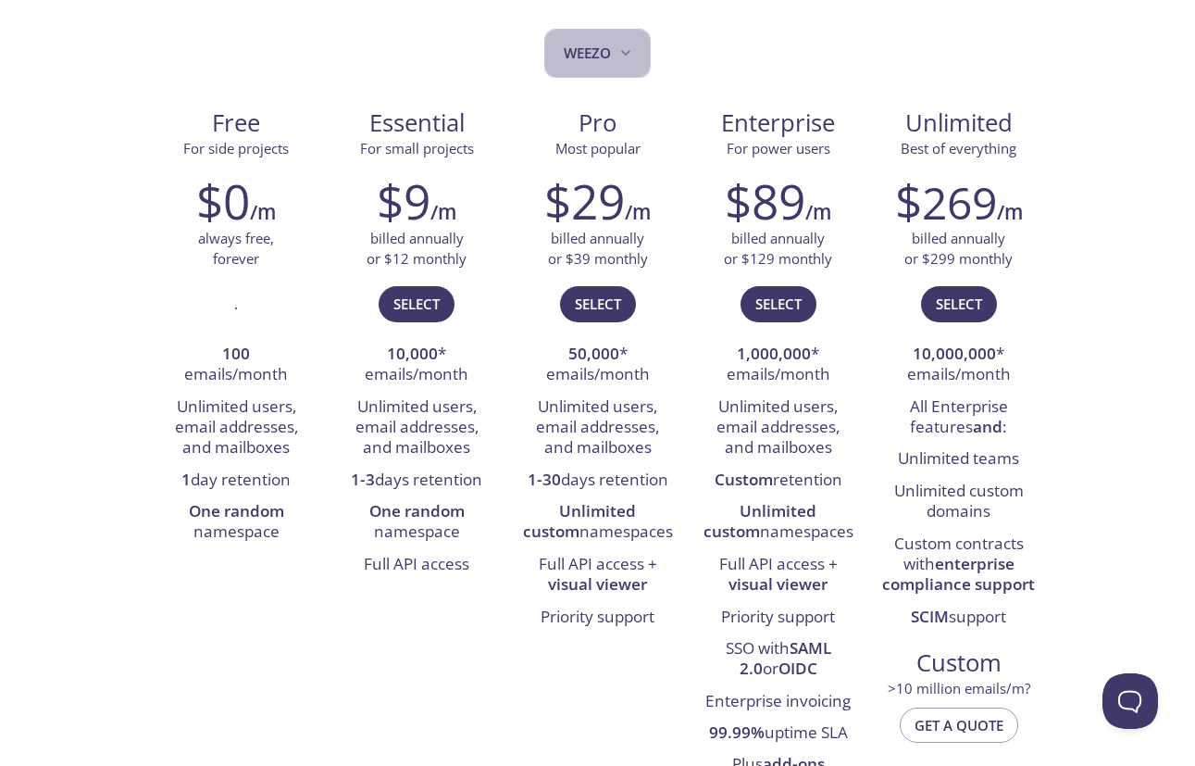
click at [581, 66] on button "Weezo" at bounding box center [597, 53] width 106 height 49
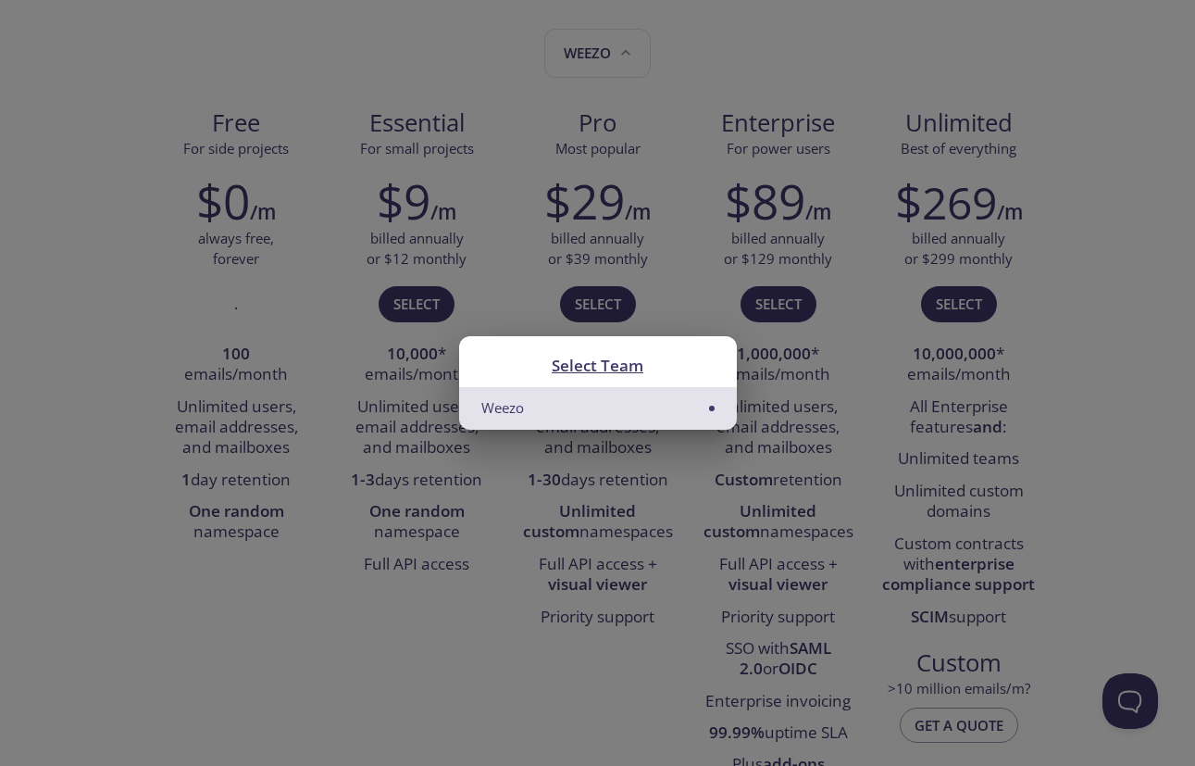
click at [775, 356] on div "Select Team Weezo" at bounding box center [597, 383] width 1195 height 766
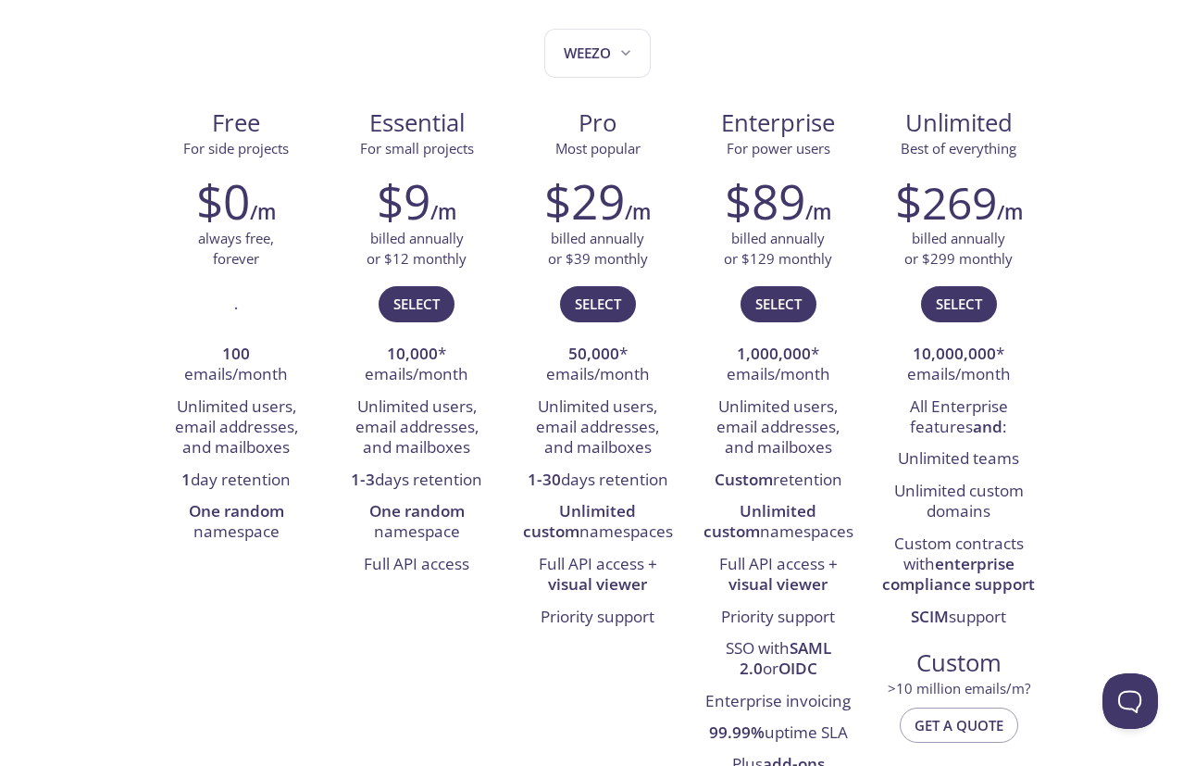
scroll to position [0, 0]
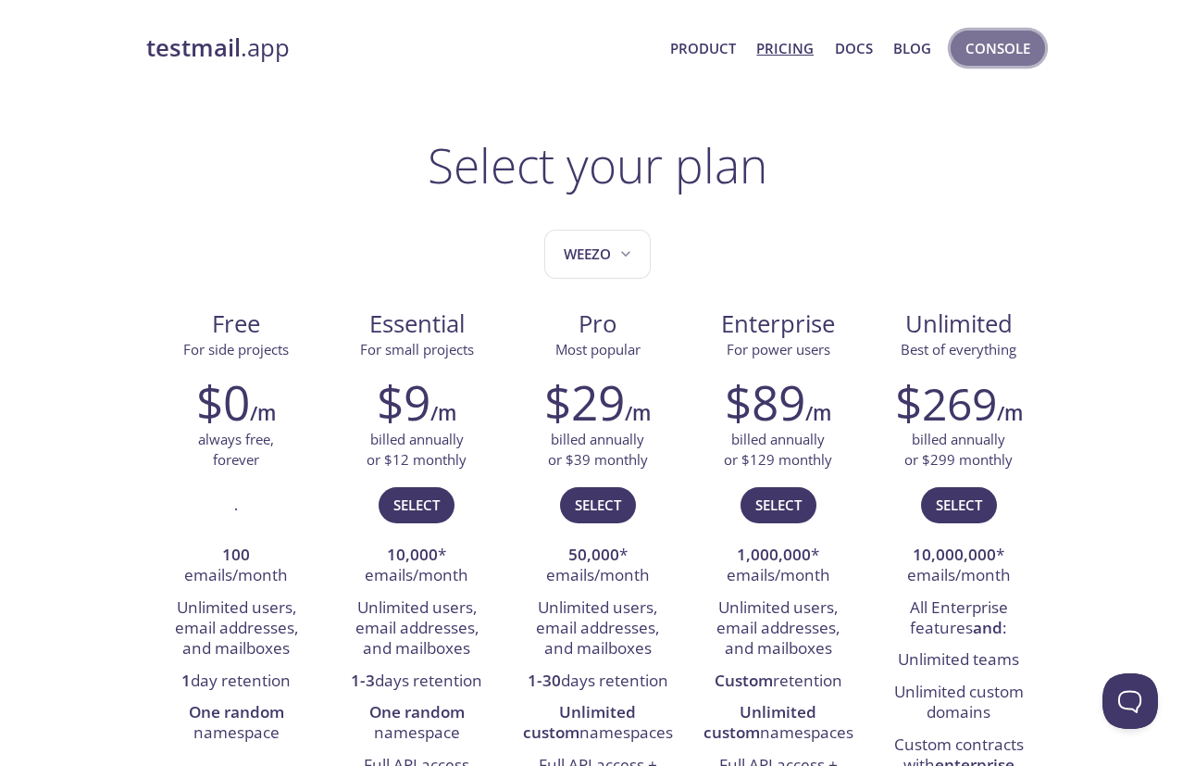
click at [982, 43] on span "Console" at bounding box center [998, 48] width 65 height 24
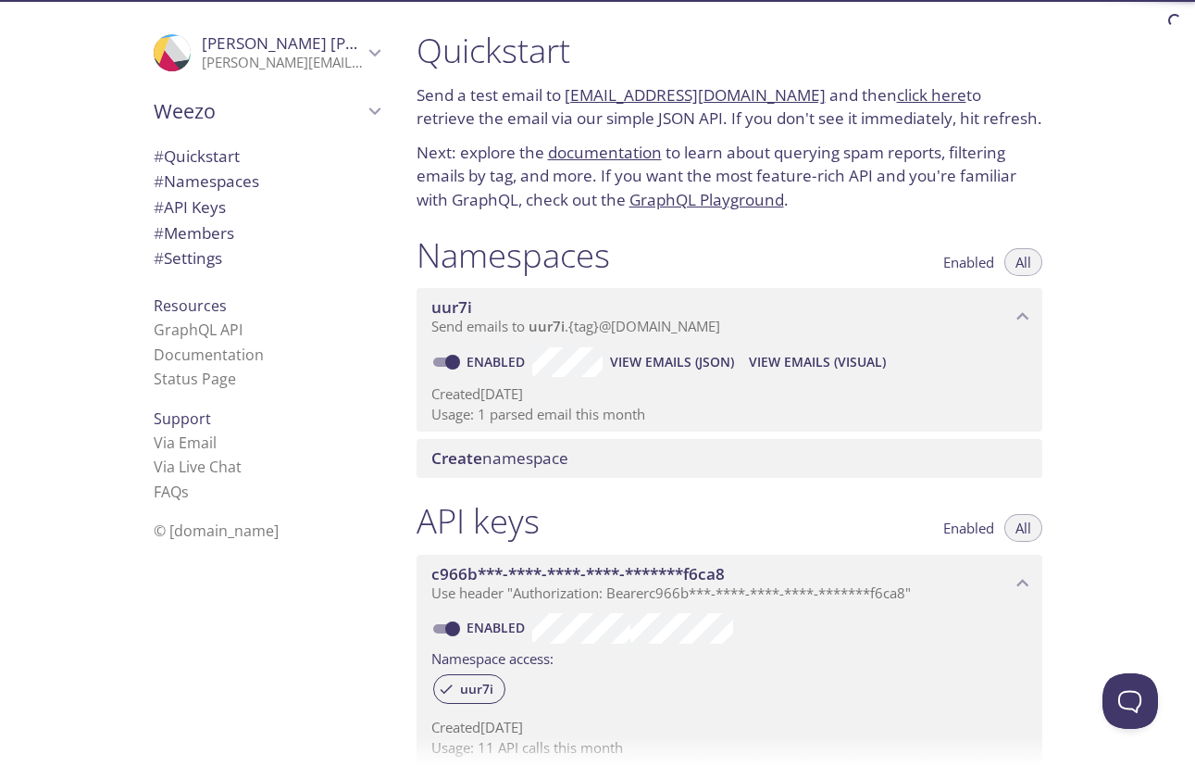
scroll to position [551, 0]
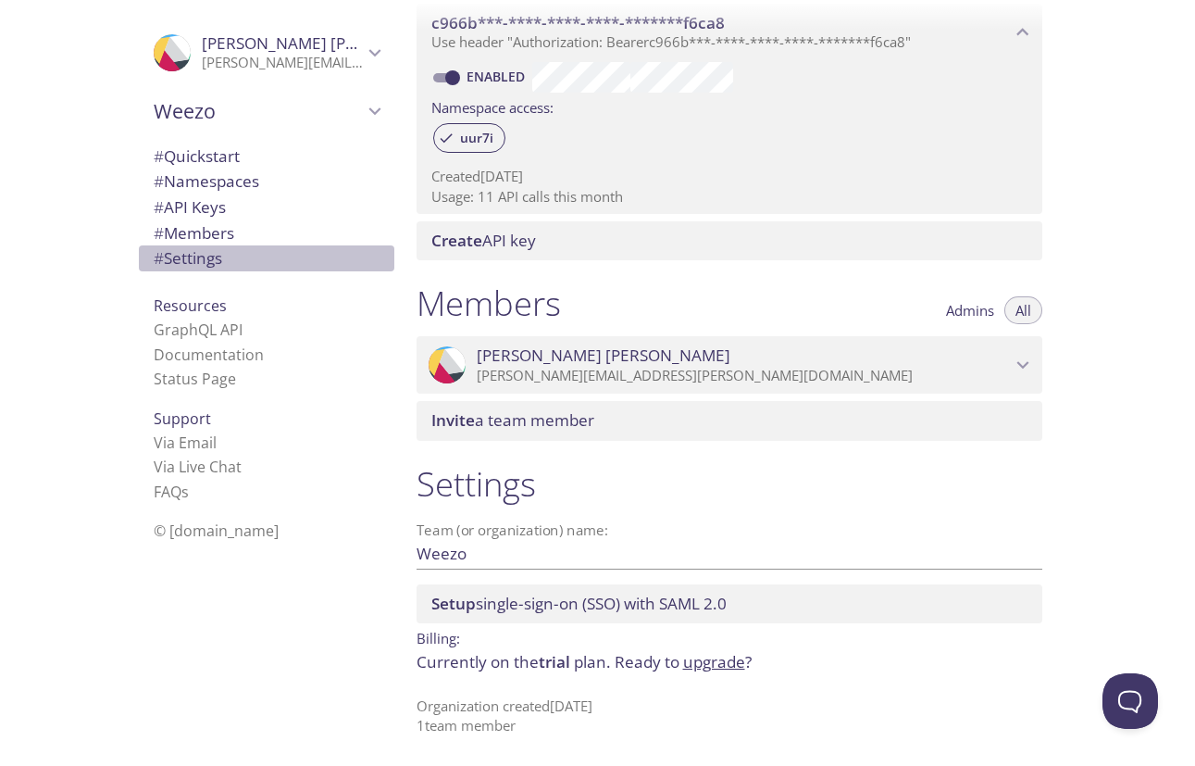
click at [216, 268] on span "# Settings" at bounding box center [188, 257] width 69 height 21
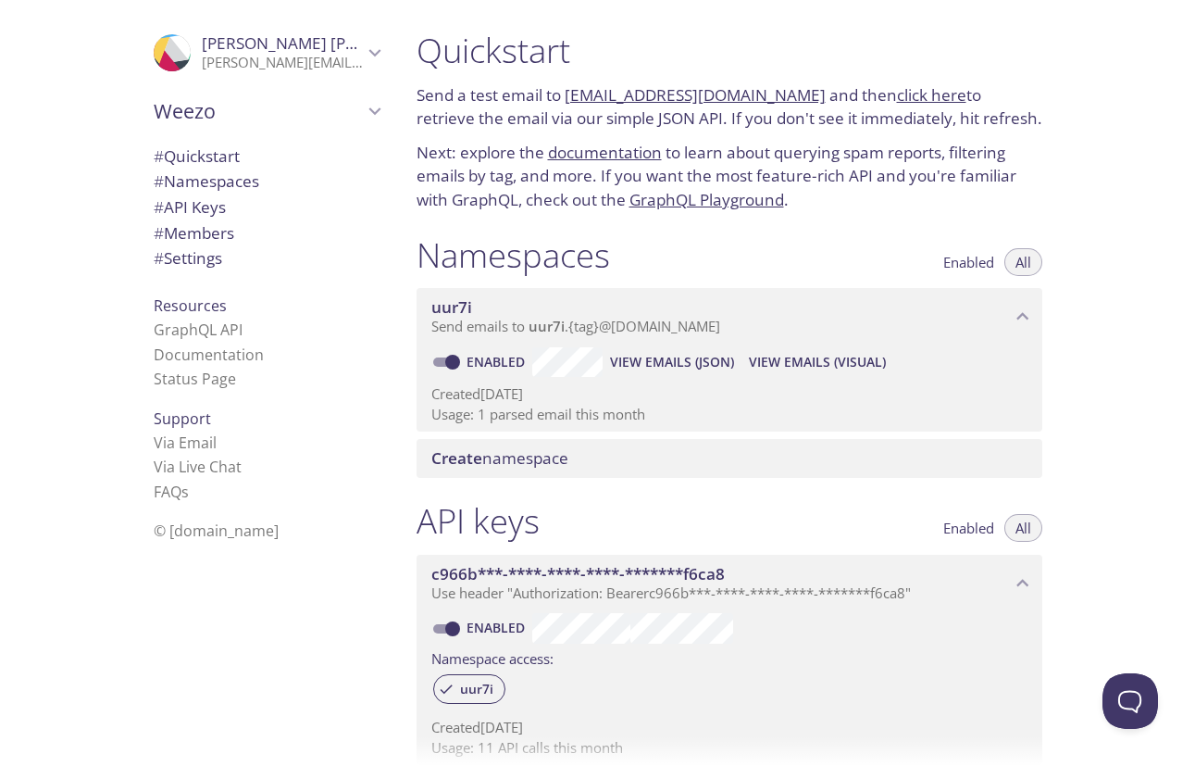
click at [306, 57] on p "juliana.macedo@weezo.com.br" at bounding box center [282, 63] width 161 height 19
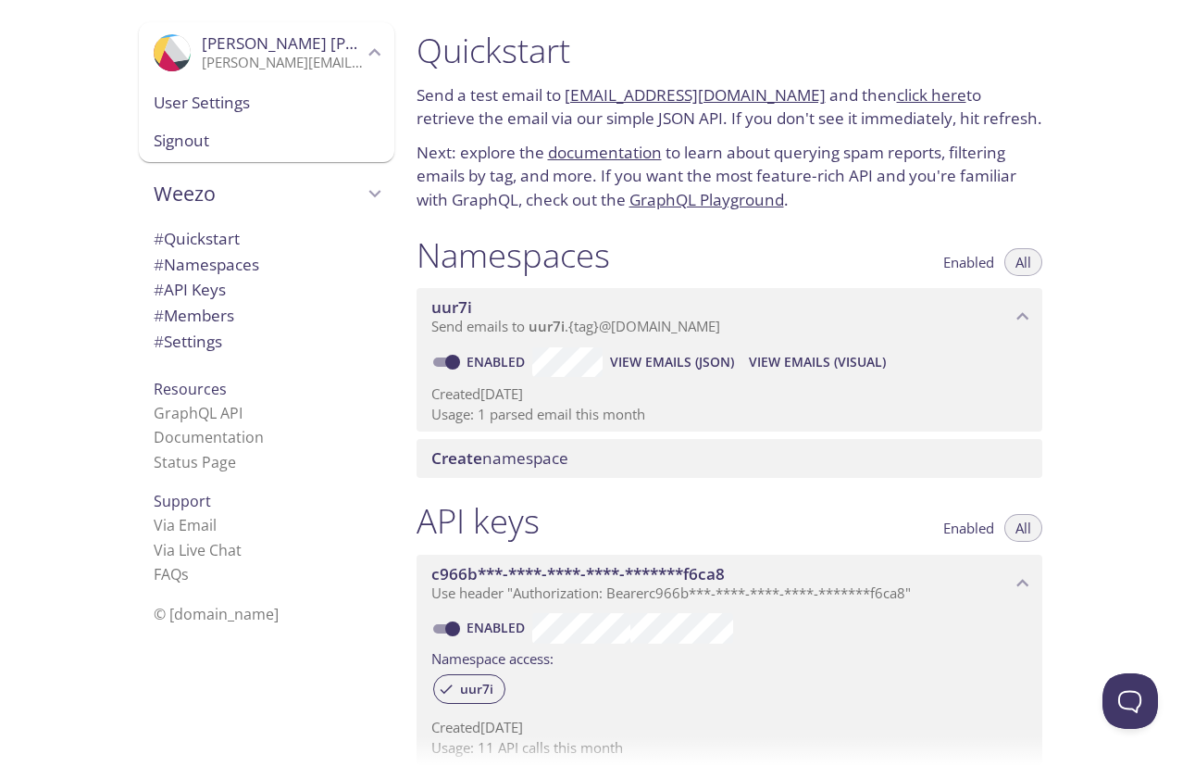
click at [276, 111] on span "User Settings" at bounding box center [267, 103] width 226 height 24
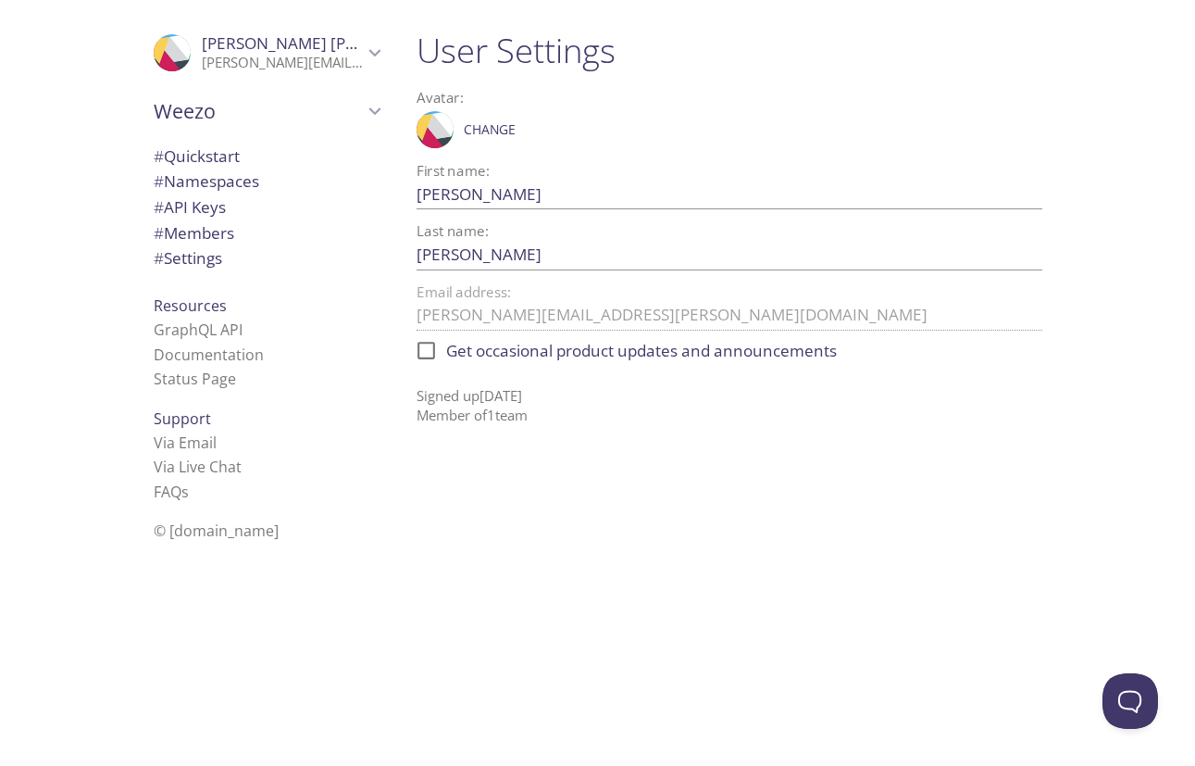
click at [213, 173] on span "# Namespaces" at bounding box center [207, 180] width 106 height 21
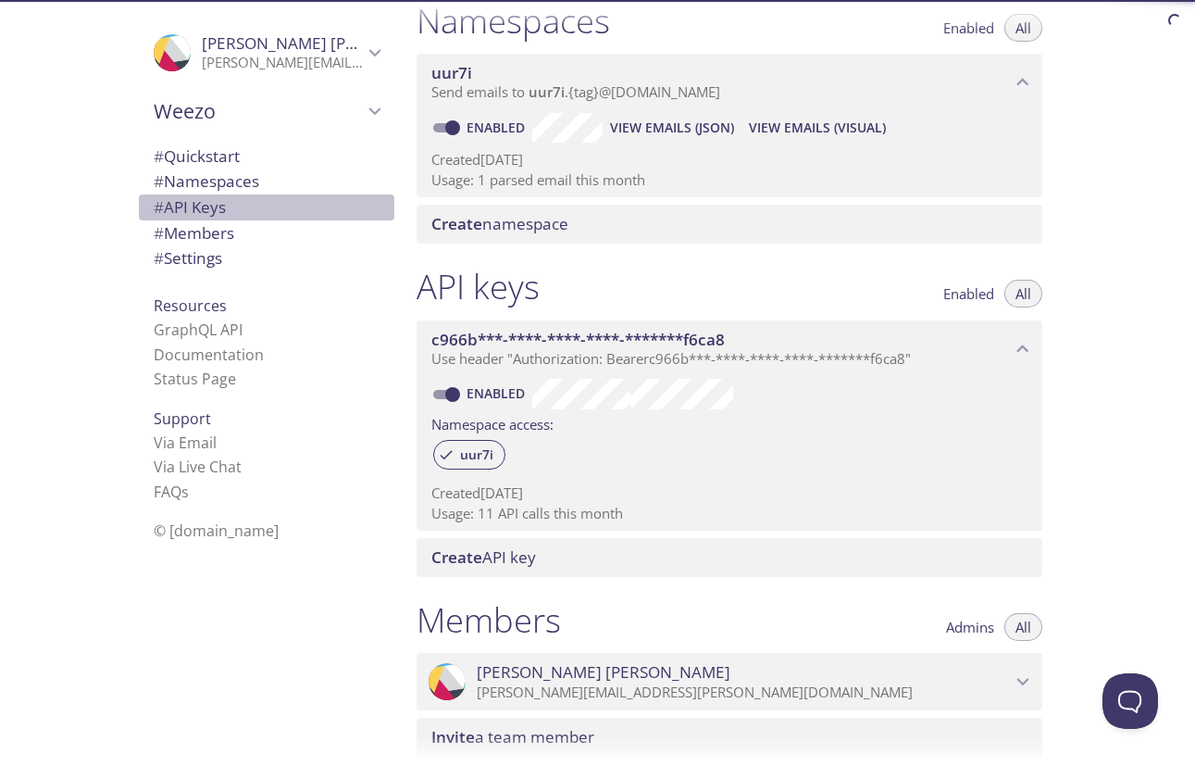
click at [207, 208] on span "# API Keys" at bounding box center [190, 206] width 72 height 21
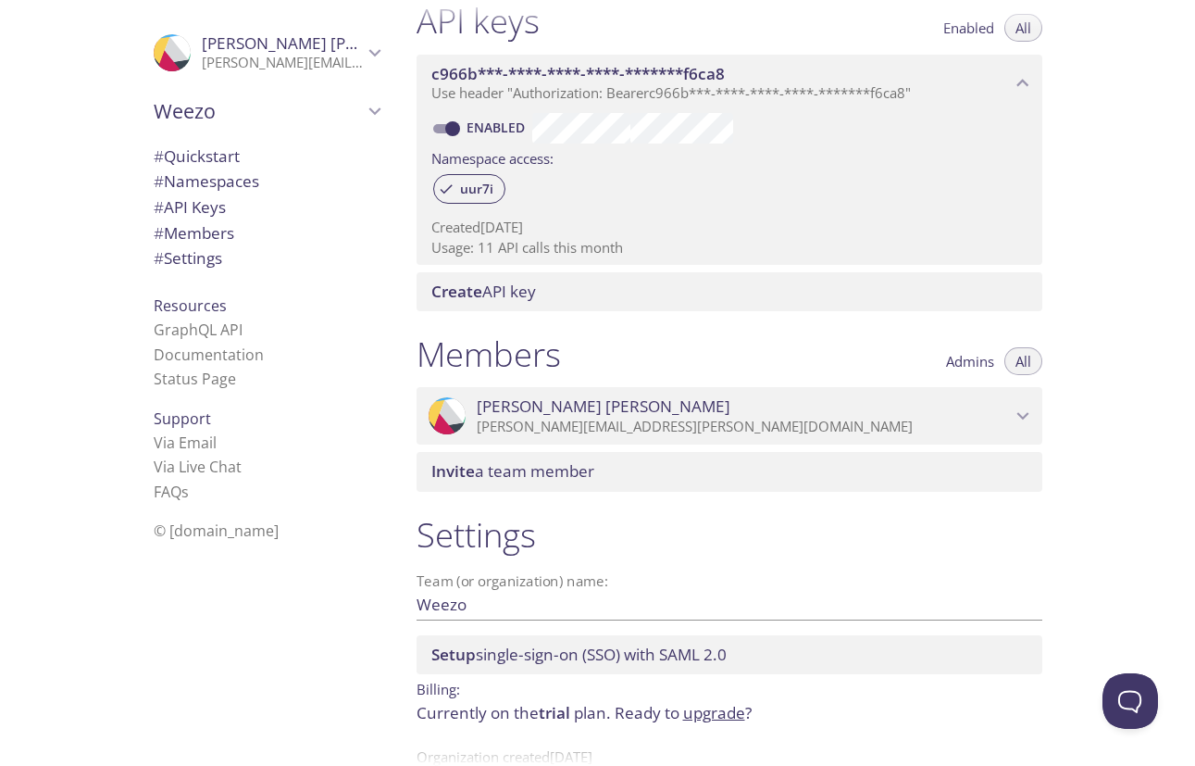
click at [207, 229] on span "# Members" at bounding box center [194, 232] width 81 height 21
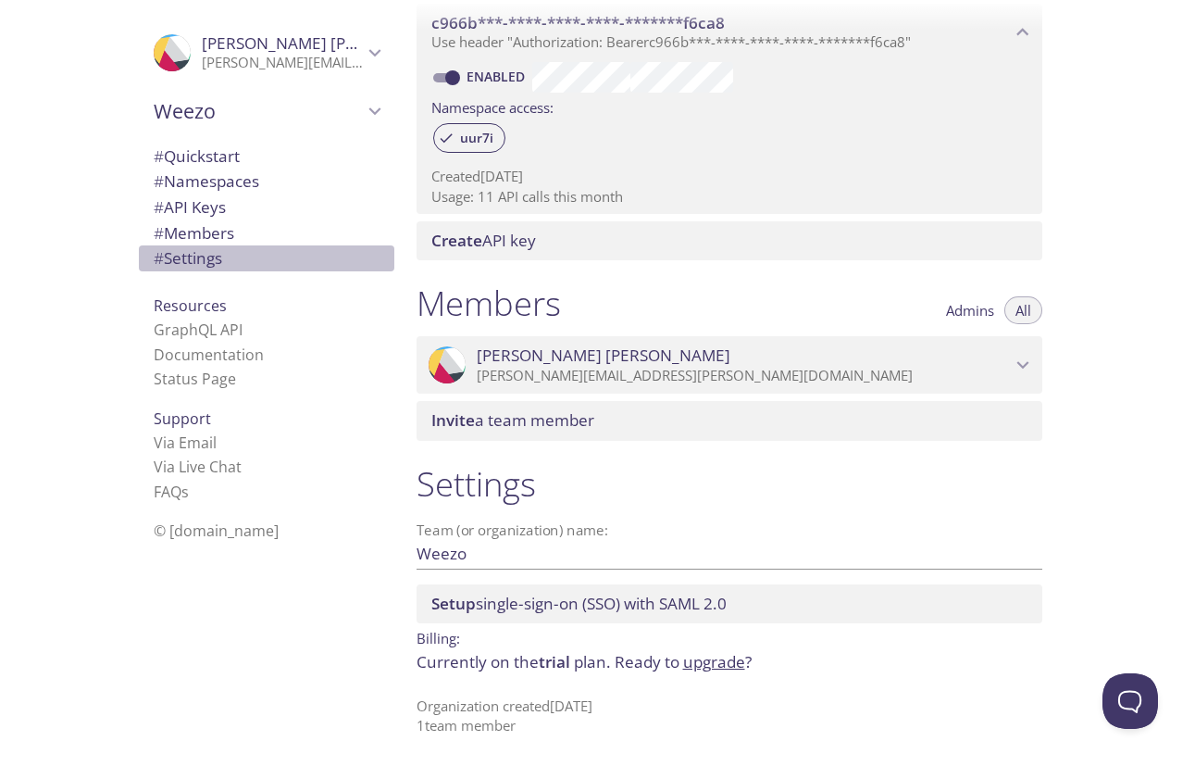
click at [202, 254] on span "# Settings" at bounding box center [188, 257] width 69 height 21
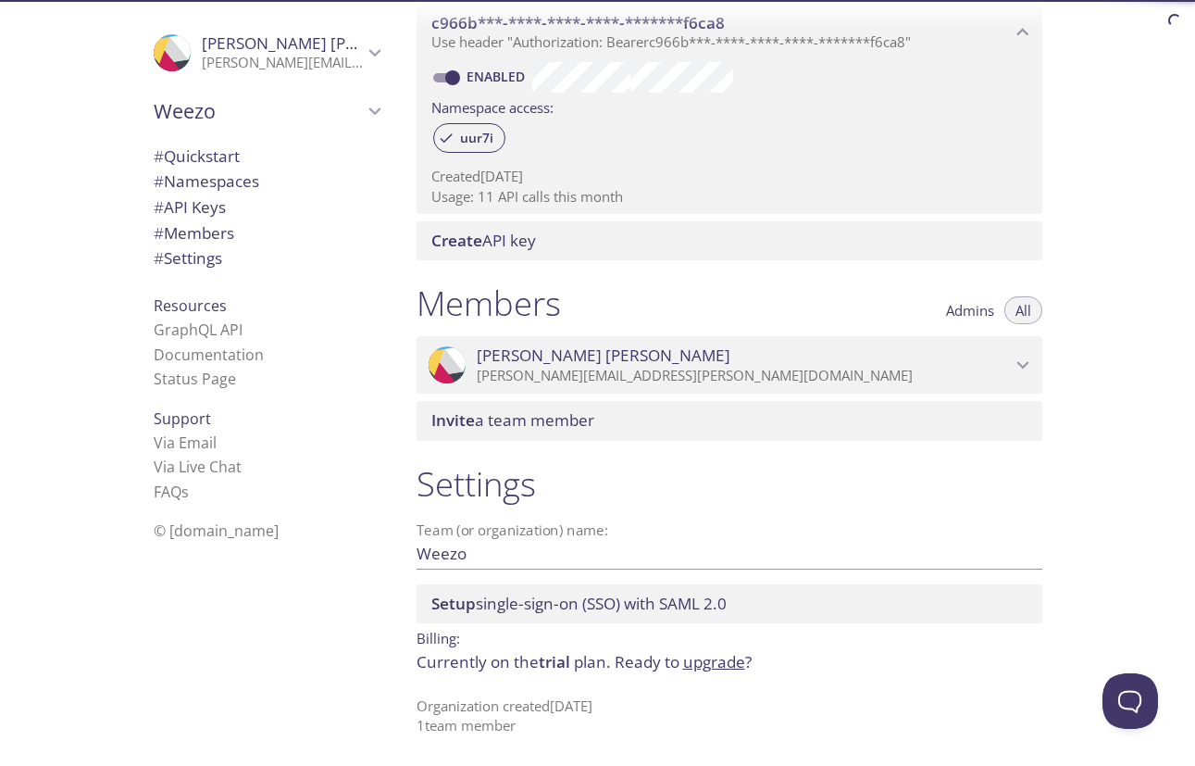
click at [531, 367] on p "juliana.macedo@weezo.com.br" at bounding box center [744, 376] width 534 height 19
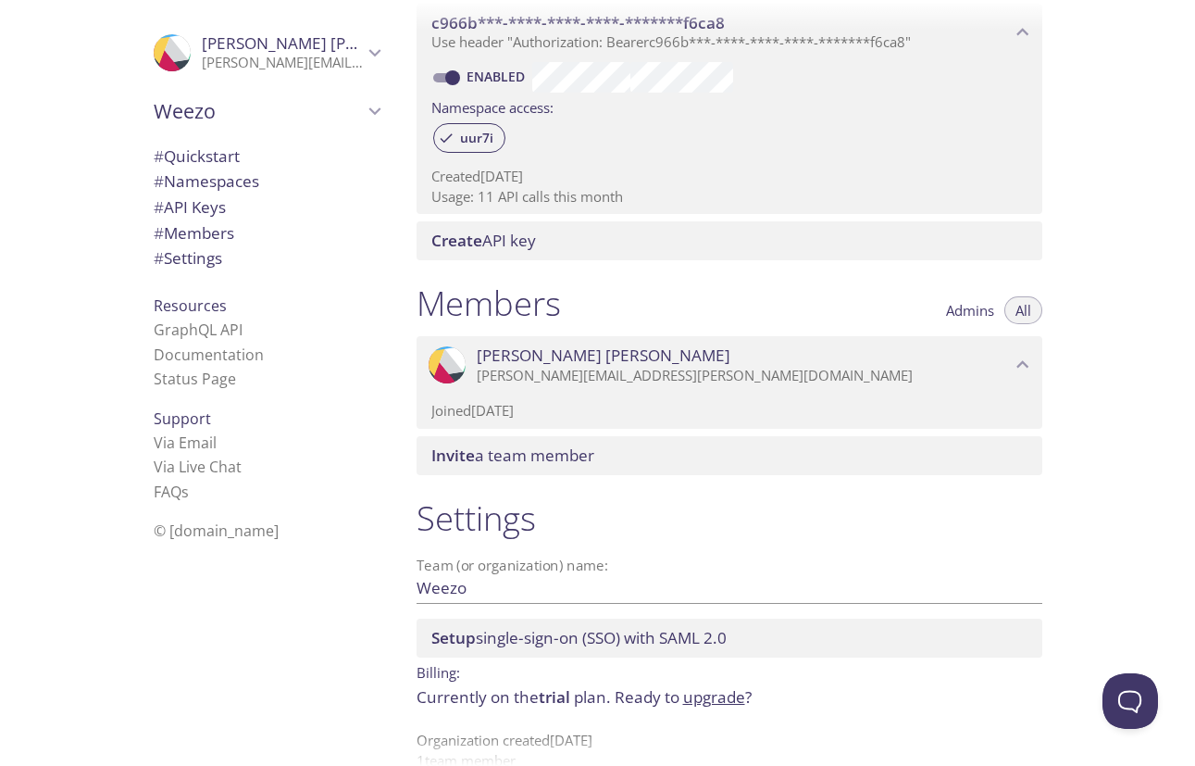
click at [531, 367] on p "juliana.macedo@weezo.com.br" at bounding box center [744, 376] width 534 height 19
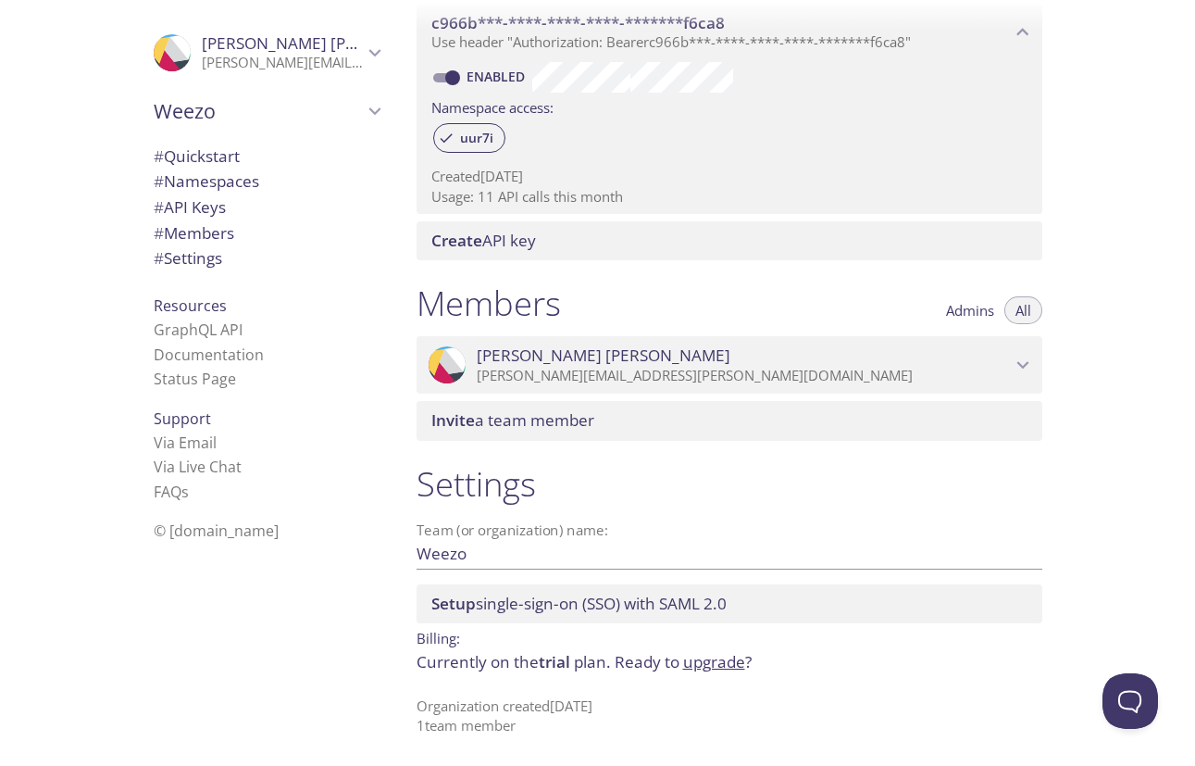
click at [304, 34] on span "Juliana Macedo" at bounding box center [329, 42] width 254 height 21
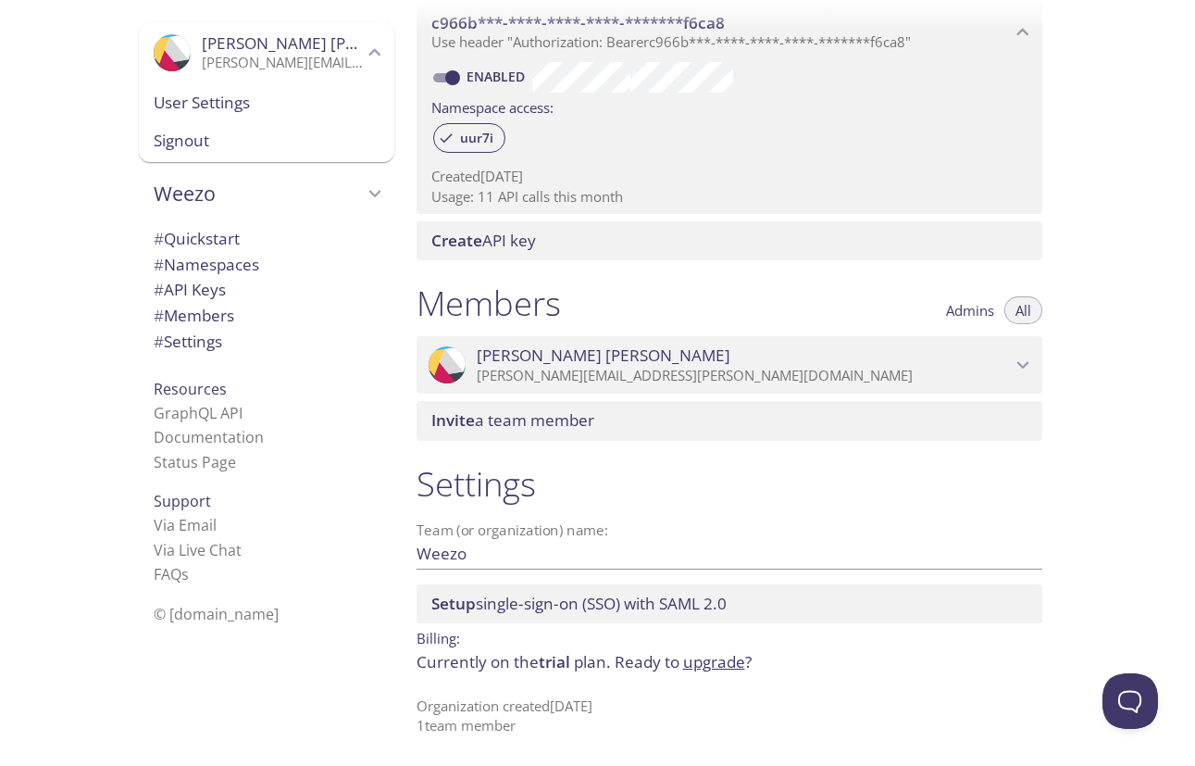
click at [296, 145] on span "Signout" at bounding box center [267, 141] width 226 height 24
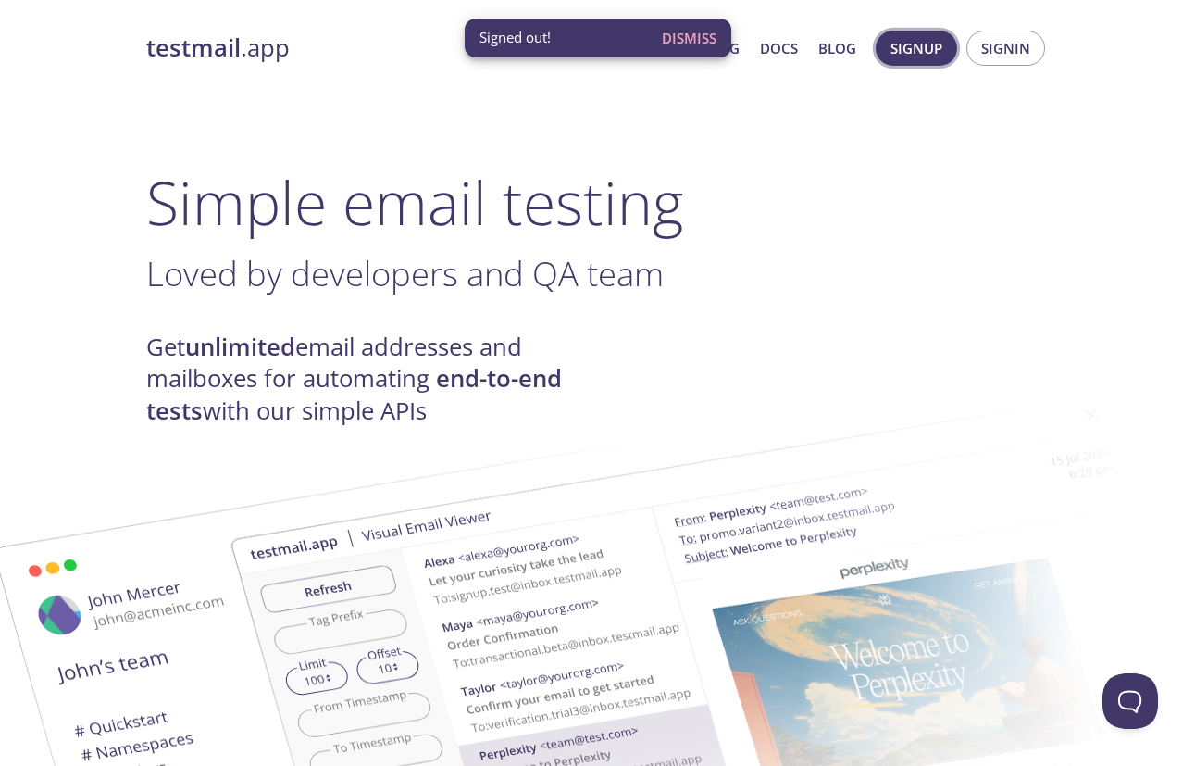
click at [925, 44] on span "Signup" at bounding box center [917, 48] width 52 height 24
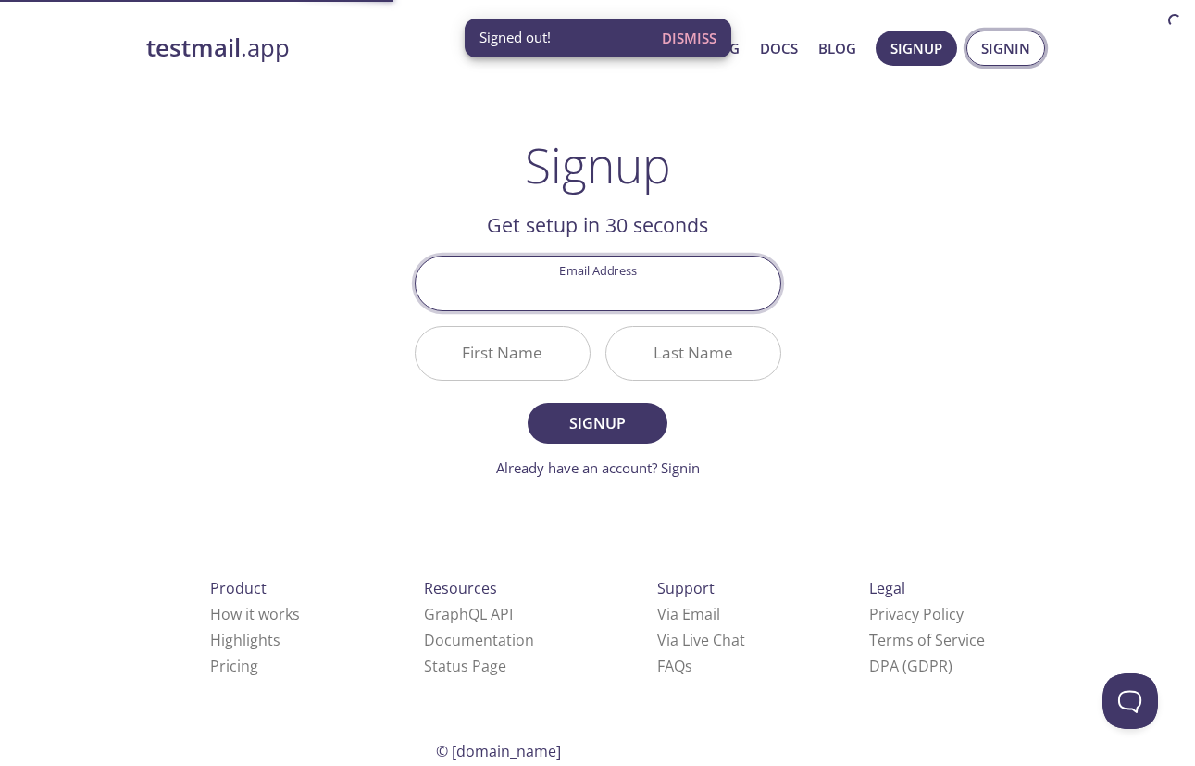
click at [991, 39] on span "Signin" at bounding box center [1005, 48] width 49 height 24
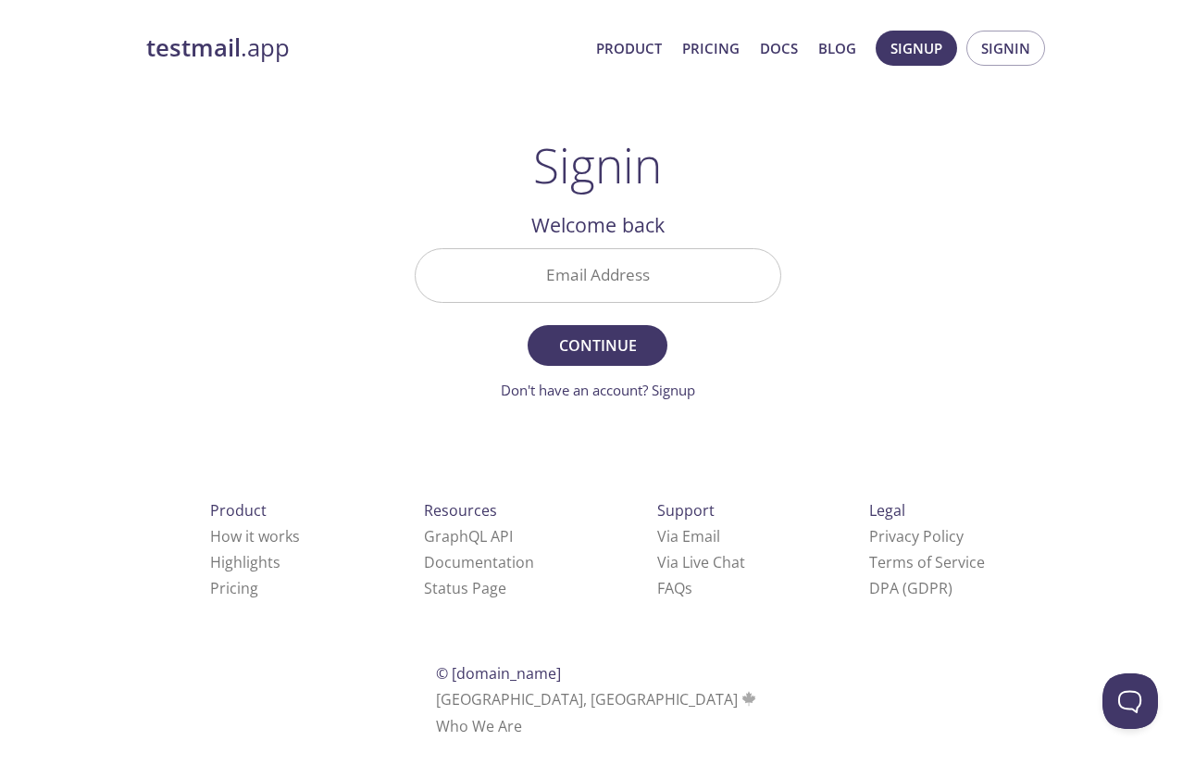
click at [540, 259] on input "Email Address" at bounding box center [598, 275] width 365 height 53
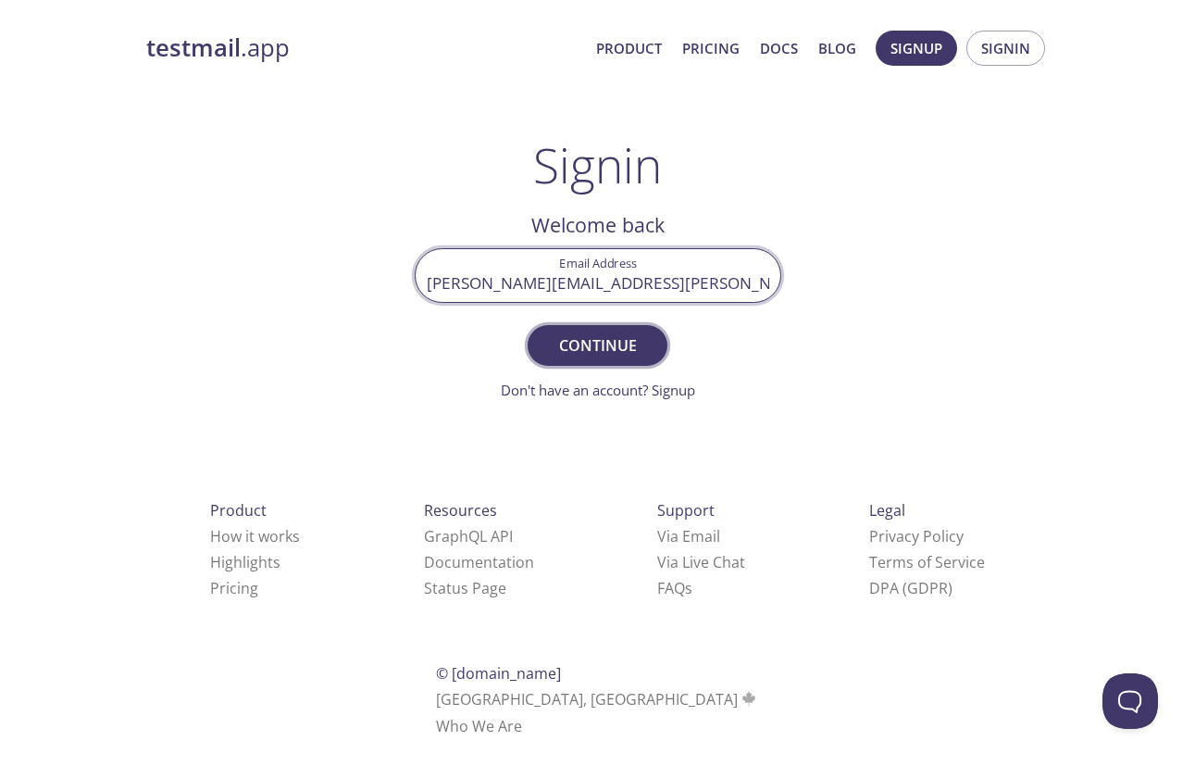
type input "juliana.macedo@weezo.com.br"
click at [591, 338] on span "Continue" at bounding box center [597, 345] width 98 height 26
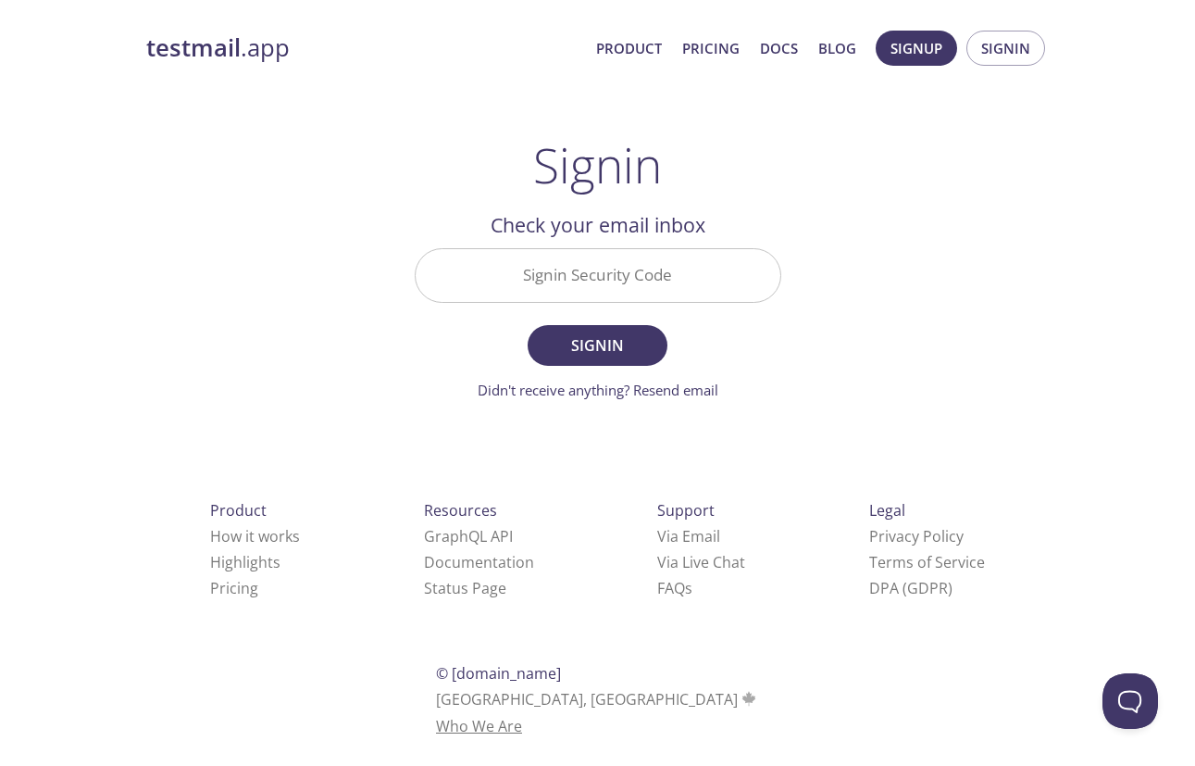
click at [522, 716] on link "Who We Are" at bounding box center [479, 726] width 86 height 20
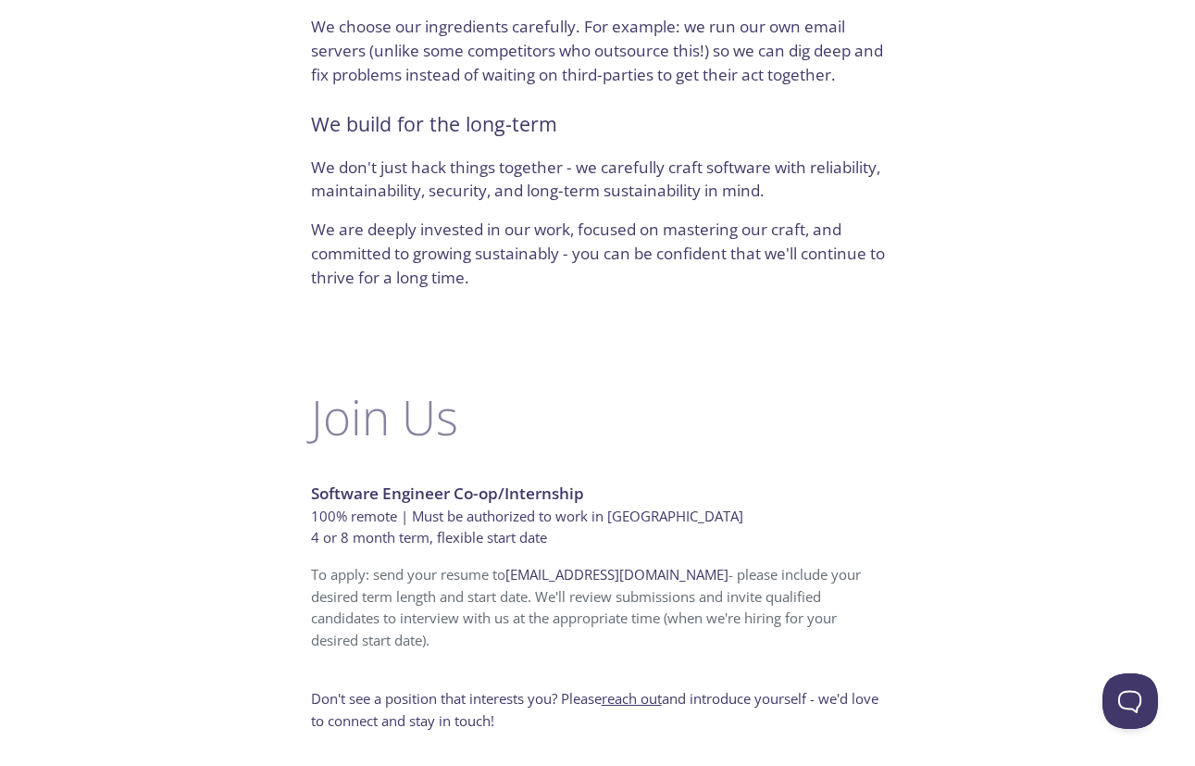
scroll to position [1137, 0]
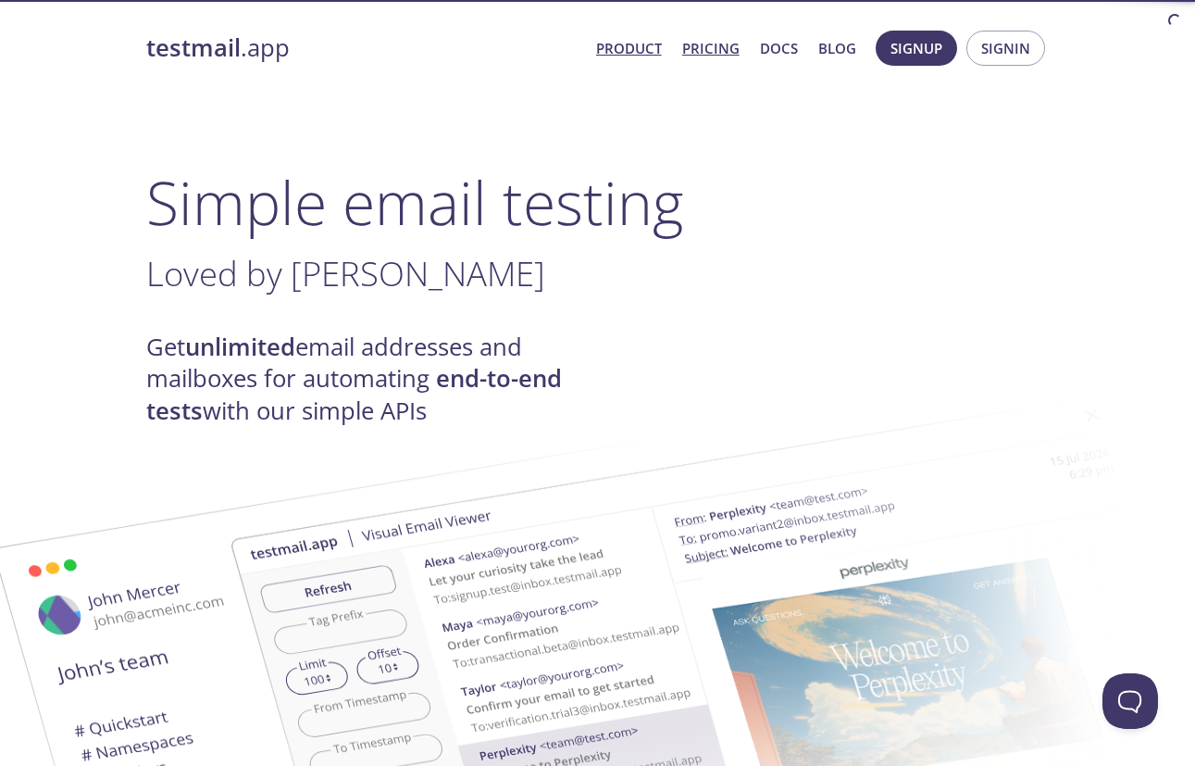
click at [697, 48] on link "Pricing" at bounding box center [710, 48] width 57 height 24
